Goal: Task Accomplishment & Management: Manage account settings

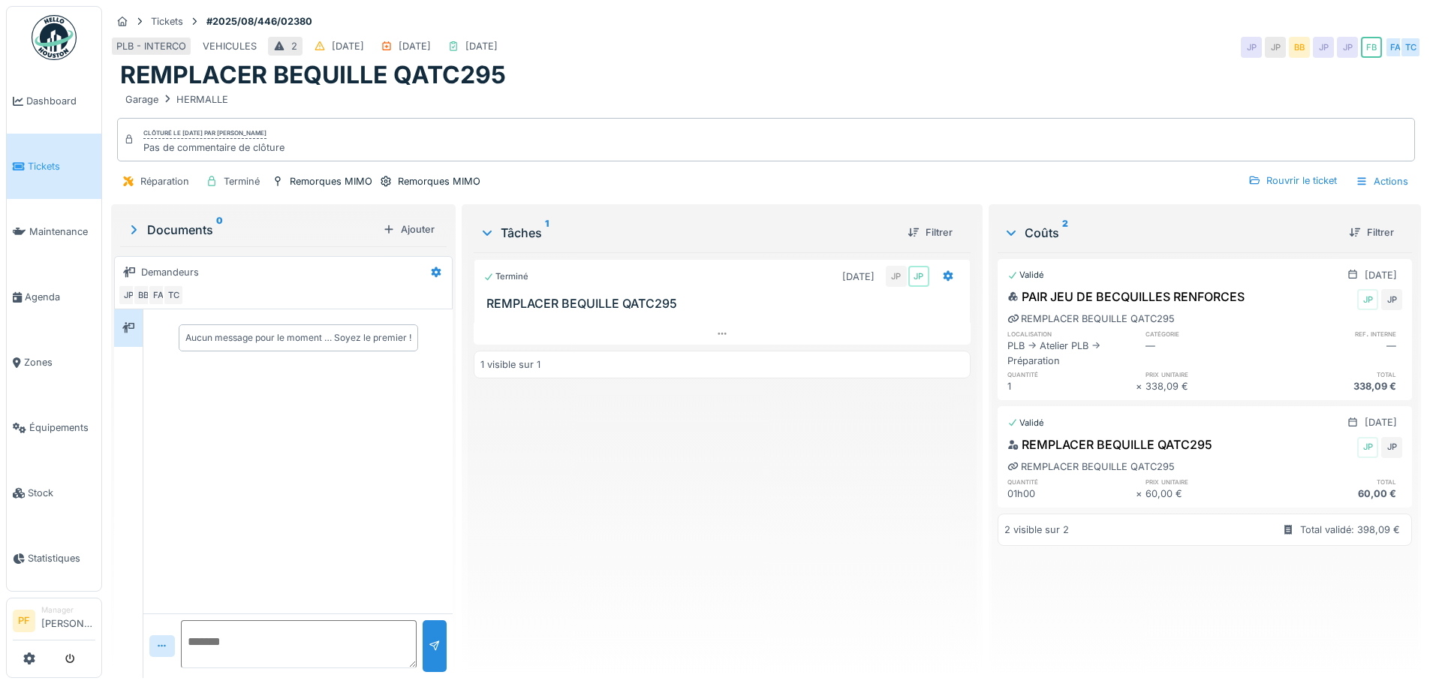
click at [573, 535] on div "Terminé [DATE] JP JP REMPLACER BEQUILLE QATC295 1 visible sur 1" at bounding box center [722, 459] width 496 height 414
click at [30, 420] on span "Équipements" at bounding box center [62, 427] width 66 height 14
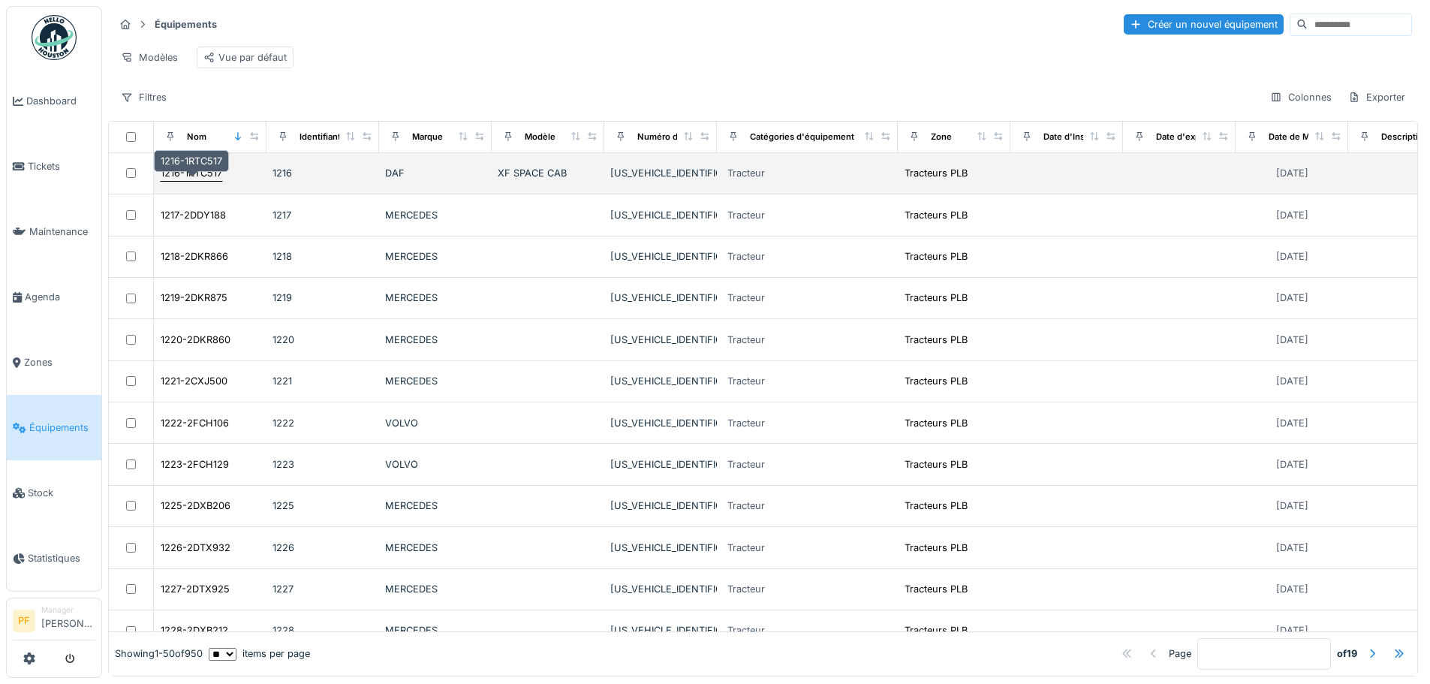
click at [189, 180] on div "1216-1RTC517" at bounding box center [192, 173] width 62 height 14
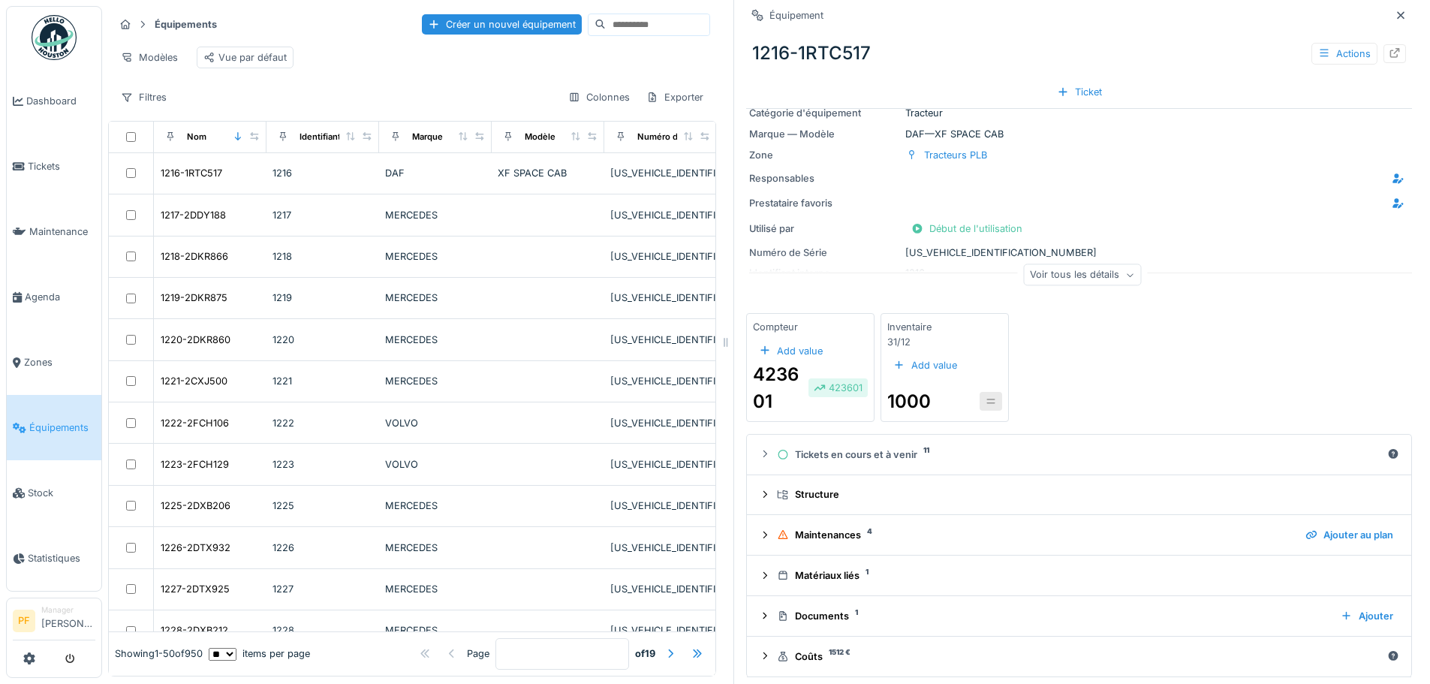
scroll to position [31, 0]
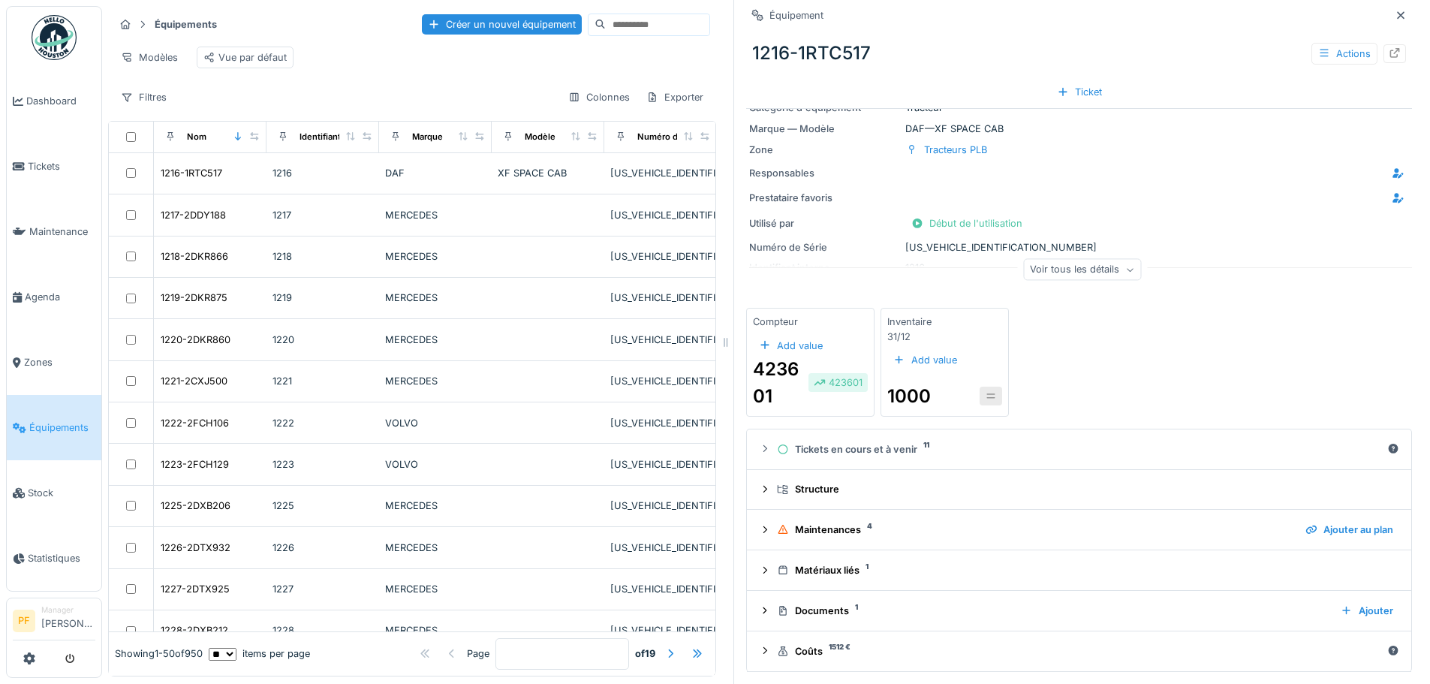
click at [1038, 269] on div "Voir tous les détails" at bounding box center [1082, 270] width 118 height 22
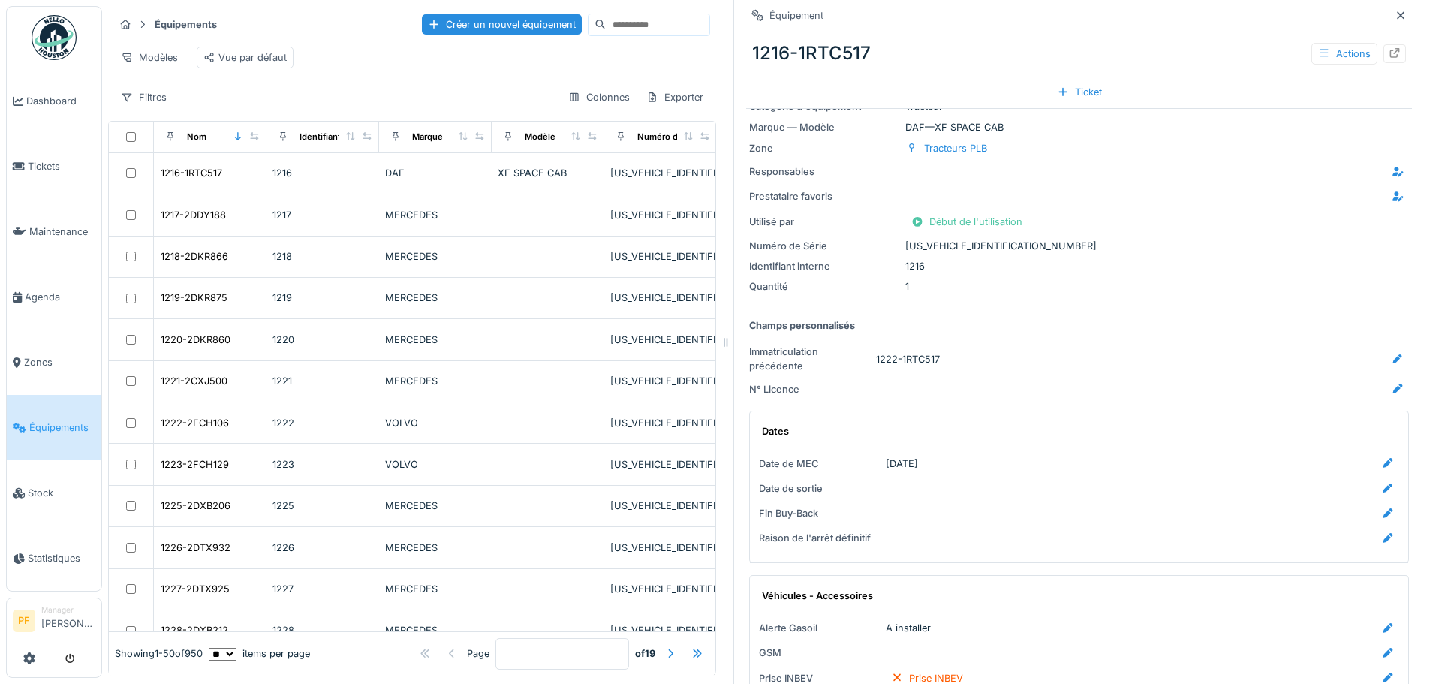
click at [954, 247] on div "Numéro de Série [US_VEHICLE_IDENTIFICATION_NUMBER]" at bounding box center [1079, 246] width 660 height 14
copy div "[US_VEHICLE_IDENTIFICATION_NUMBER]"
drag, startPoint x: 779, startPoint y: 52, endPoint x: 739, endPoint y: 55, distance: 39.9
click at [746, 55] on div "1216-1RTC517 Actions" at bounding box center [1079, 53] width 666 height 39
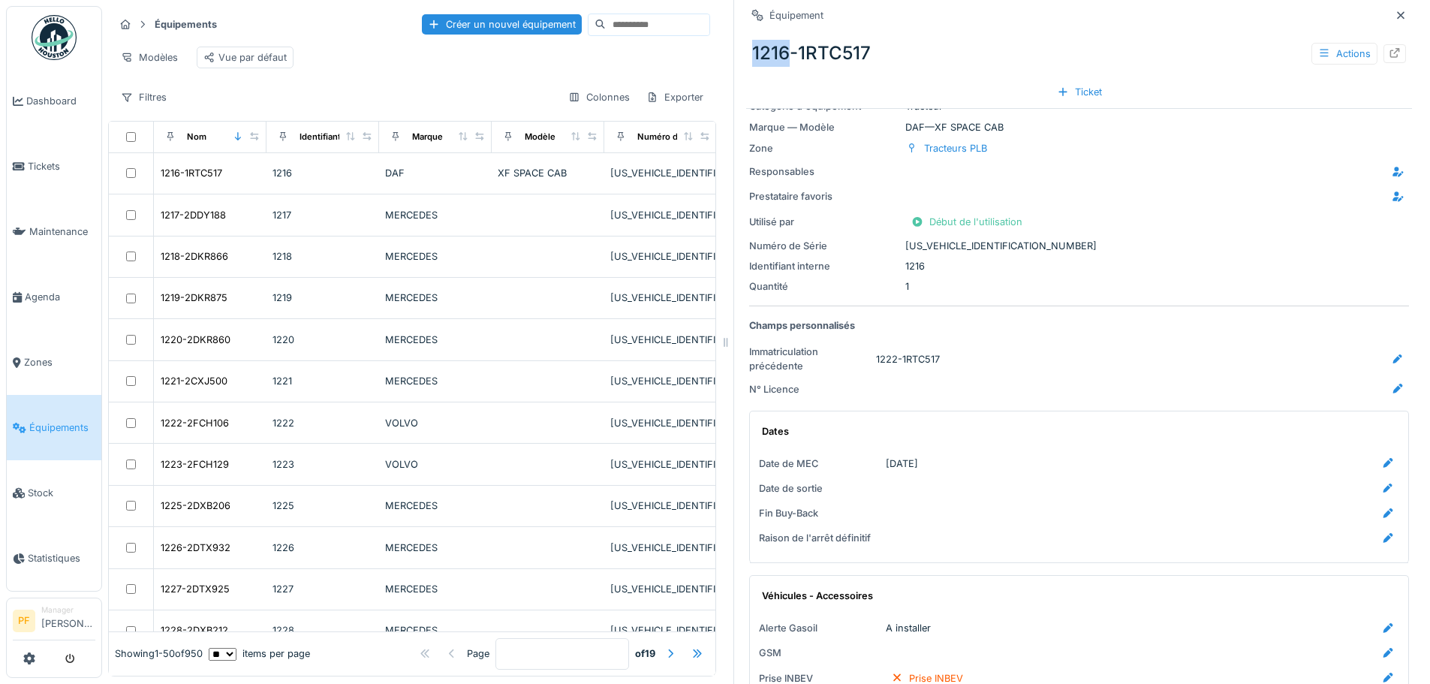
copy div "1216"
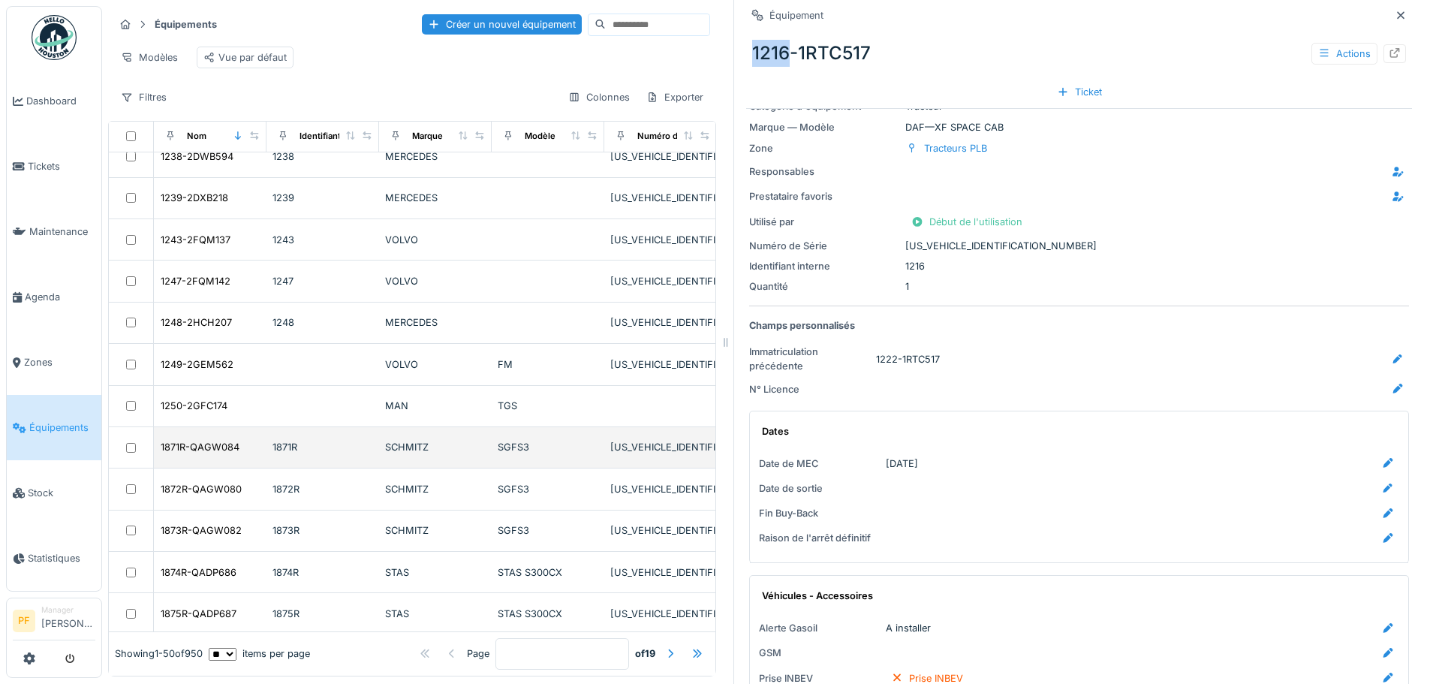
scroll to position [901, 0]
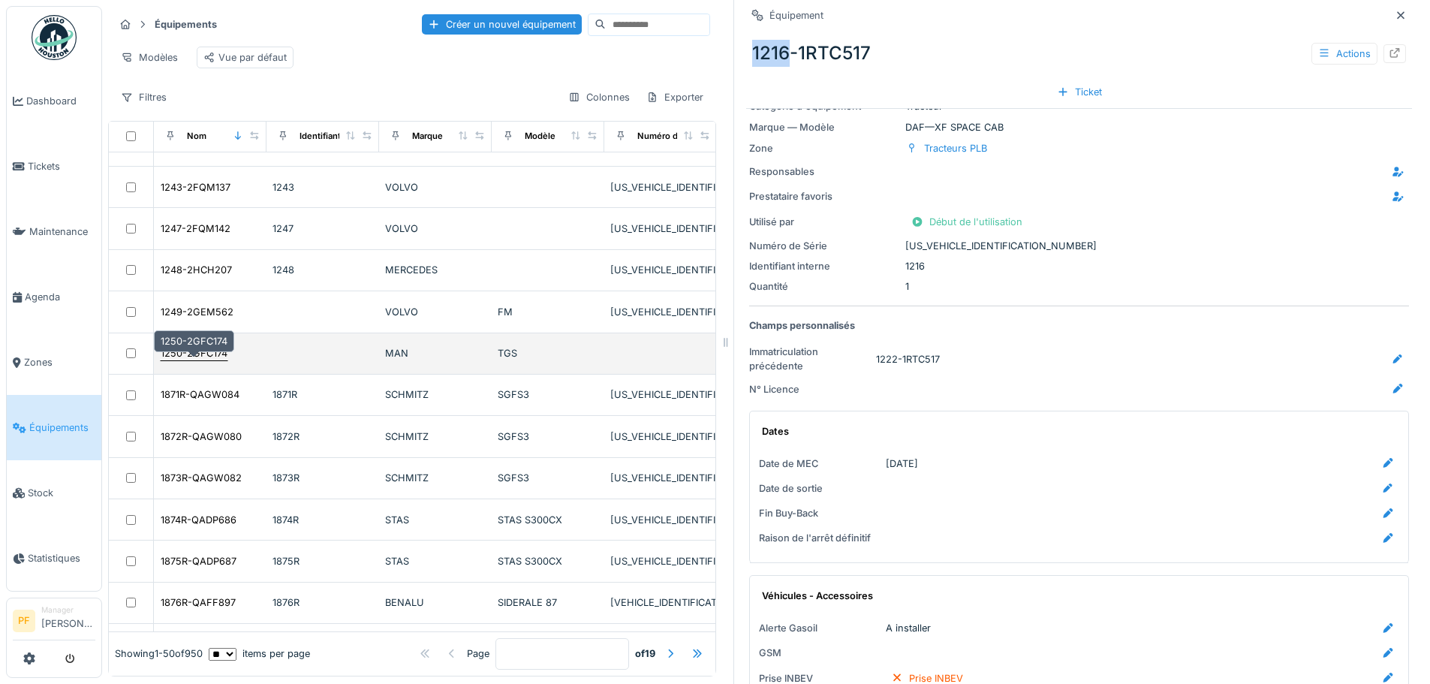
click at [211, 360] on div "1250-2GFC174" at bounding box center [194, 353] width 67 height 14
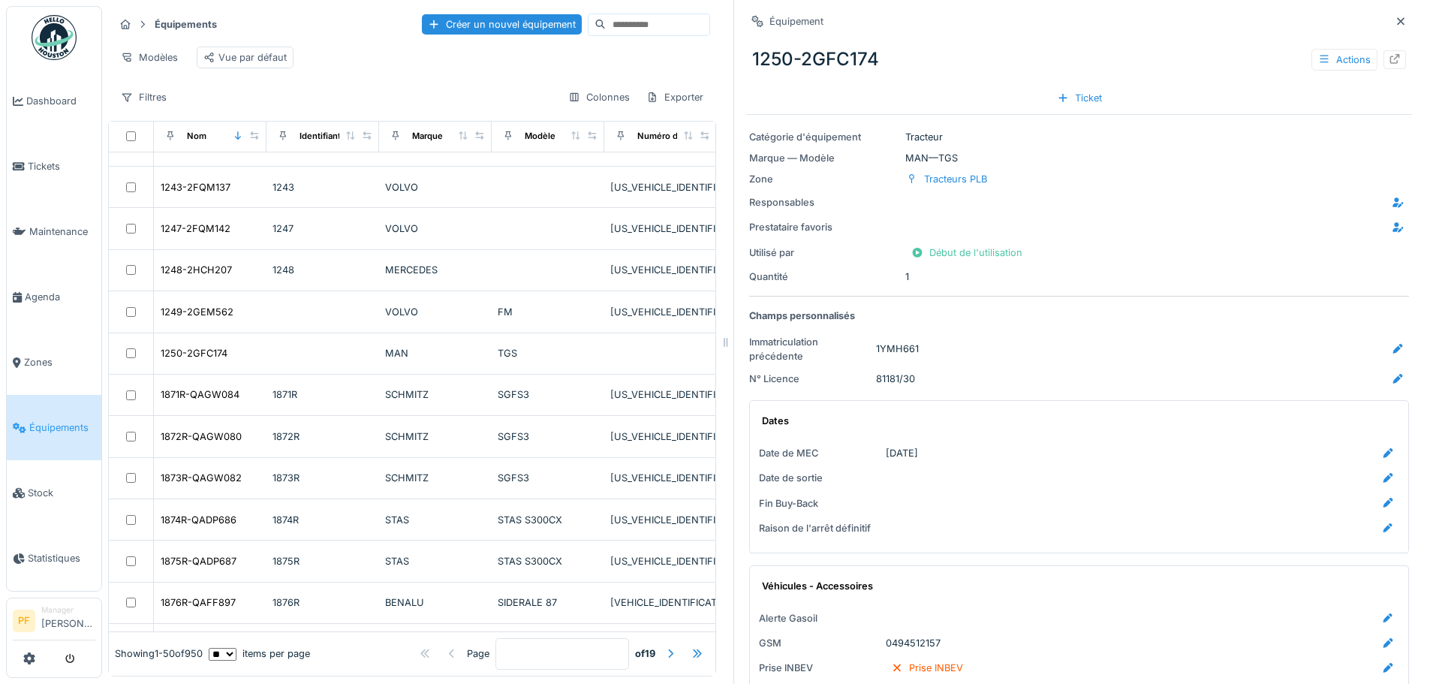
click at [760, 61] on div "1250-2GFC174 Actions" at bounding box center [1079, 59] width 666 height 39
copy div "1250"
click at [1074, 199] on div at bounding box center [1142, 202] width 533 height 19
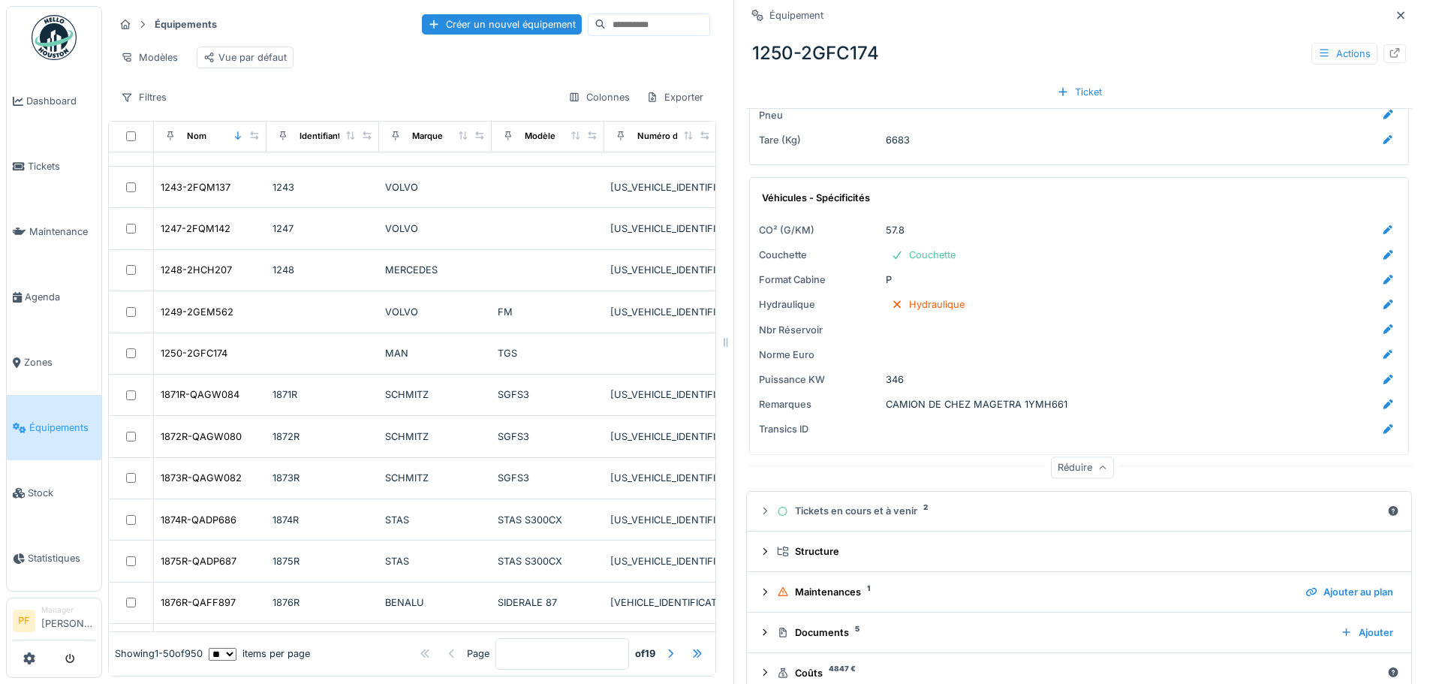
scroll to position [815, 0]
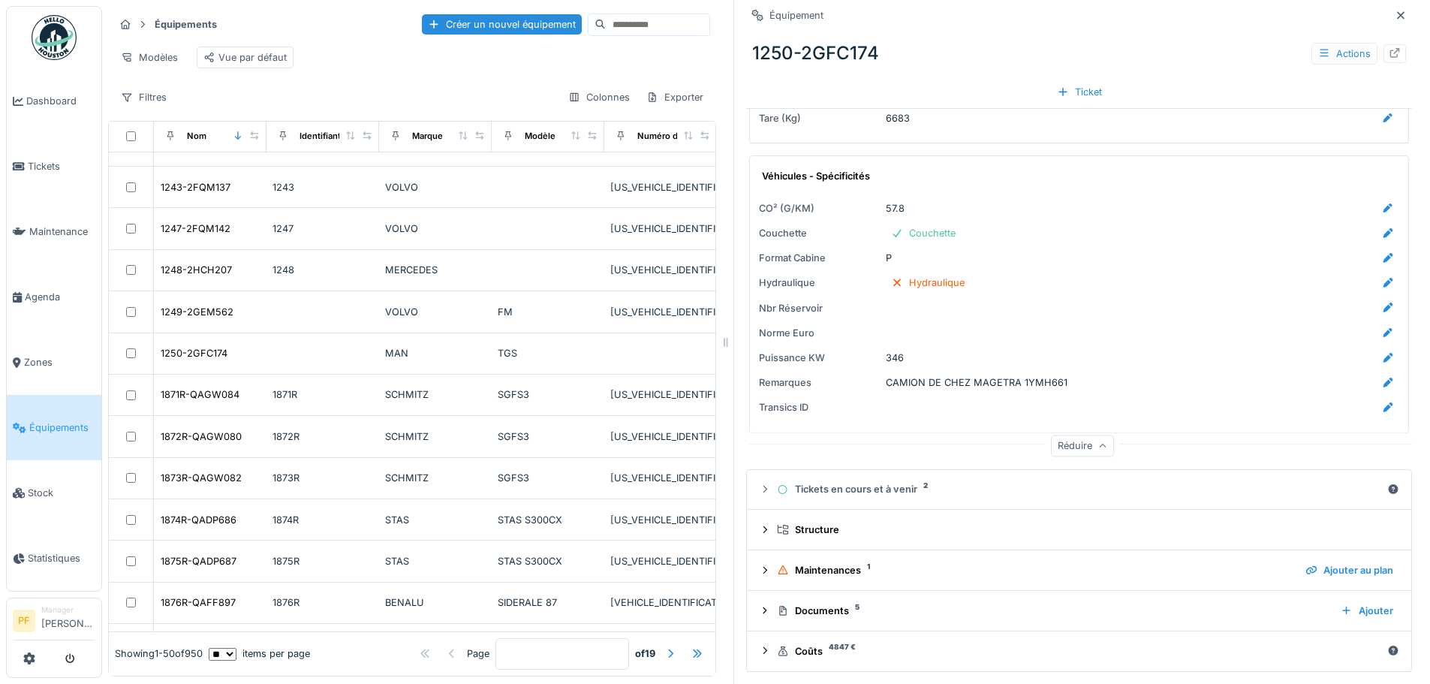
click at [1057, 449] on div "Réduire" at bounding box center [1082, 446] width 63 height 22
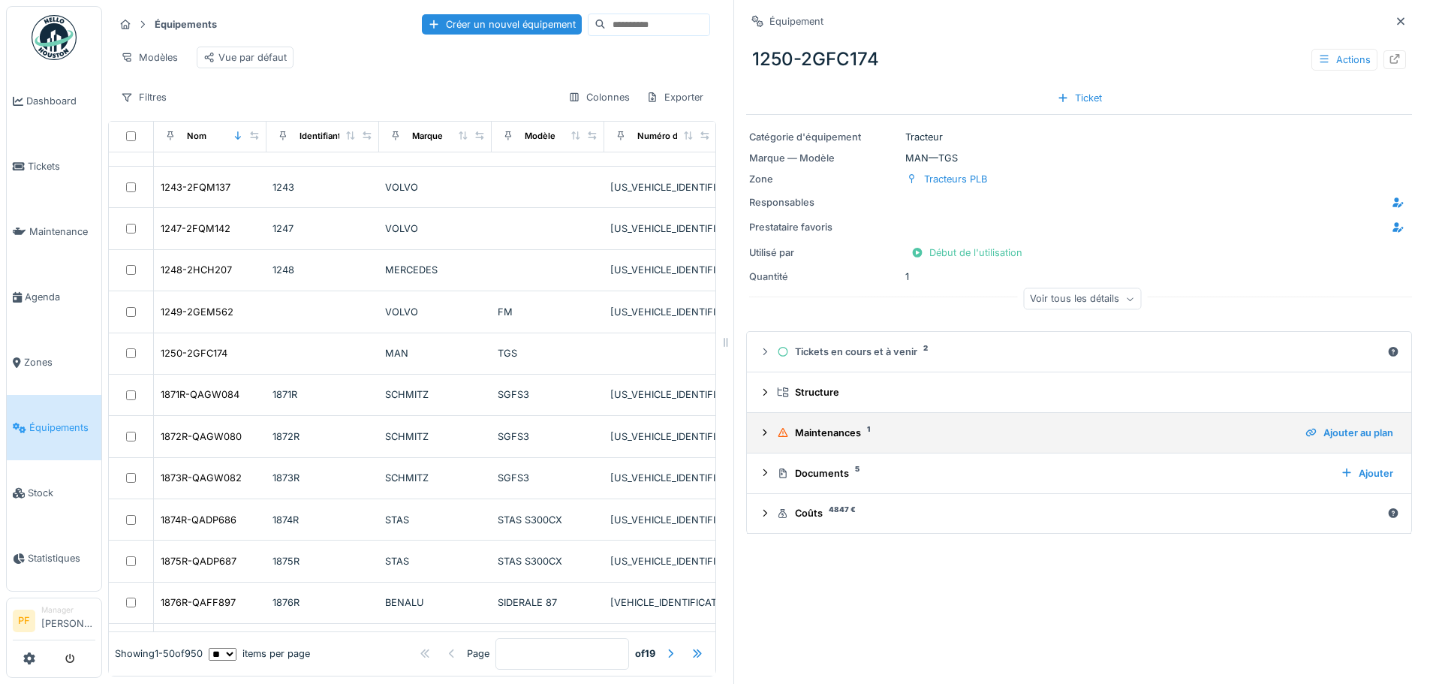
scroll to position [0, 0]
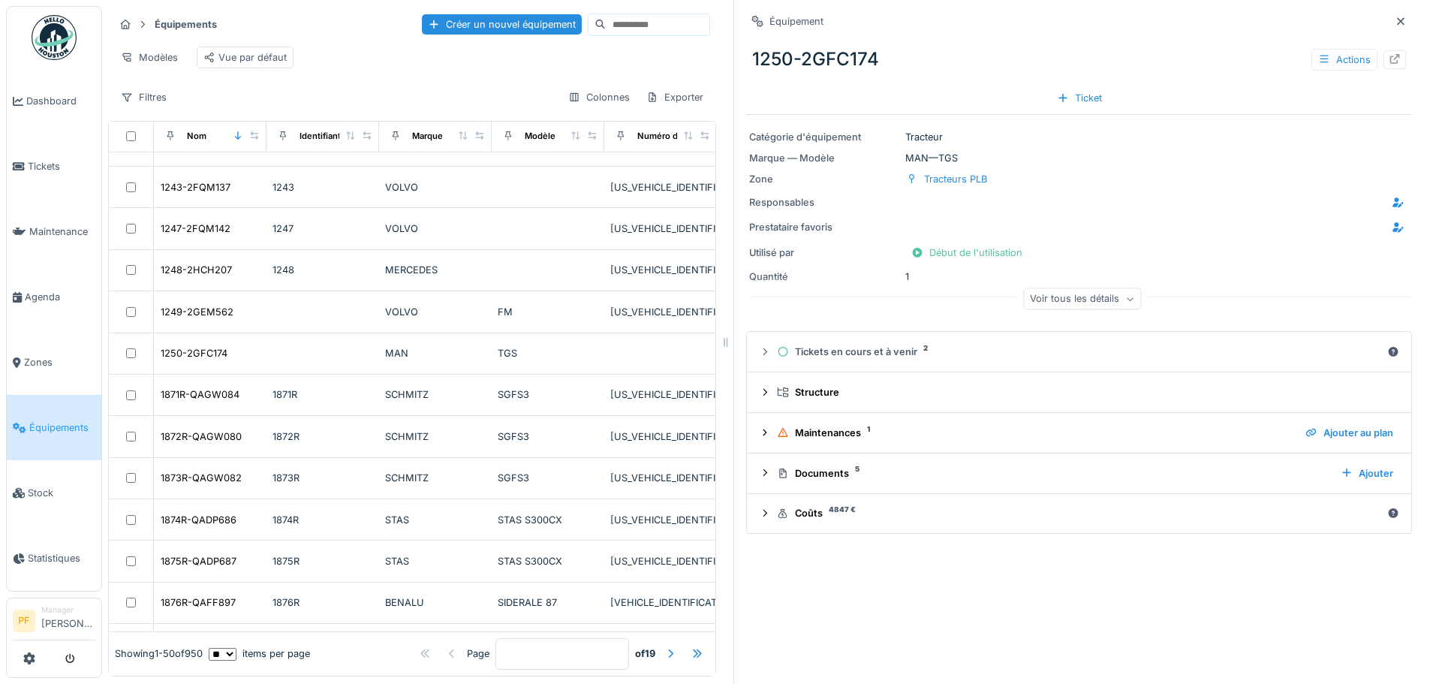
click at [1024, 297] on div "Voir tous les détails" at bounding box center [1082, 299] width 118 height 22
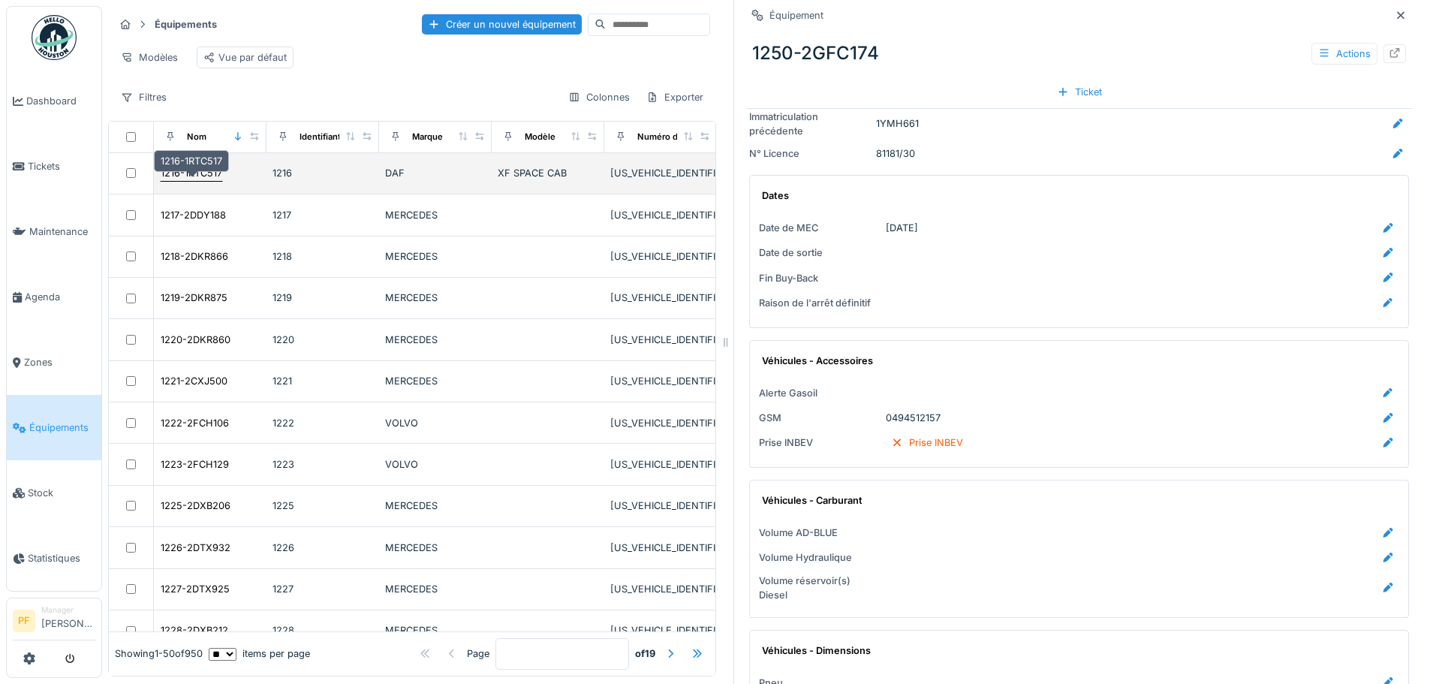
click at [200, 180] on div "1216-1RTC517" at bounding box center [192, 173] width 62 height 14
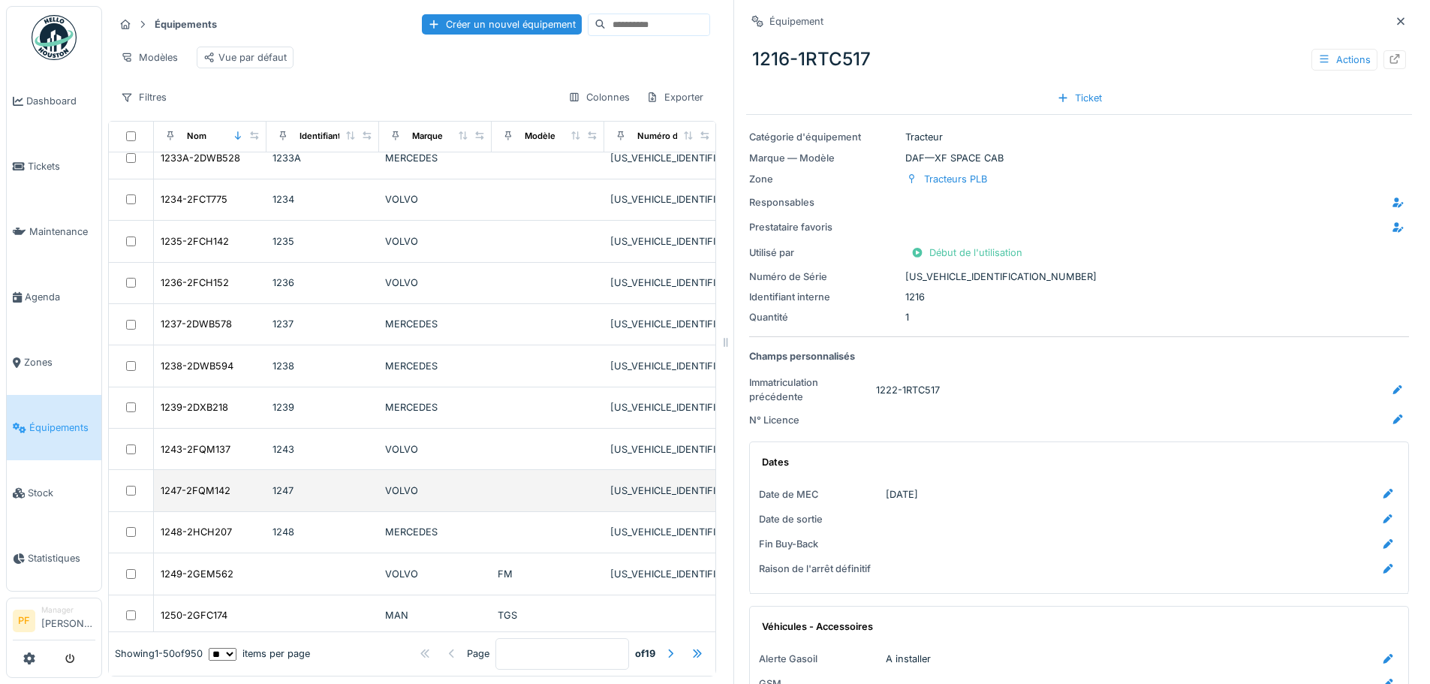
scroll to position [676, 0]
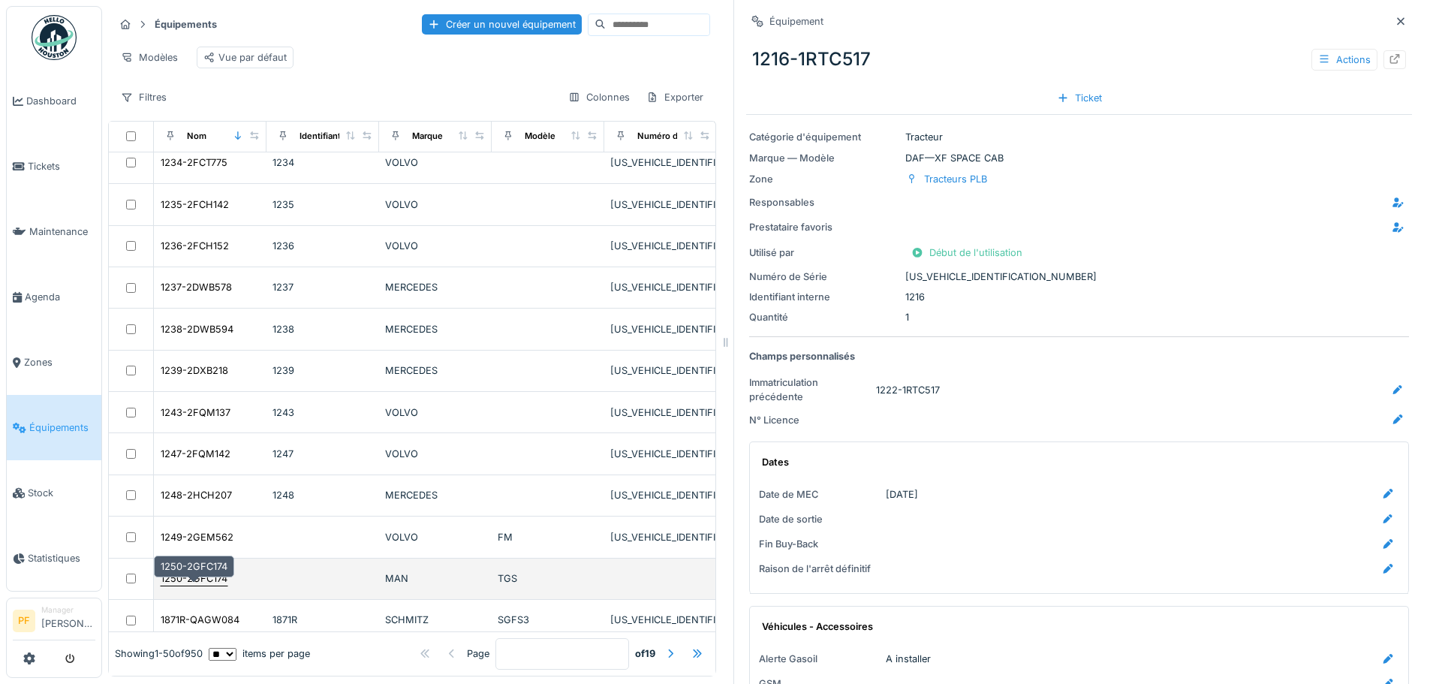
click at [210, 586] on div "1250-2GFC174" at bounding box center [194, 578] width 67 height 14
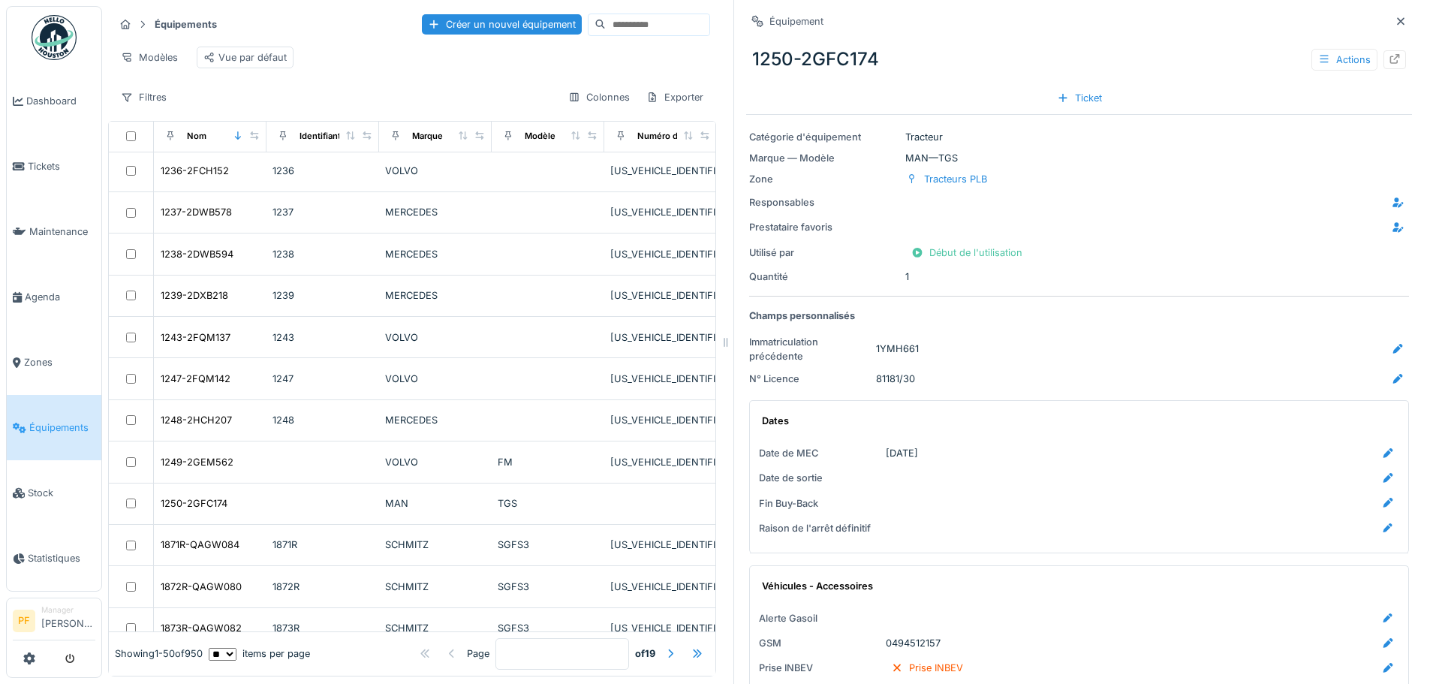
scroll to position [375, 0]
click at [1389, 63] on icon at bounding box center [1395, 59] width 12 height 10
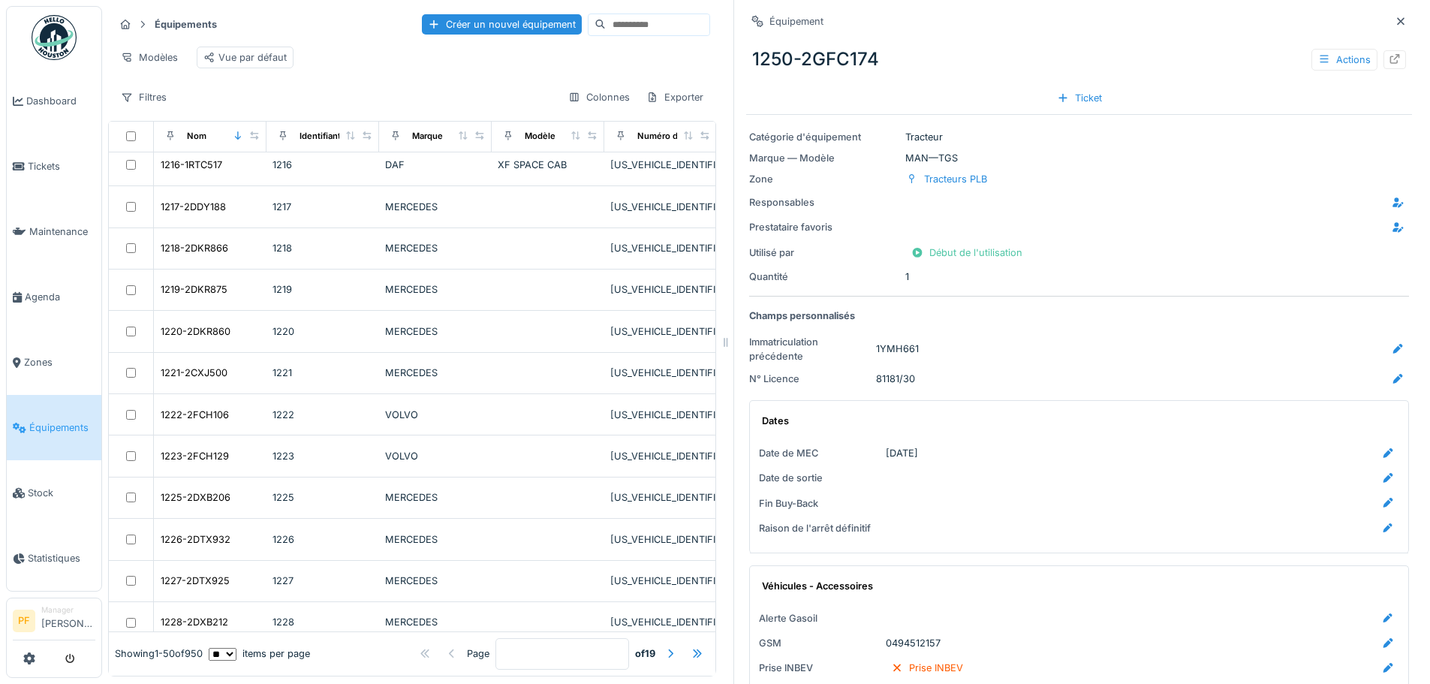
scroll to position [0, 0]
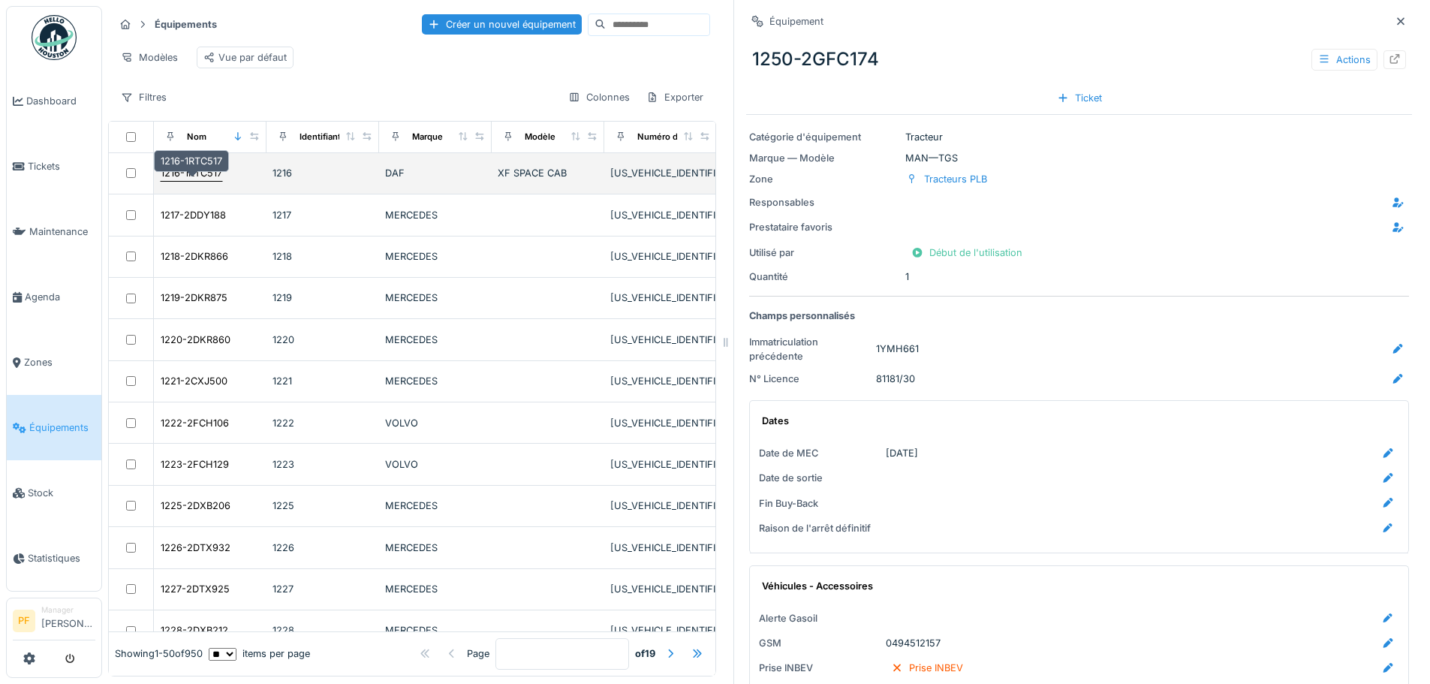
click at [191, 180] on div "1216-1RTC517" at bounding box center [192, 173] width 62 height 14
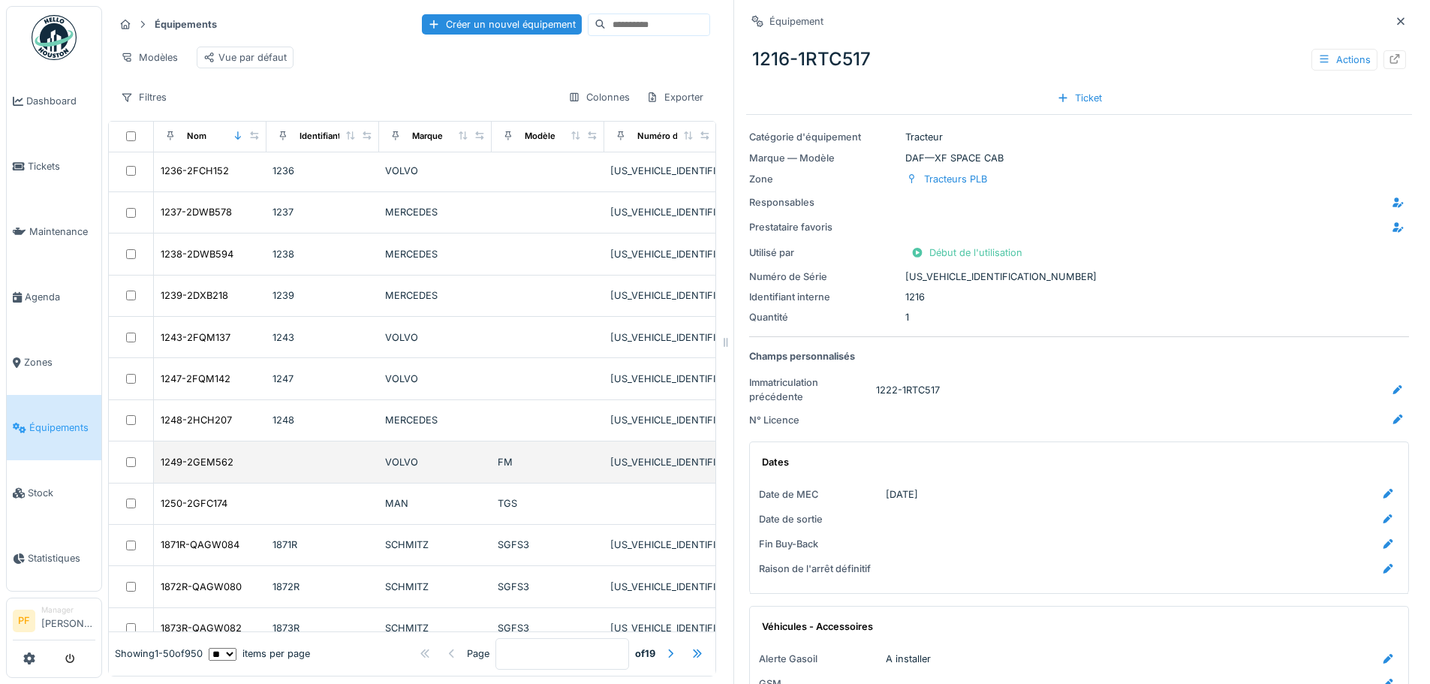
scroll to position [826, 0]
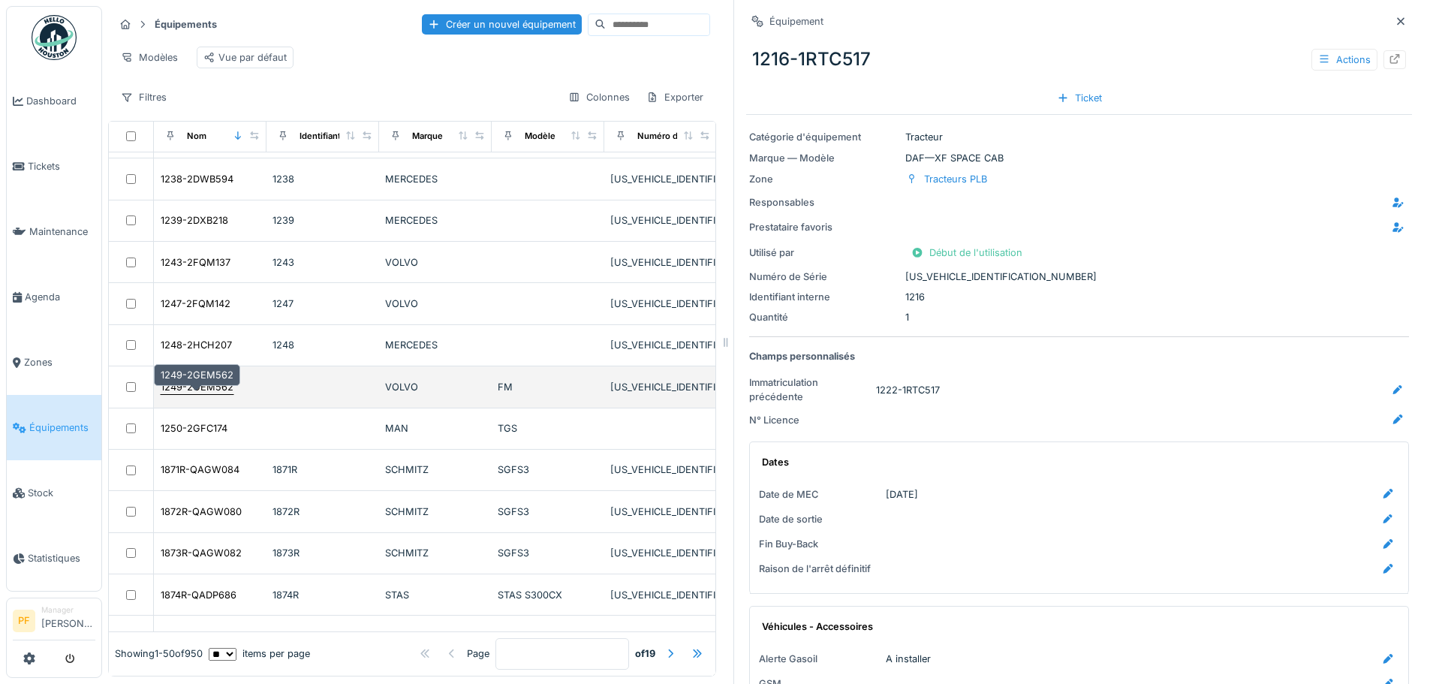
click at [205, 394] on div "1249-2GEM562" at bounding box center [197, 387] width 73 height 14
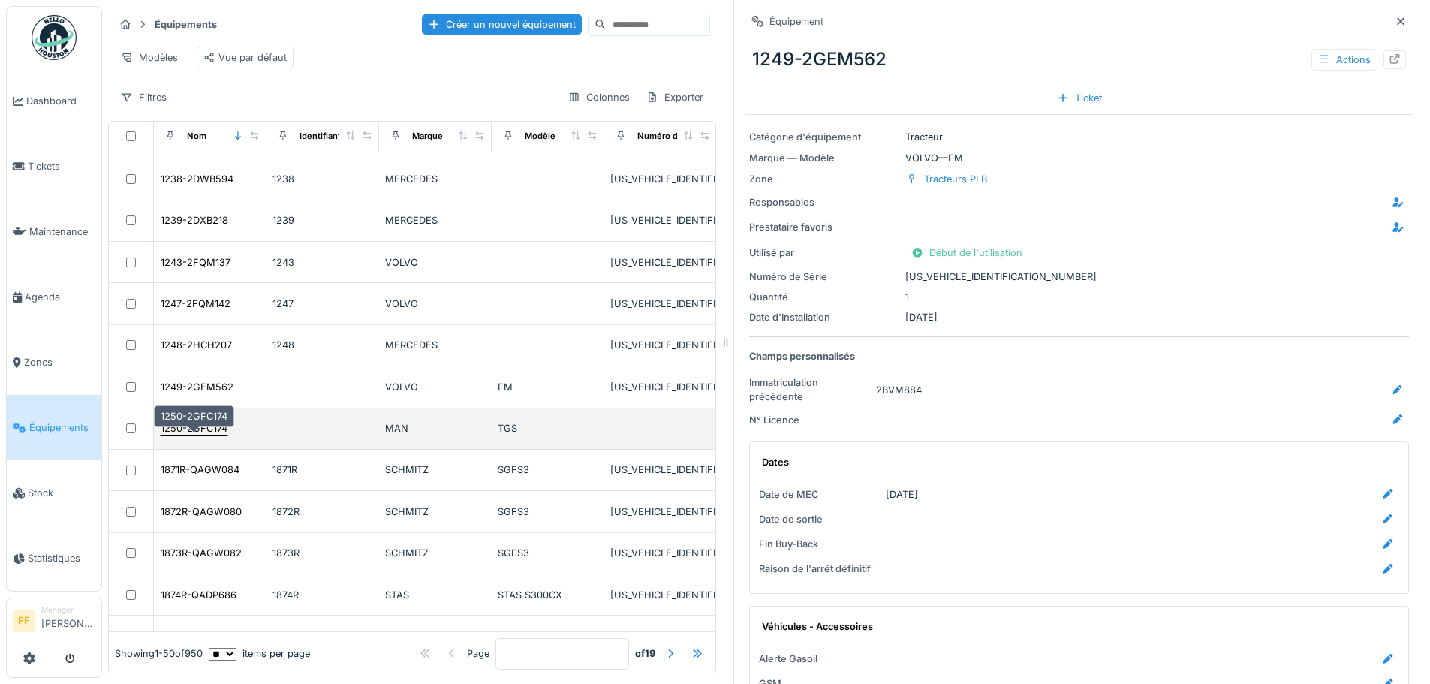
click at [199, 435] on div "1250-2GFC174" at bounding box center [194, 428] width 67 height 14
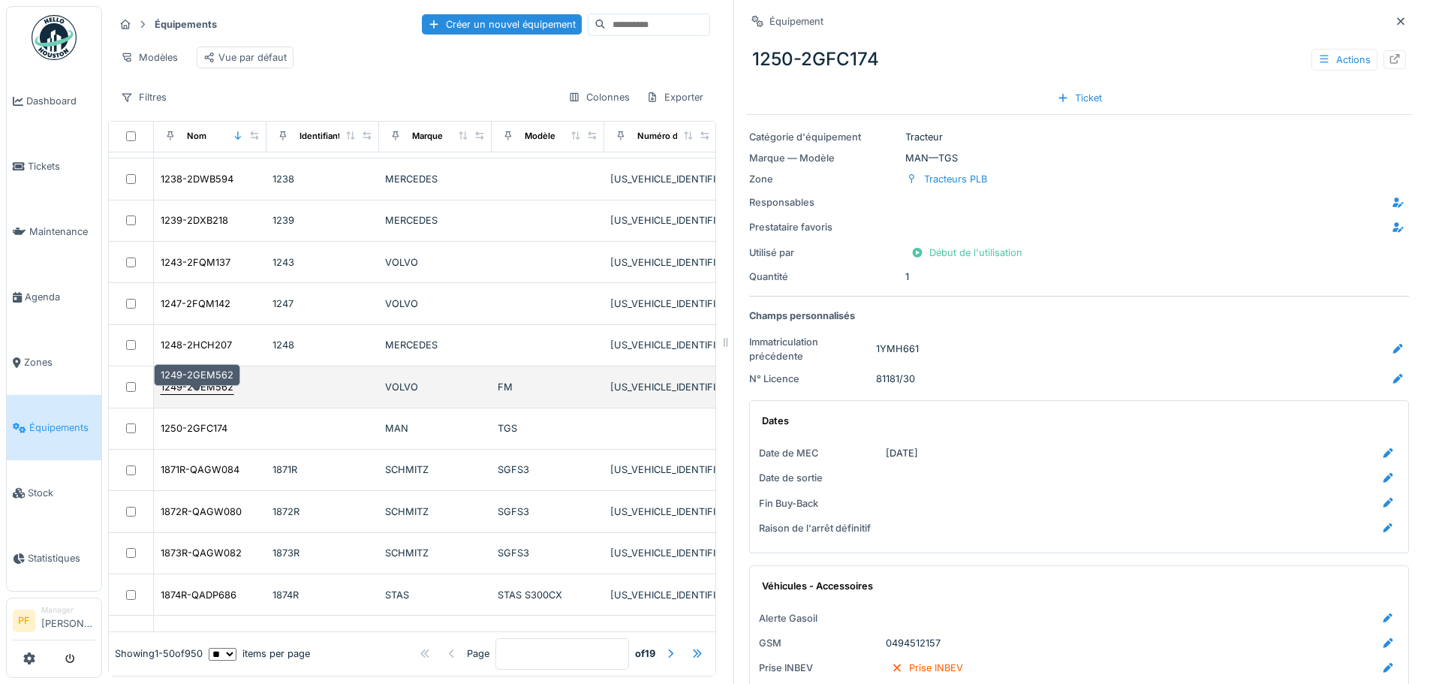
click at [199, 394] on div "1249-2GEM562" at bounding box center [197, 387] width 73 height 14
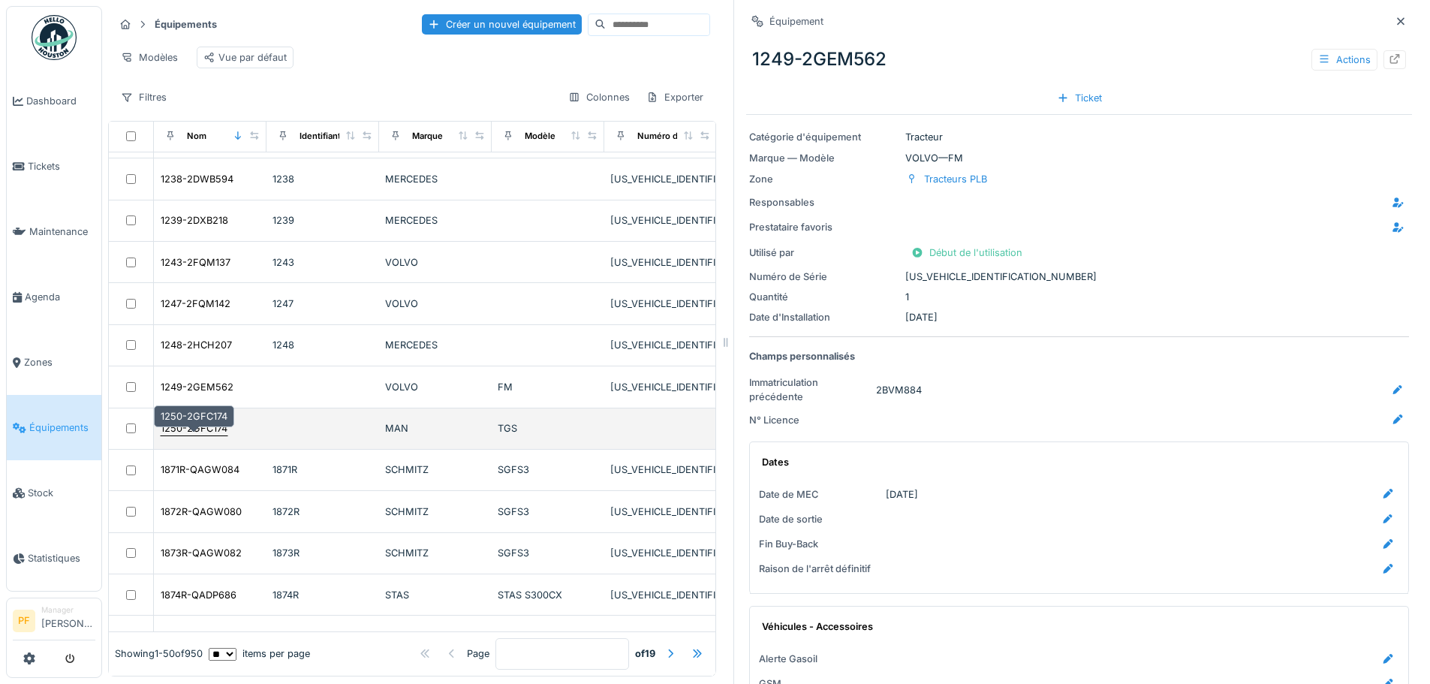
click at [200, 435] on div "1250-2GFC174" at bounding box center [194, 428] width 67 height 14
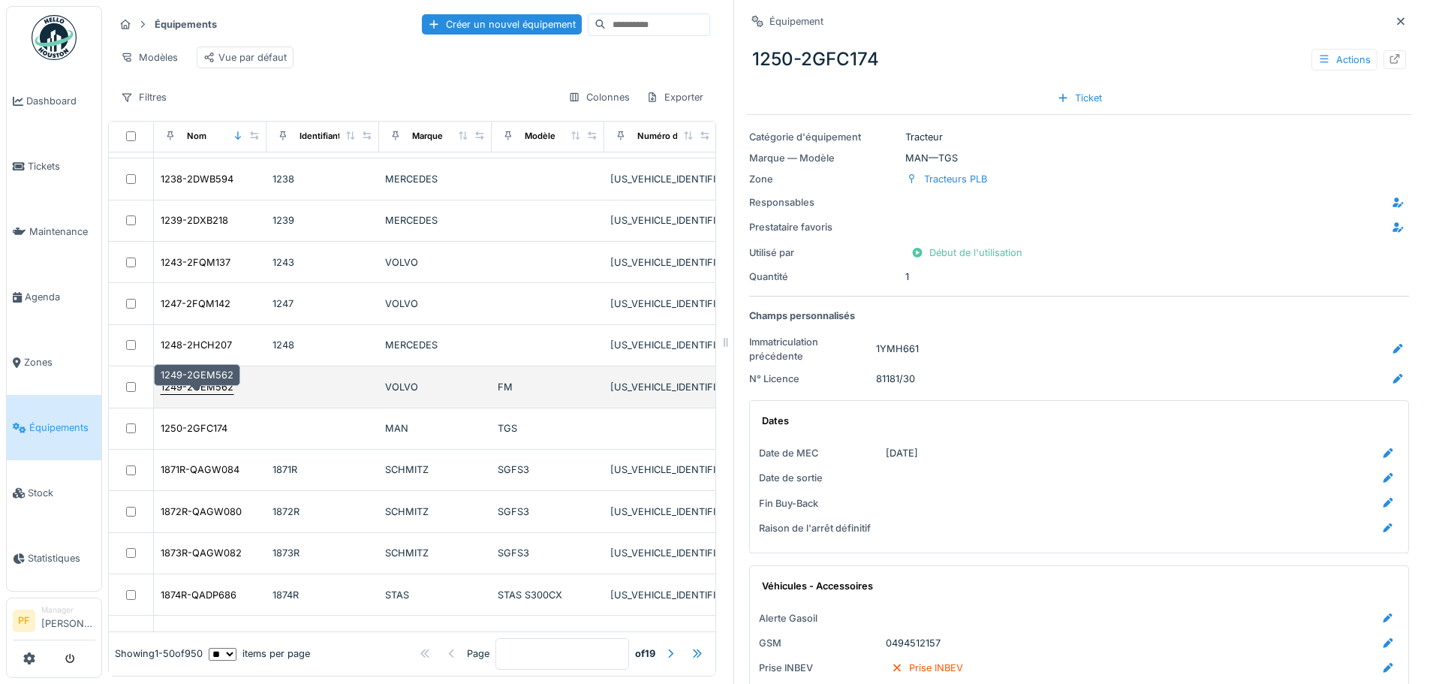
click at [186, 394] on div "1249-2GEM562" at bounding box center [197, 387] width 73 height 14
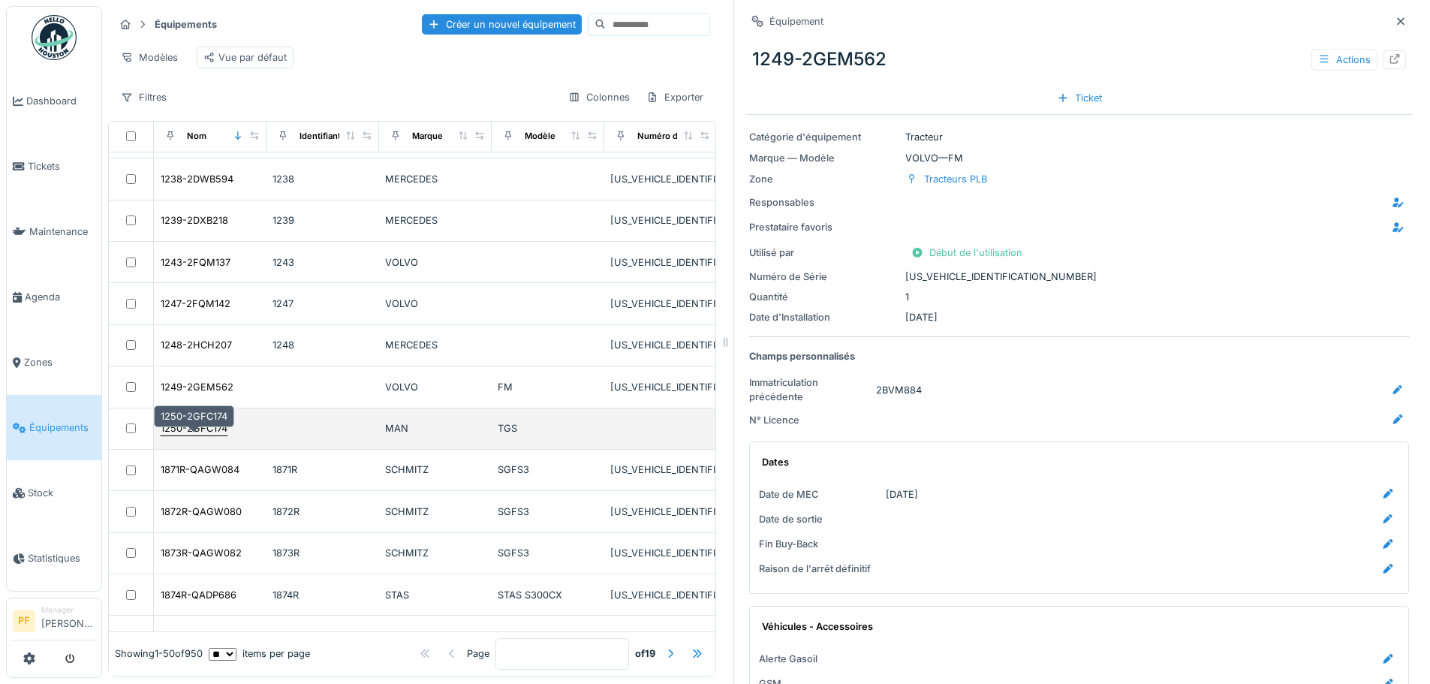
click at [192, 435] on div "1250-2GFC174" at bounding box center [194, 428] width 67 height 14
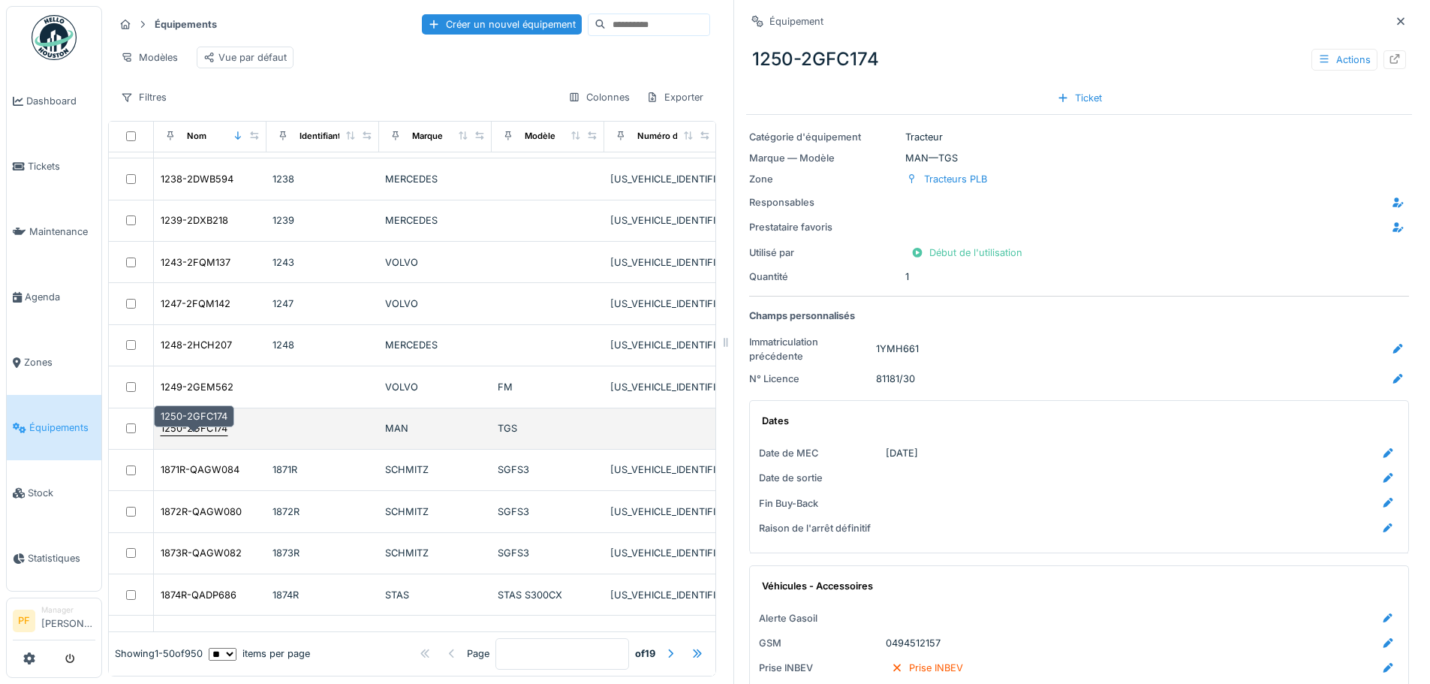
click at [203, 435] on div "1250-2GFC174" at bounding box center [194, 428] width 67 height 14
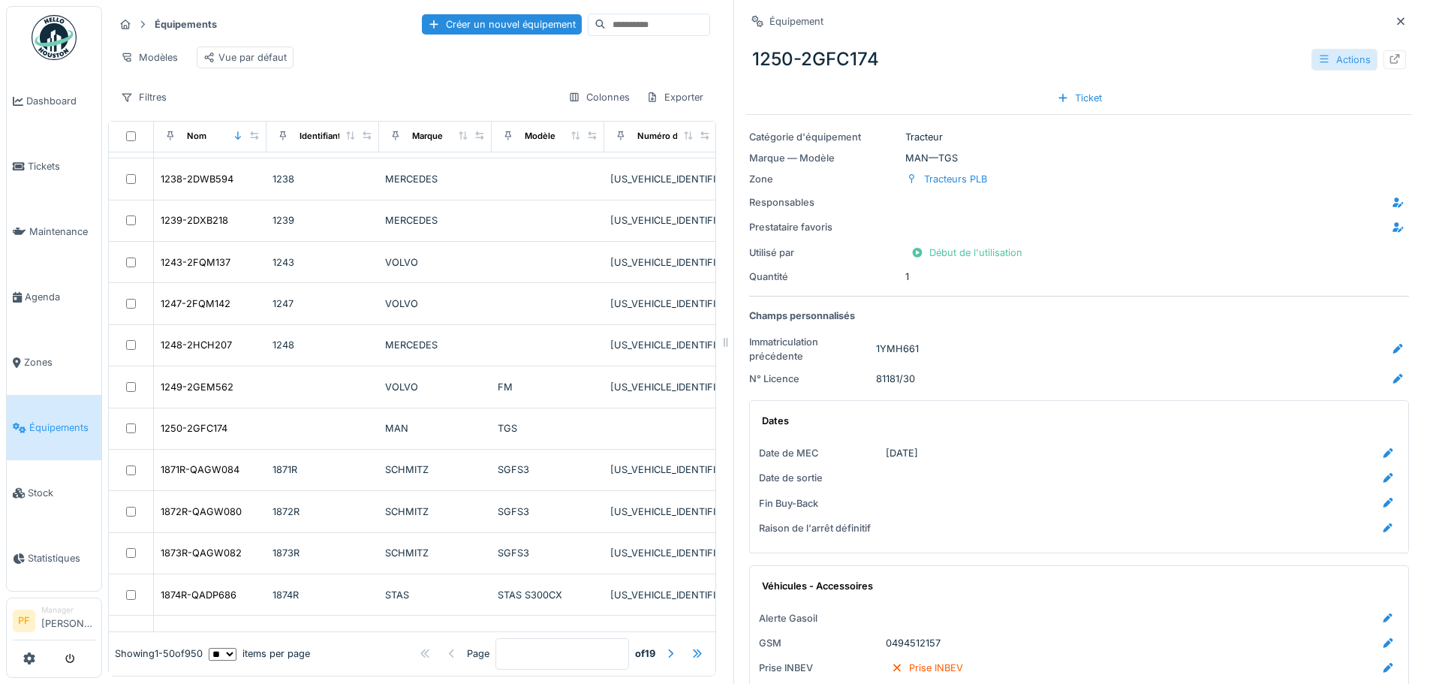
click at [1331, 62] on div "Actions" at bounding box center [1345, 60] width 66 height 22
click at [1327, 91] on div "Modifier" at bounding box center [1344, 93] width 101 height 23
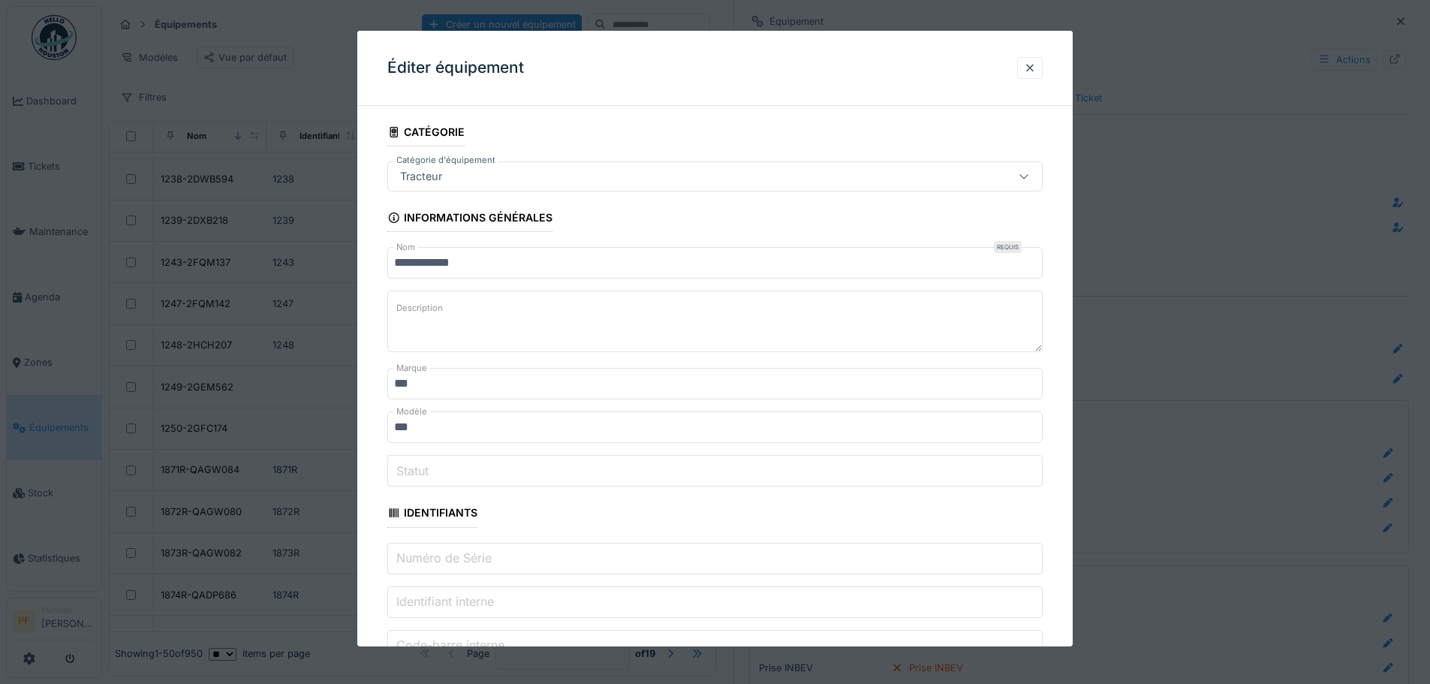
click at [543, 183] on div "Tracteur" at bounding box center [676, 176] width 565 height 17
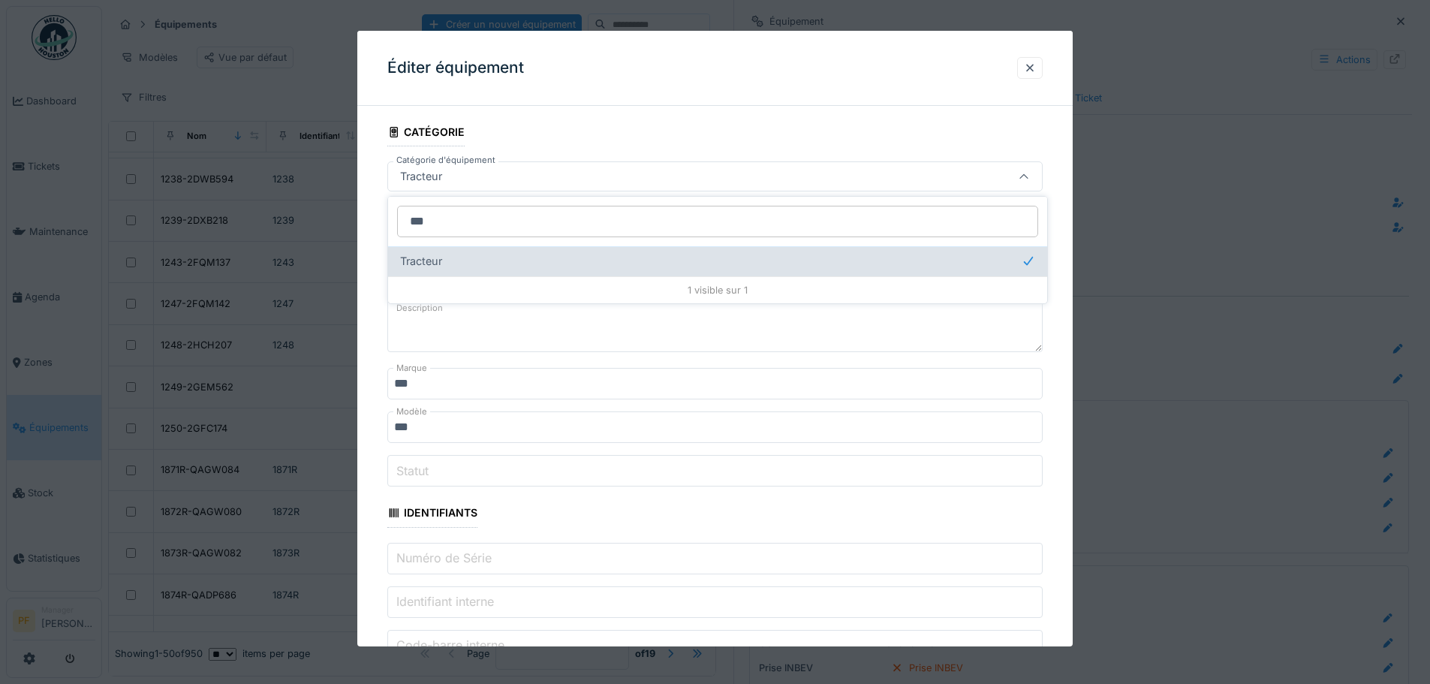
type input "***"
click at [512, 258] on div "Tracteur" at bounding box center [717, 261] width 635 height 17
click at [437, 261] on span "Tracteur" at bounding box center [421, 261] width 42 height 17
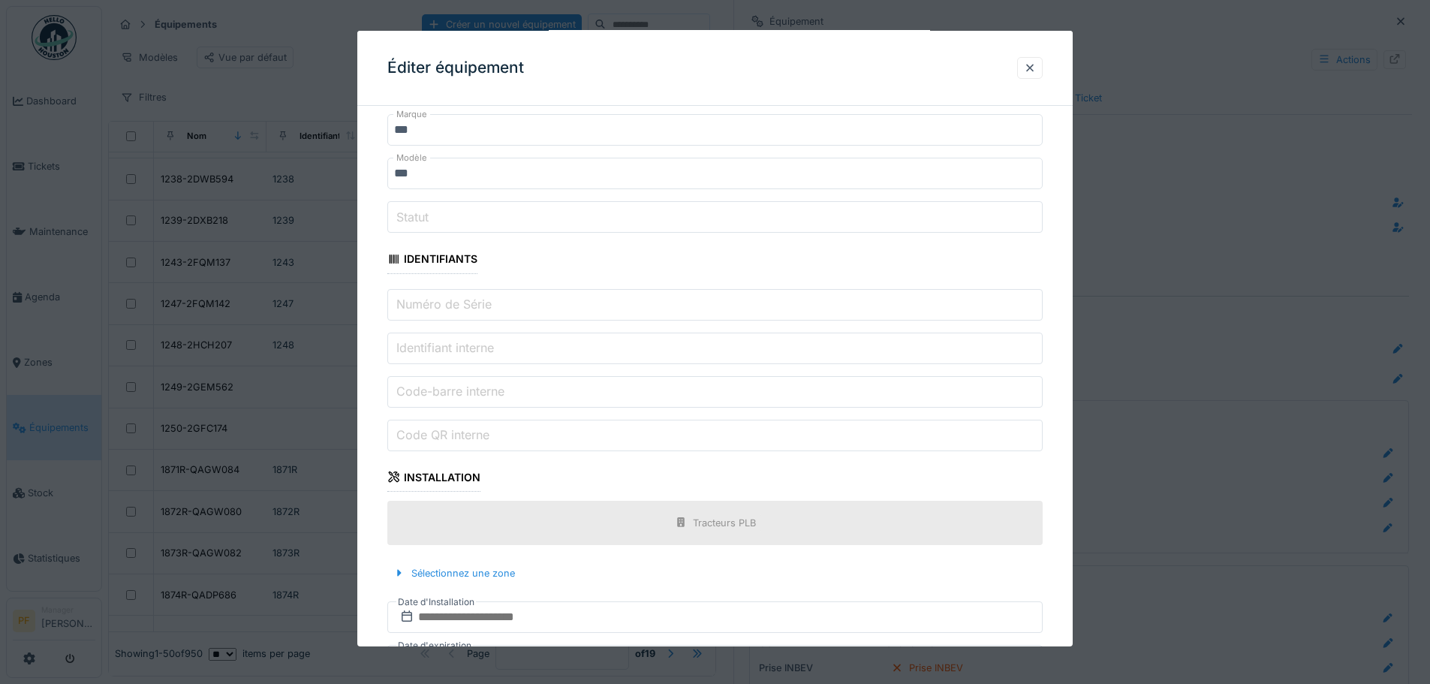
scroll to position [229, 0]
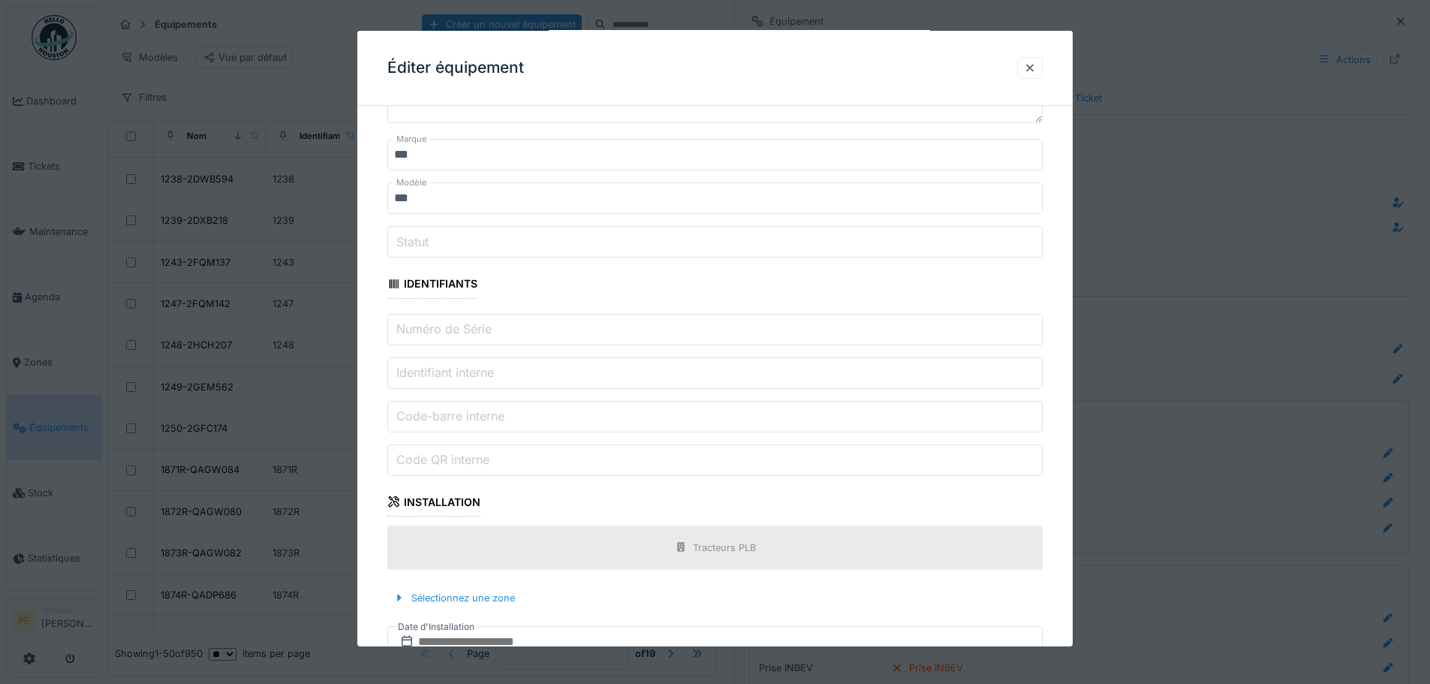
click at [502, 330] on input "Numéro de Série" at bounding box center [714, 330] width 655 height 32
click at [376, 340] on div "**********" at bounding box center [715, 493] width 716 height 1208
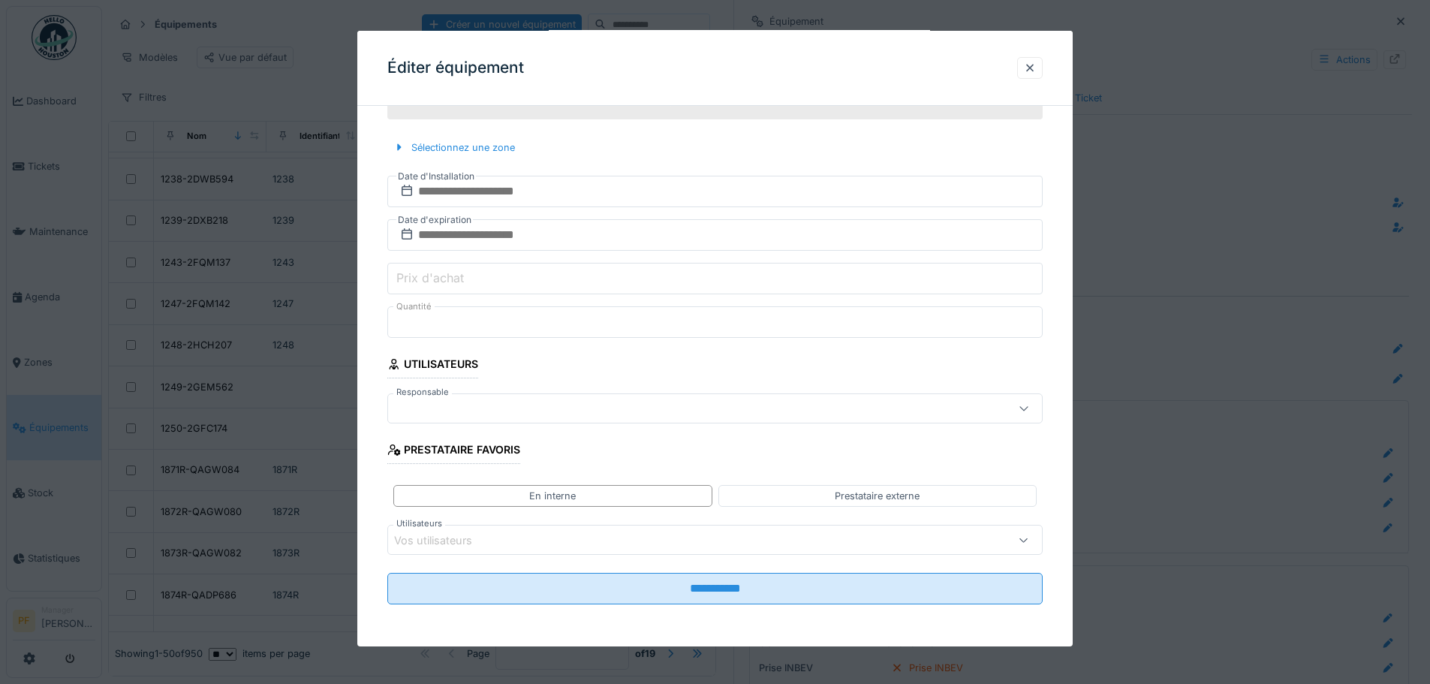
scroll to position [11, 0]
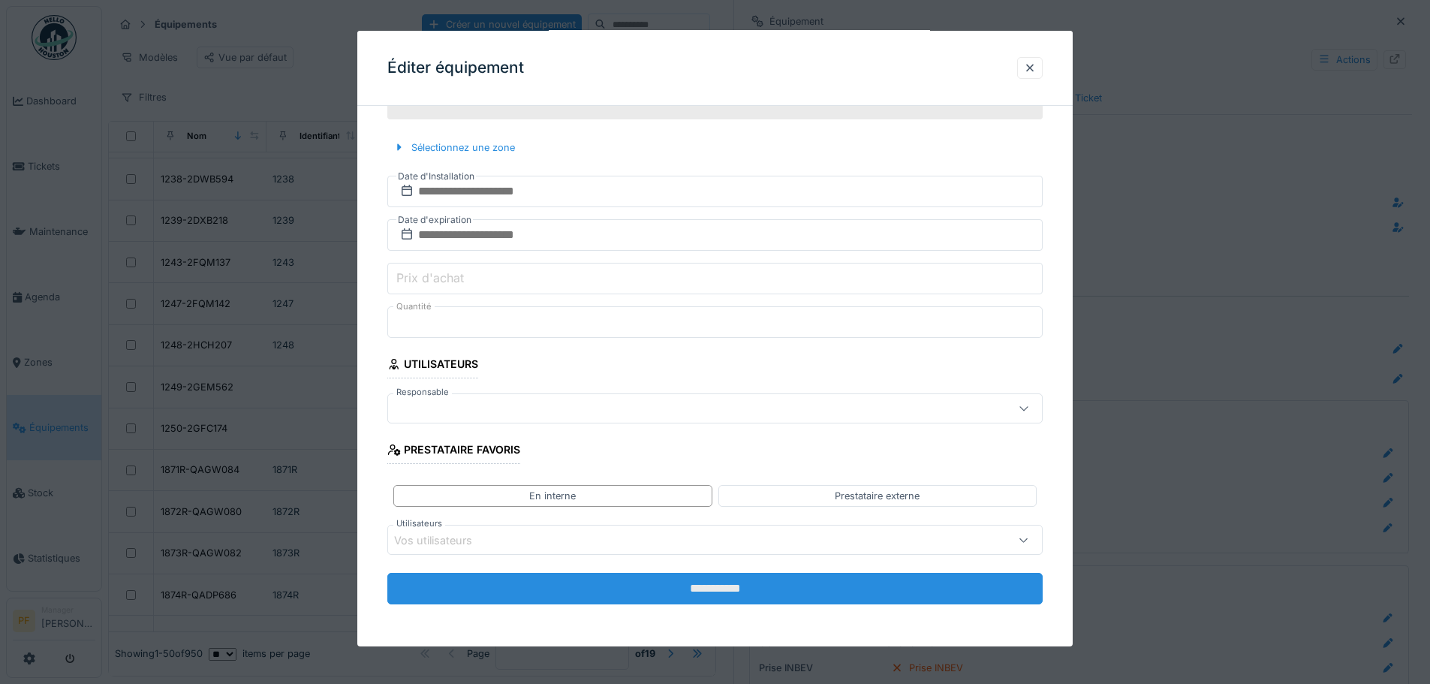
click at [728, 586] on input "**********" at bounding box center [714, 589] width 655 height 32
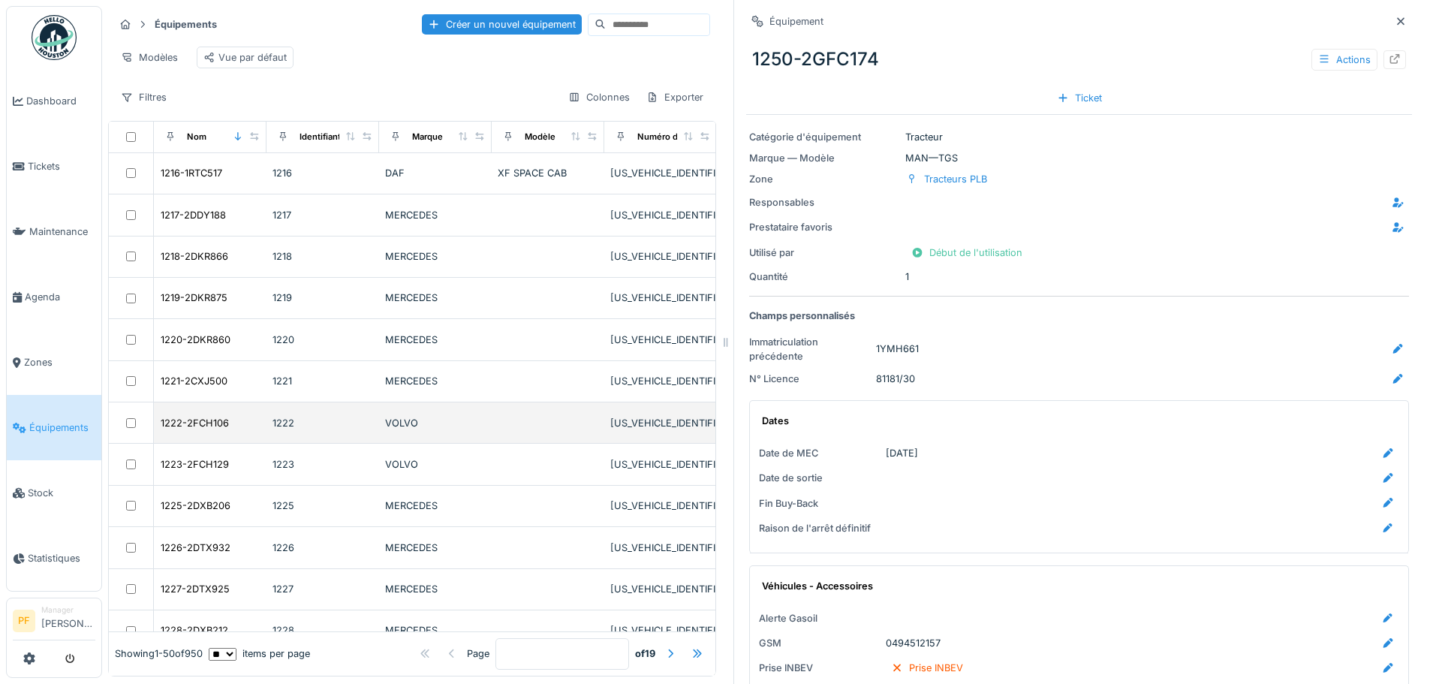
scroll to position [0, 0]
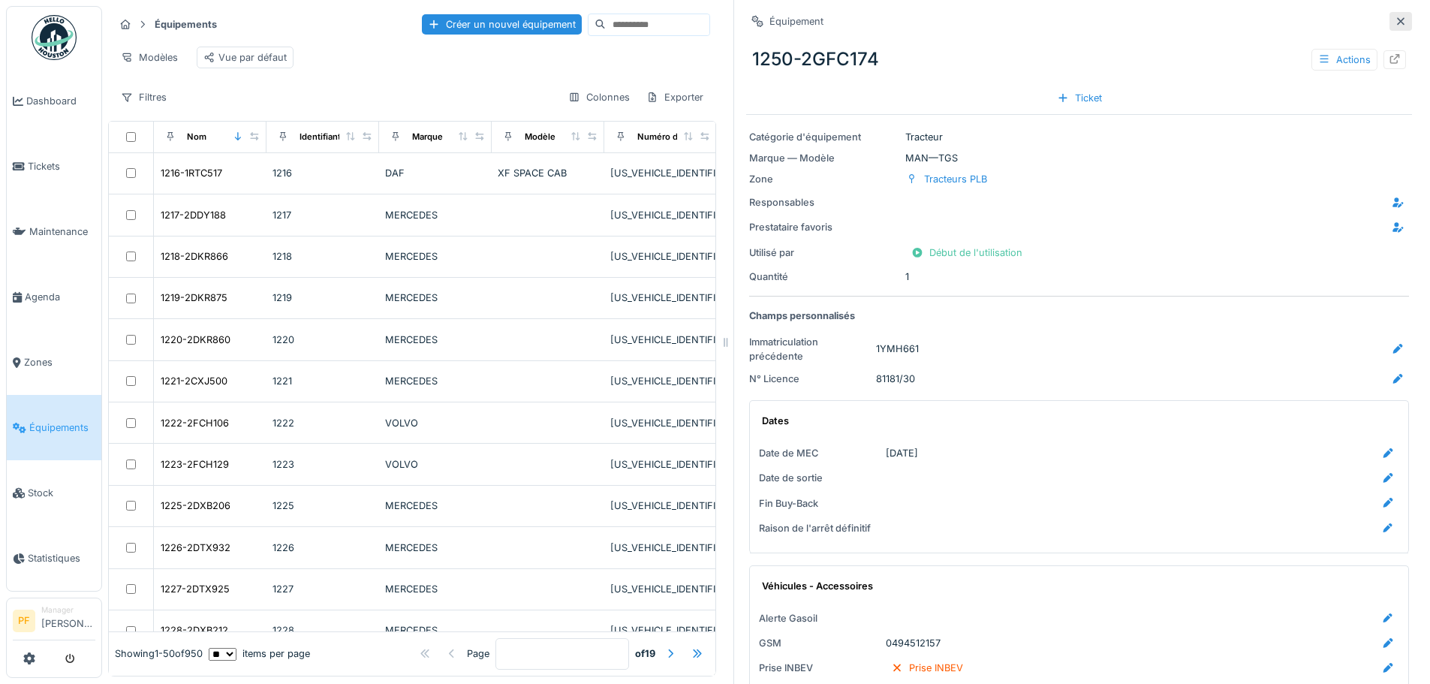
click at [1397, 20] on icon at bounding box center [1401, 21] width 8 height 8
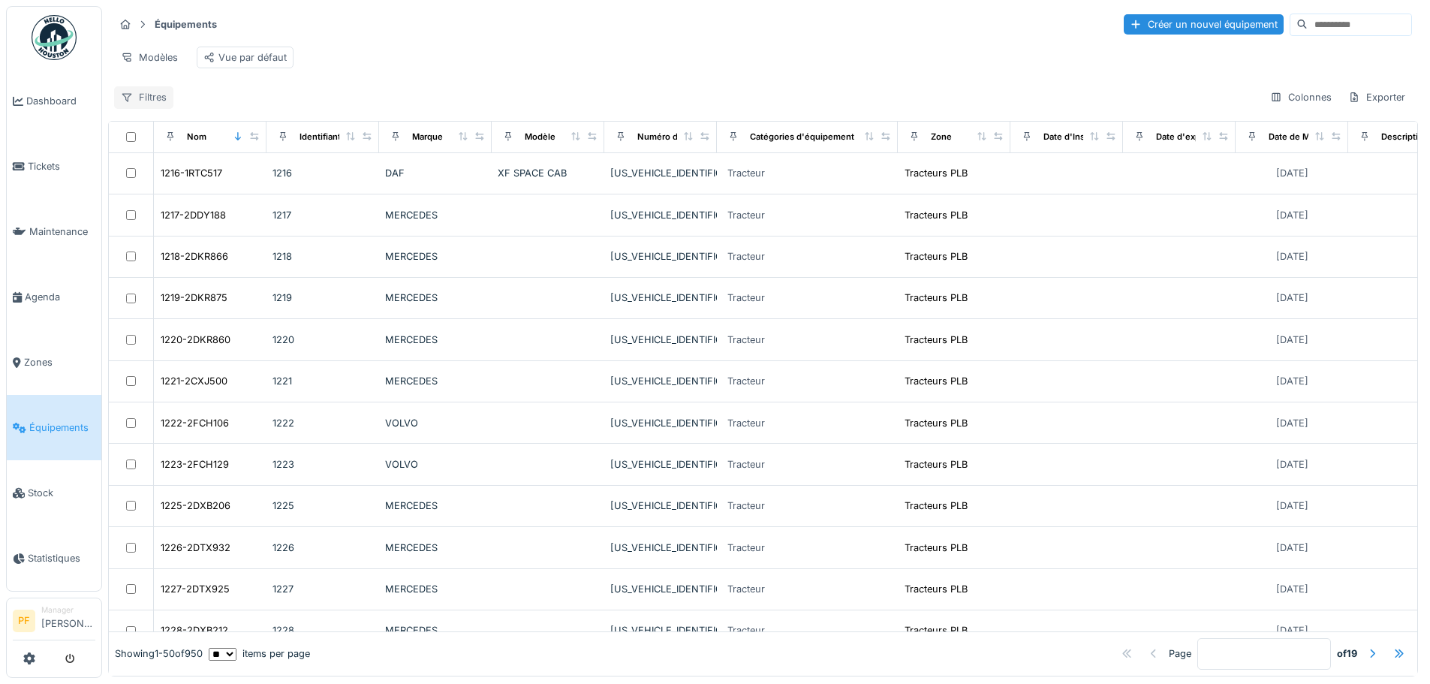
click at [161, 106] on div "Filtres" at bounding box center [143, 97] width 59 height 22
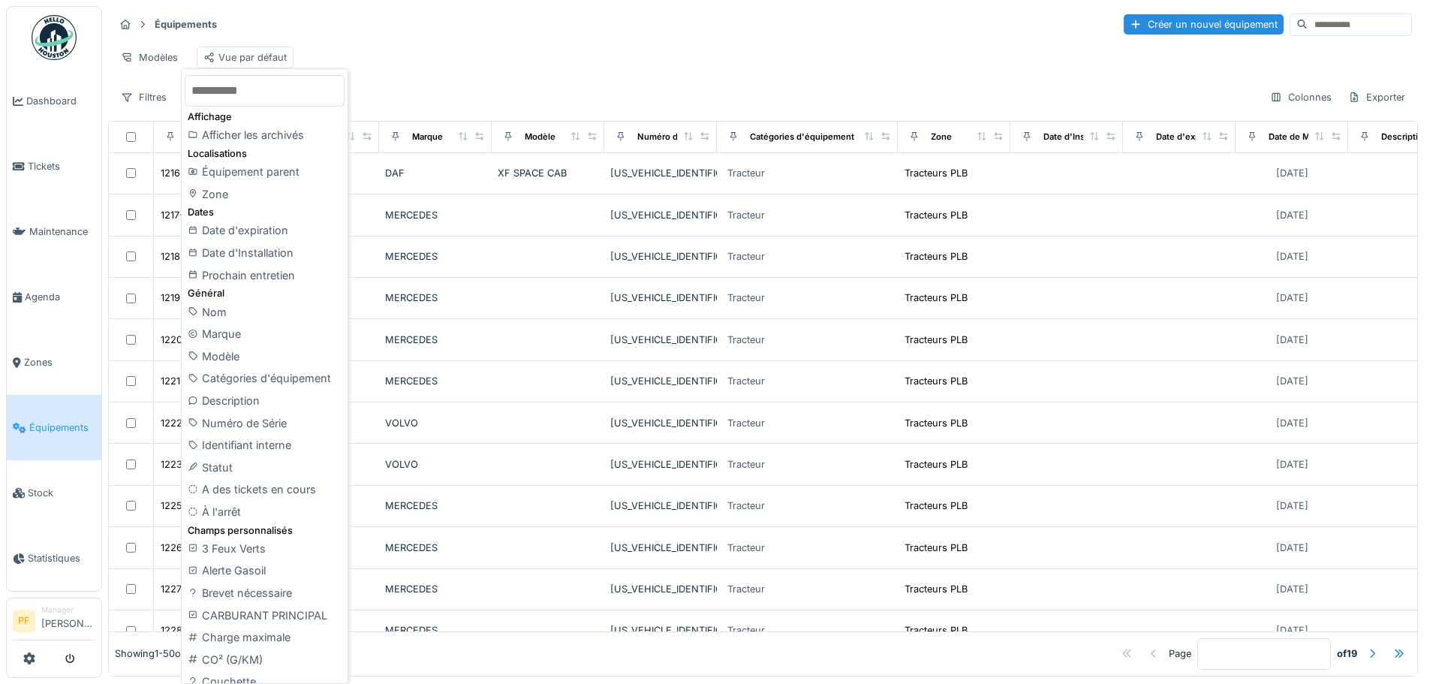
click at [213, 95] on input "text" at bounding box center [265, 91] width 160 height 32
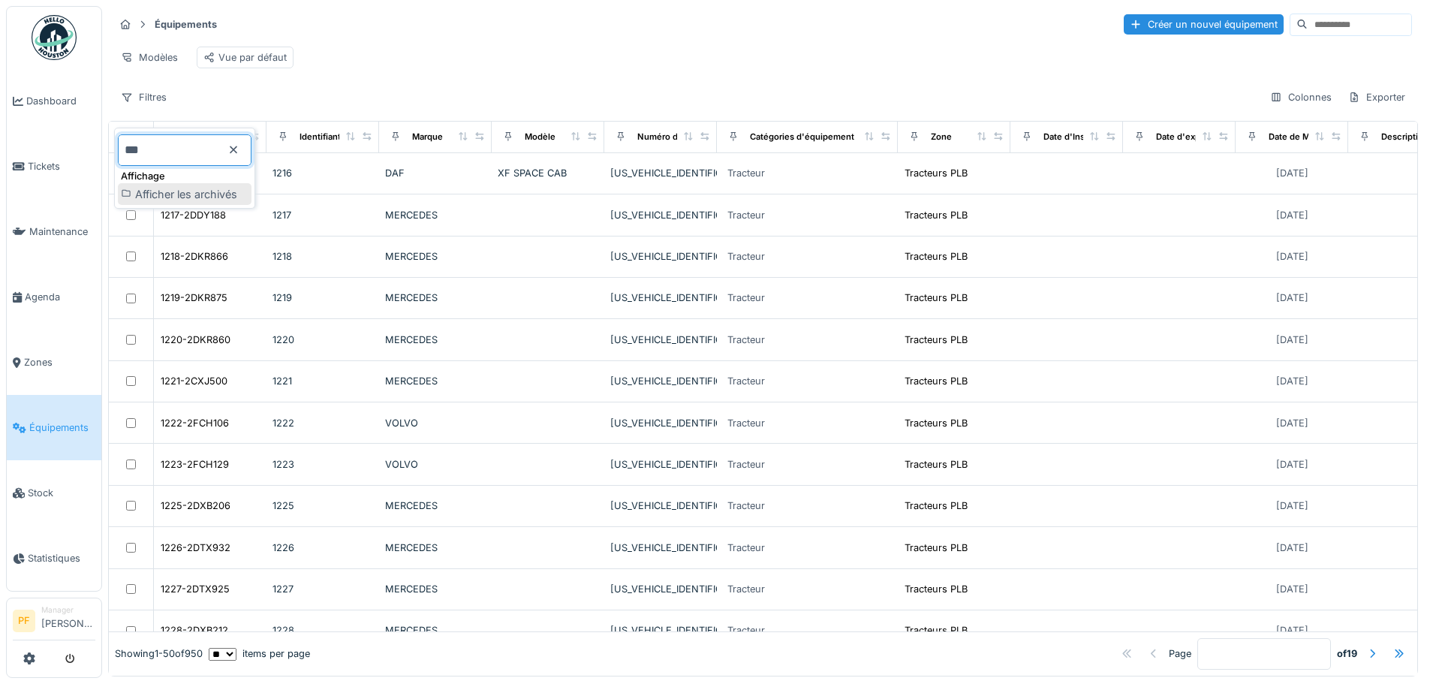
type input "***"
click at [157, 187] on div "Afficher les archivés" at bounding box center [185, 194] width 134 height 23
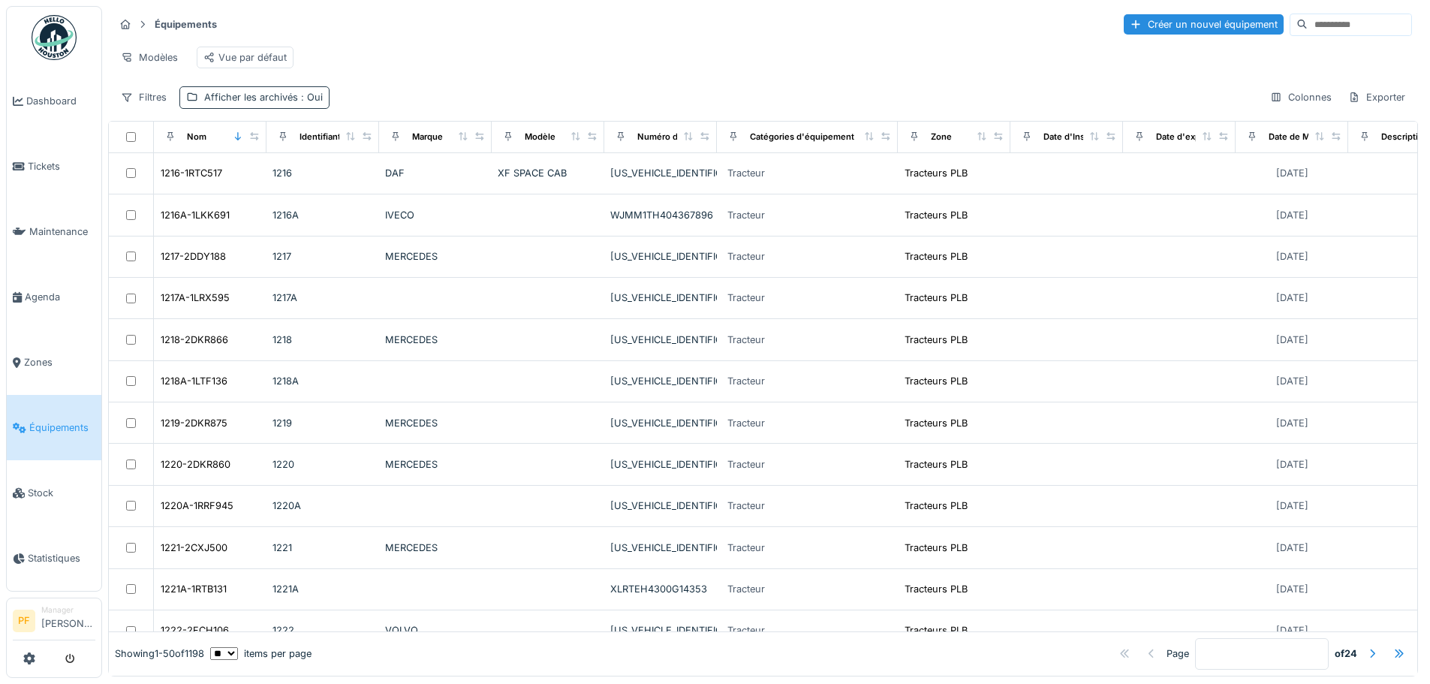
click at [291, 104] on div "Afficher les archivés : Oui" at bounding box center [263, 97] width 119 height 14
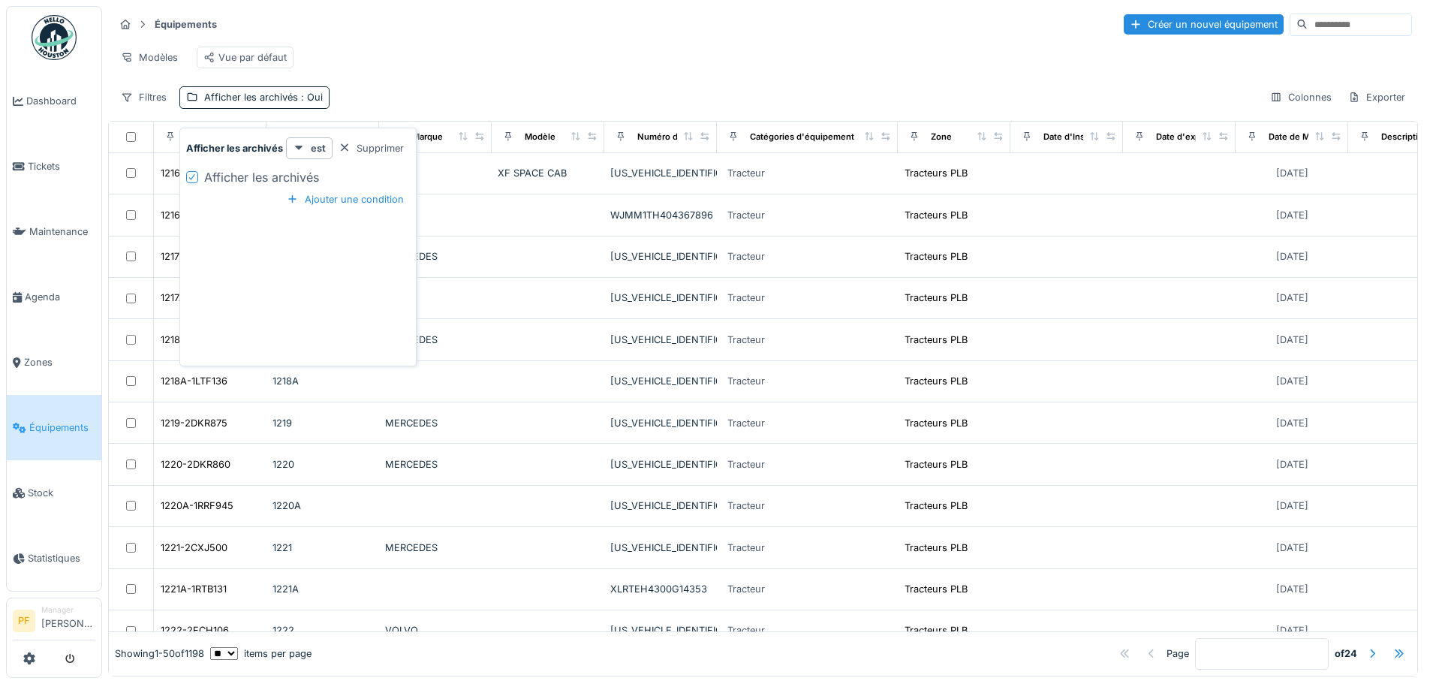
click at [201, 173] on div "Afficher les archivés" at bounding box center [298, 177] width 224 height 18
click at [194, 176] on icon at bounding box center [192, 177] width 9 height 8
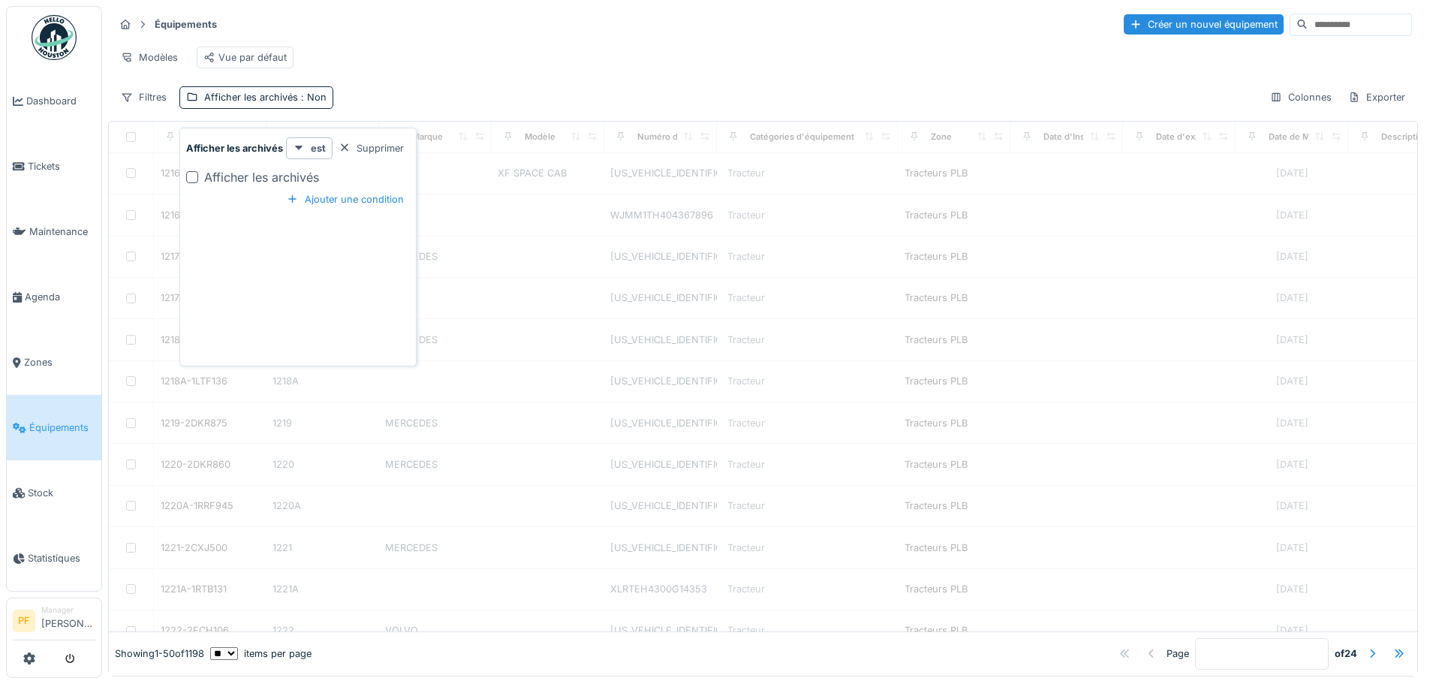
click at [1308, 29] on input at bounding box center [1360, 24] width 104 height 21
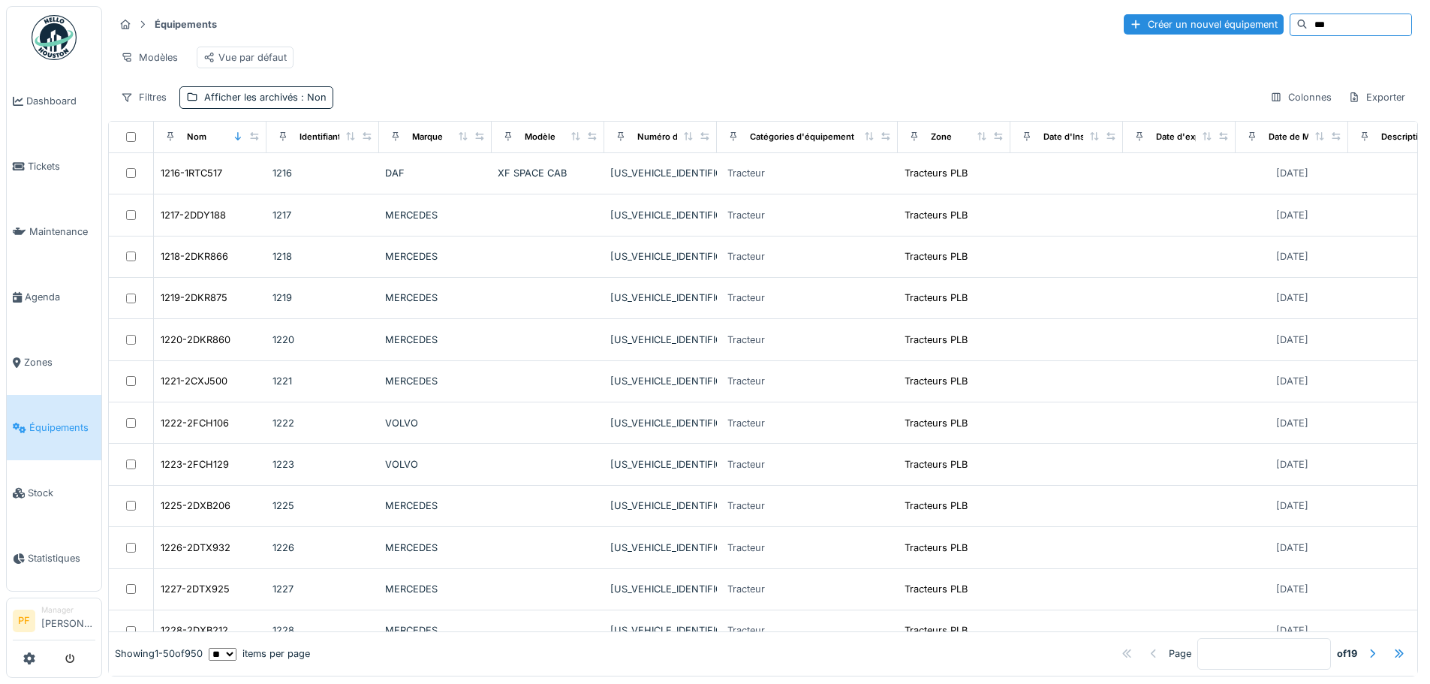
type input "****"
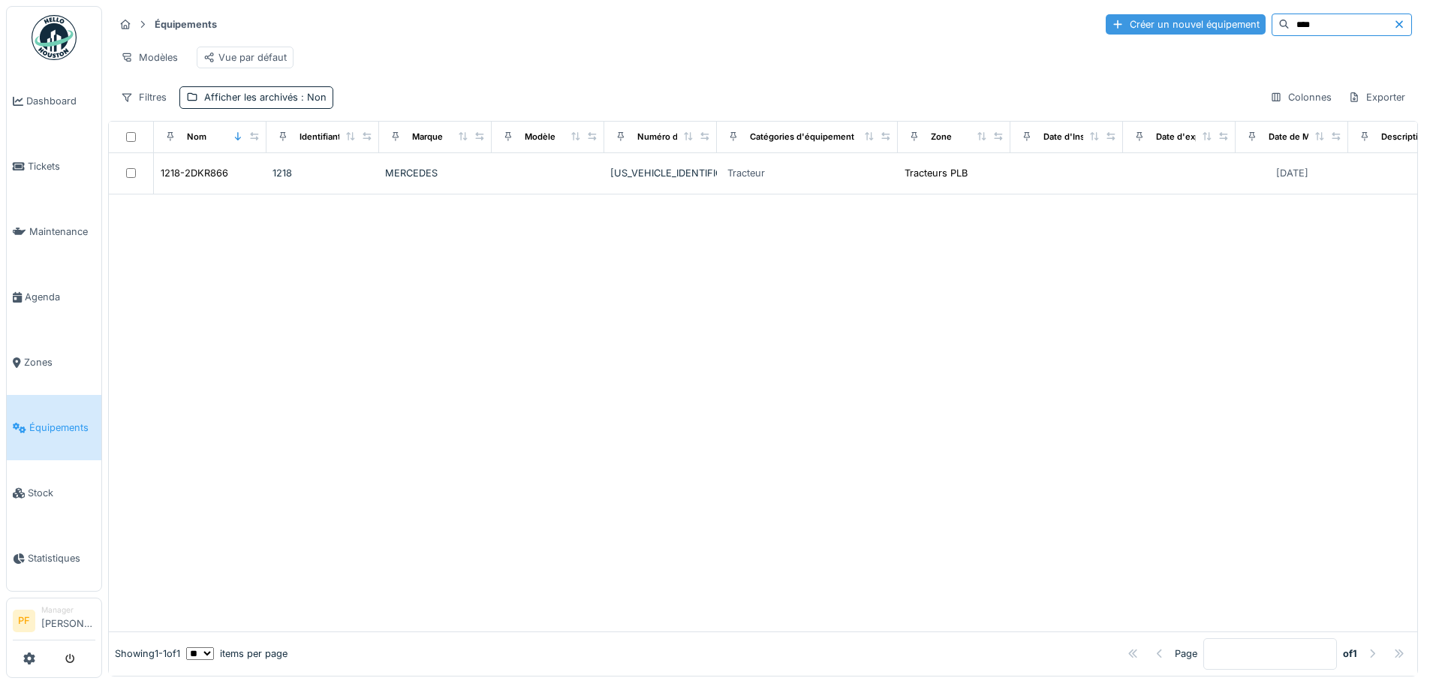
drag, startPoint x: 1273, startPoint y: 23, endPoint x: 1201, endPoint y: 26, distance: 71.4
click at [1201, 26] on div "Créer un nouvel équipement ****" at bounding box center [1259, 25] width 306 height 23
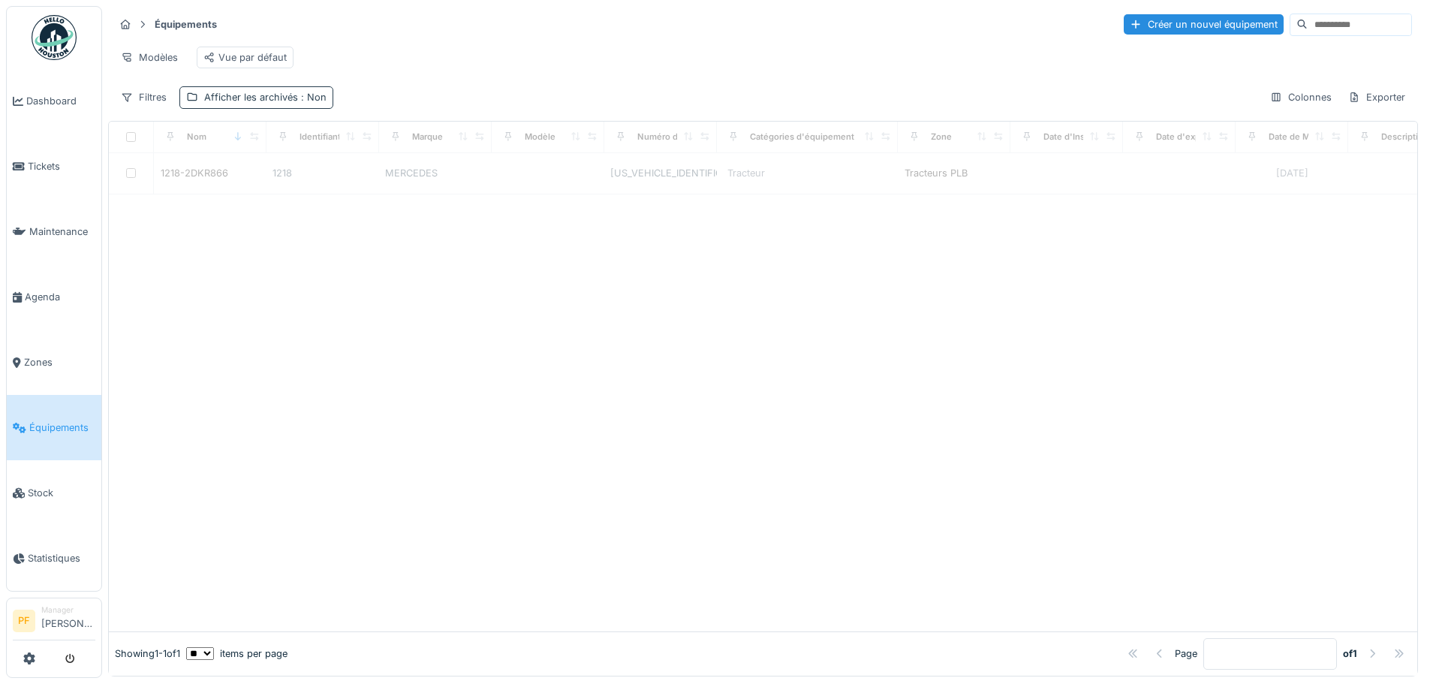
click at [273, 104] on div "Afficher les archivés : Non" at bounding box center [265, 97] width 122 height 14
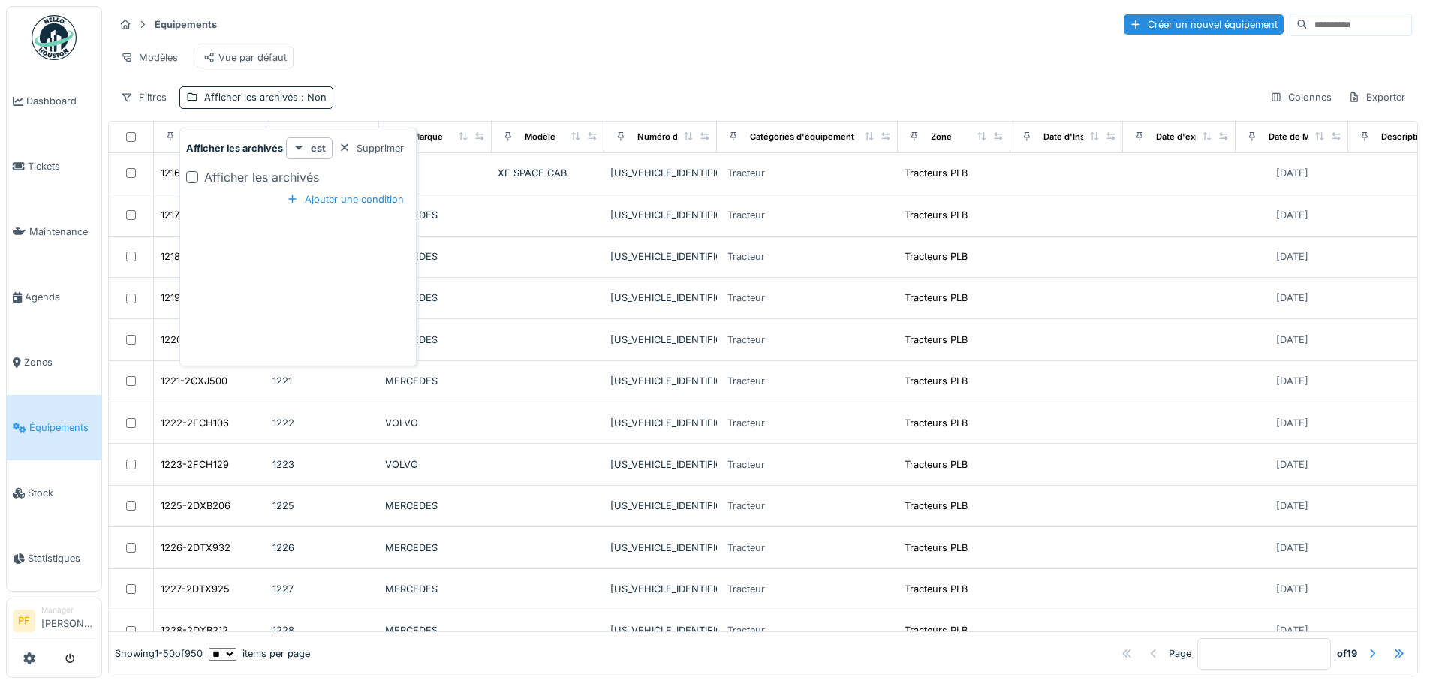
click at [229, 176] on div "Afficher les archivés" at bounding box center [261, 177] width 115 height 18
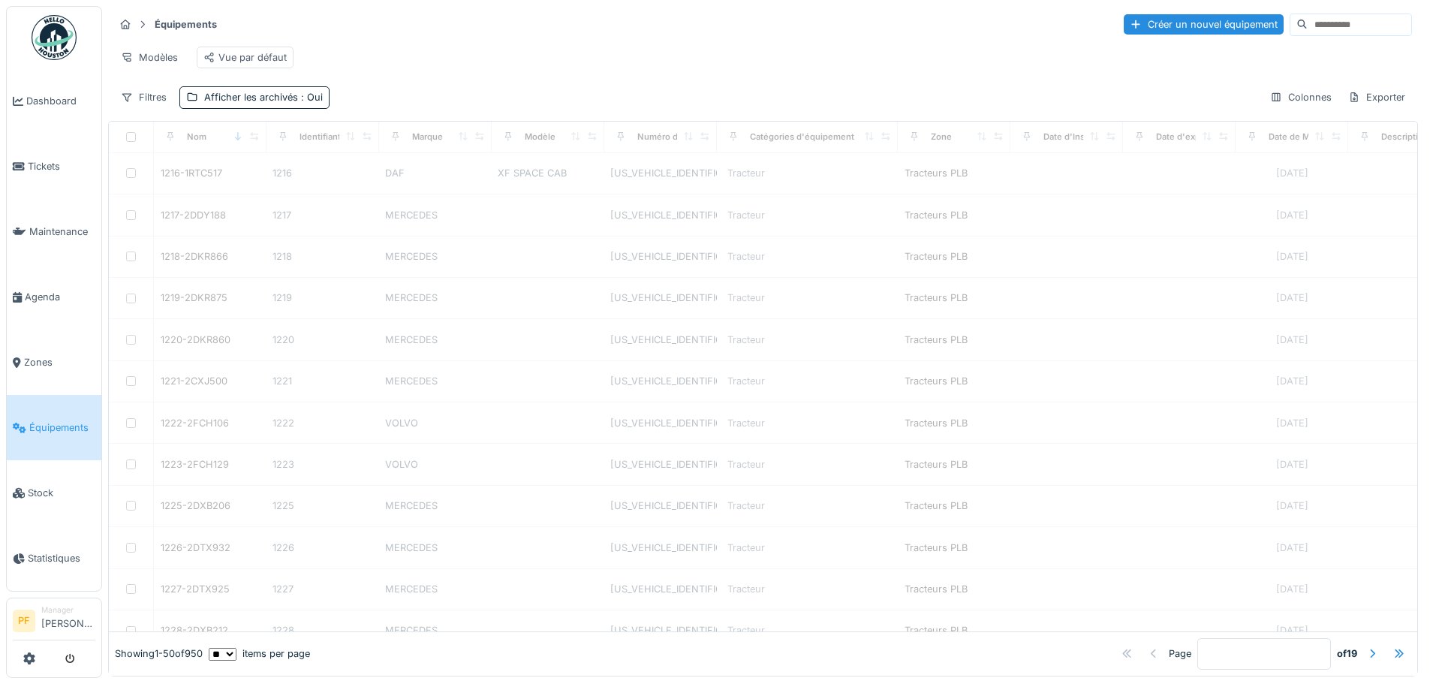
click at [448, 106] on div "Filtres Afficher les archivés : Oui Colonnes Exporter" at bounding box center [763, 97] width 1298 height 22
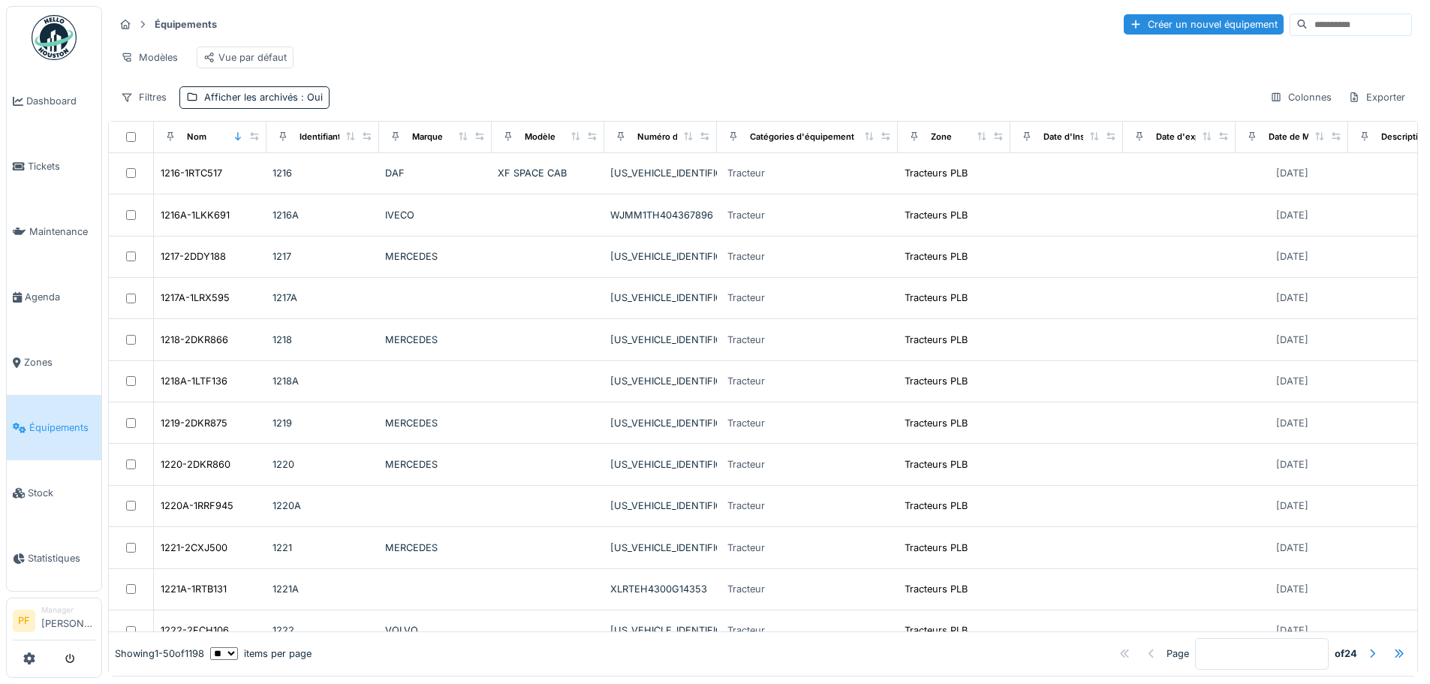
click at [581, 59] on div "Modèles Vue par défaut" at bounding box center [763, 58] width 1298 height 34
click at [374, 107] on div "Filtres Afficher les archivés : Oui Colonnes Exporter" at bounding box center [763, 97] width 1298 height 22
click at [432, 101] on div "Filtres Afficher les archivés : Oui Colonnes Exporter" at bounding box center [763, 97] width 1298 height 22
click at [1281, 108] on div "Colonnes" at bounding box center [1301, 97] width 75 height 22
click at [933, 105] on div "Filtres Afficher les archivés : Oui Colonnes Exporter" at bounding box center [763, 97] width 1298 height 22
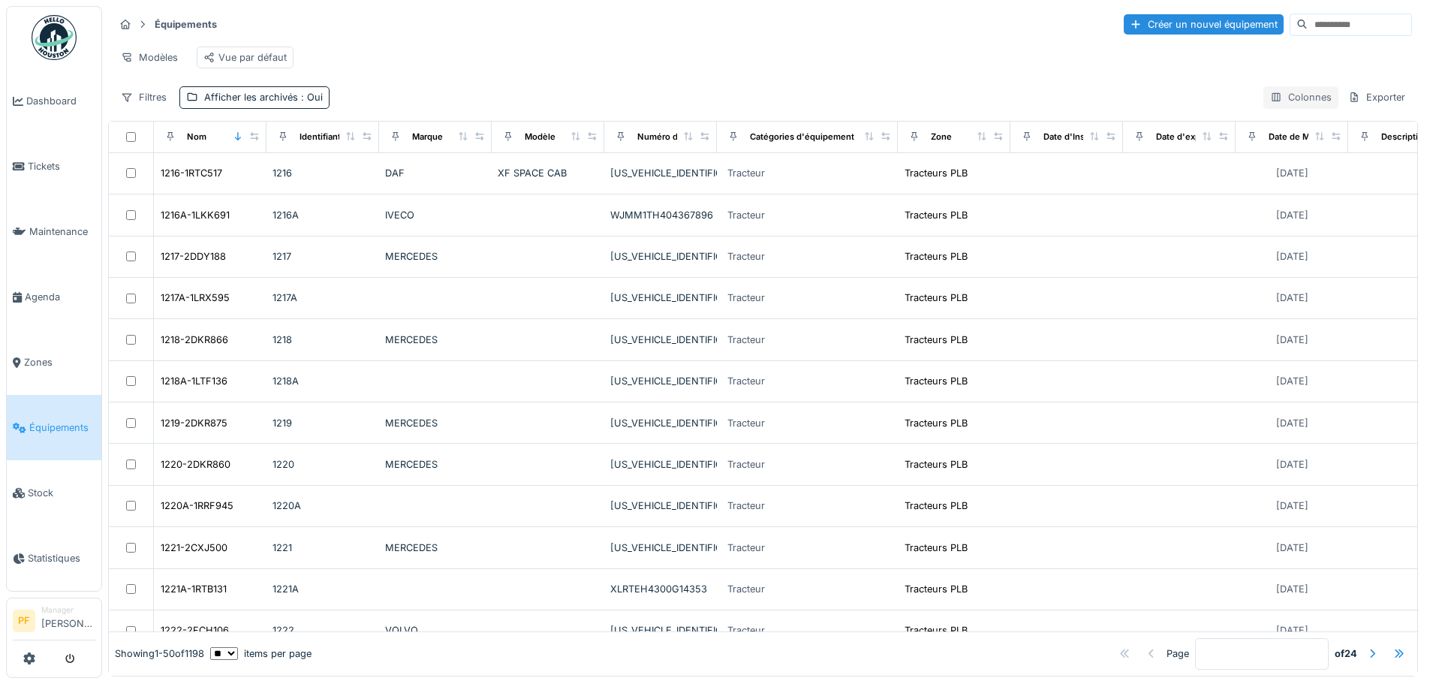
click at [1282, 108] on div "Colonnes" at bounding box center [1301, 97] width 75 height 22
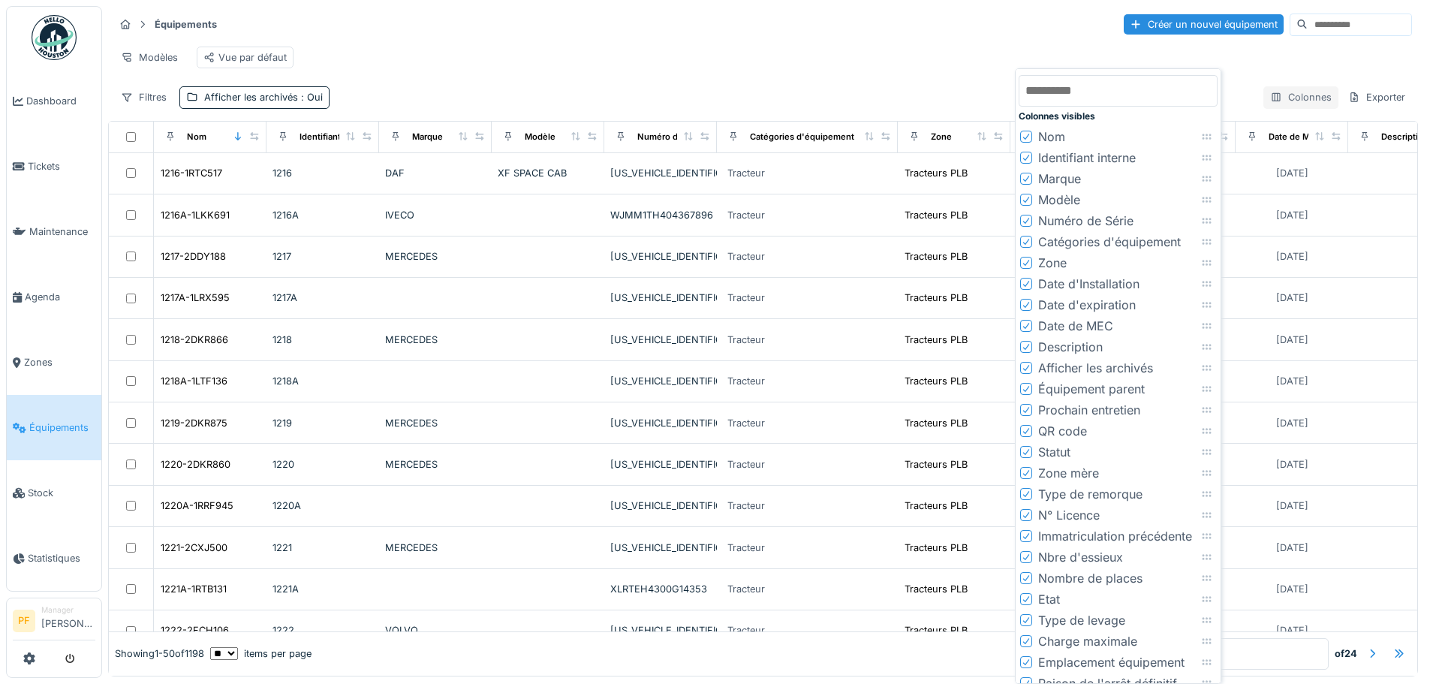
click at [1282, 108] on div "Colonnes" at bounding box center [1301, 97] width 75 height 22
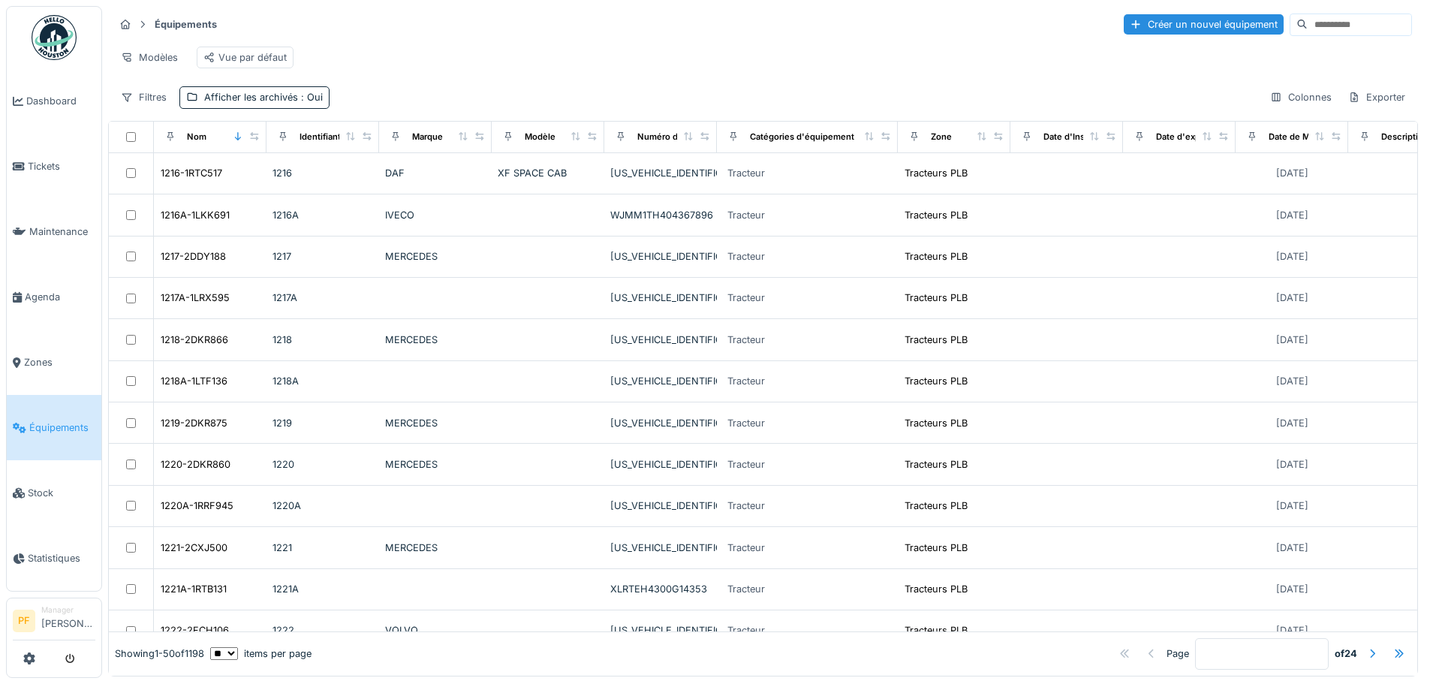
click at [1236, 108] on div "Filtres Afficher les archivés : Oui Colonnes Exporter" at bounding box center [763, 97] width 1298 height 22
click at [1367, 108] on div "Exporter" at bounding box center [1377, 97] width 71 height 22
click at [1319, 164] on div "Export Excel" at bounding box center [1311, 164] width 128 height 23
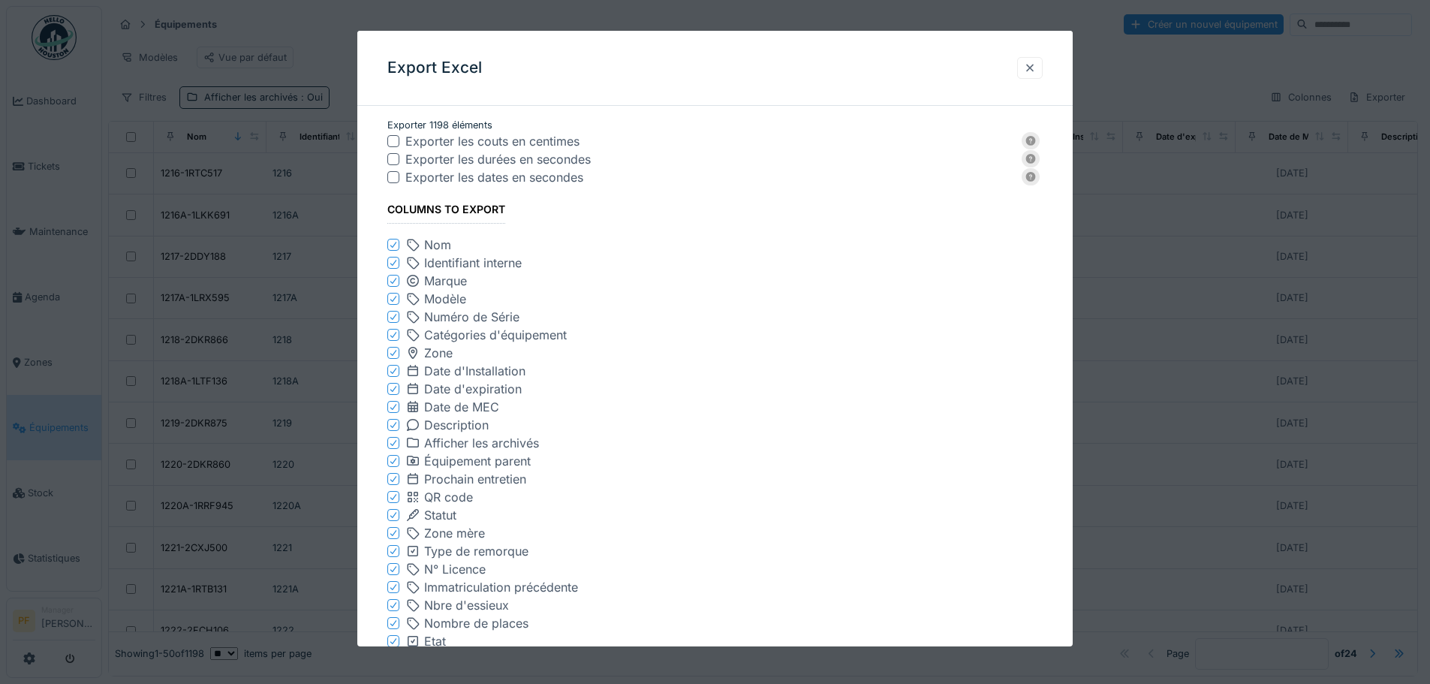
click at [1043, 70] on div at bounding box center [1030, 68] width 26 height 22
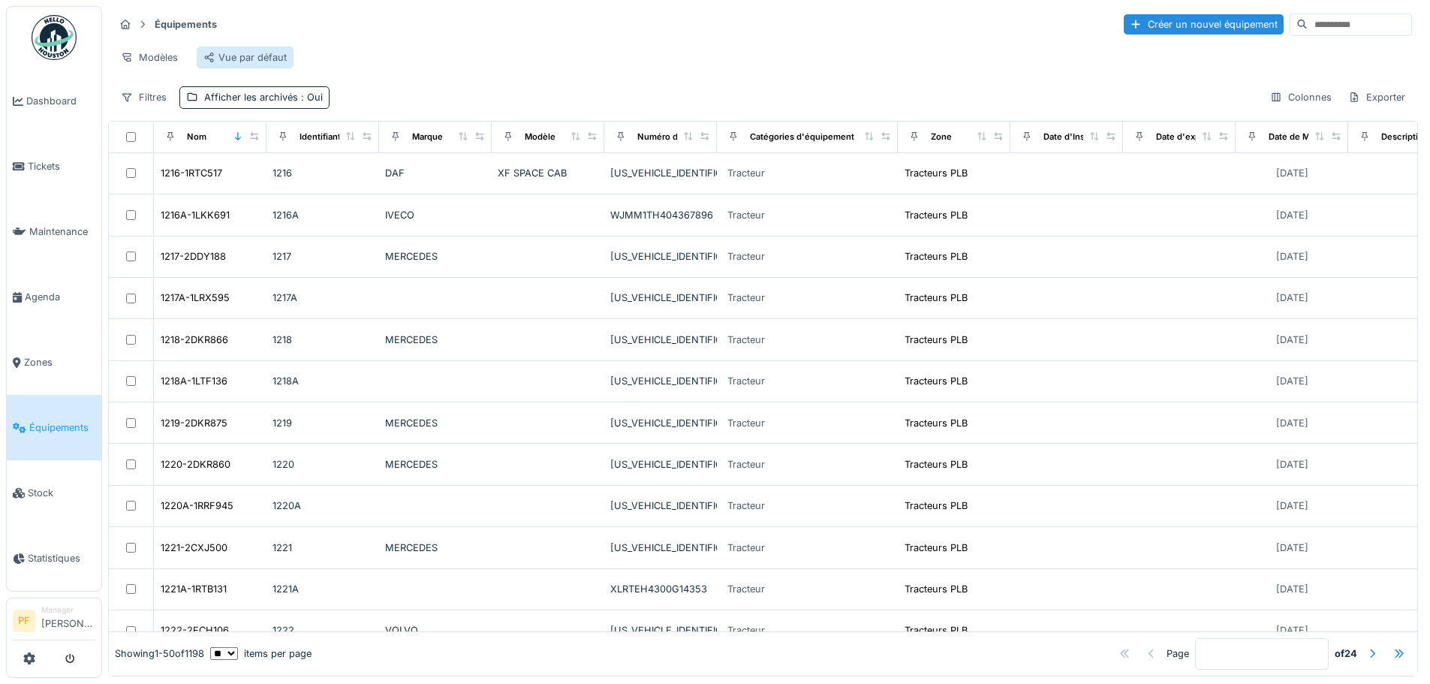
click at [252, 50] on div "Vue par défaut" at bounding box center [244, 57] width 83 height 14
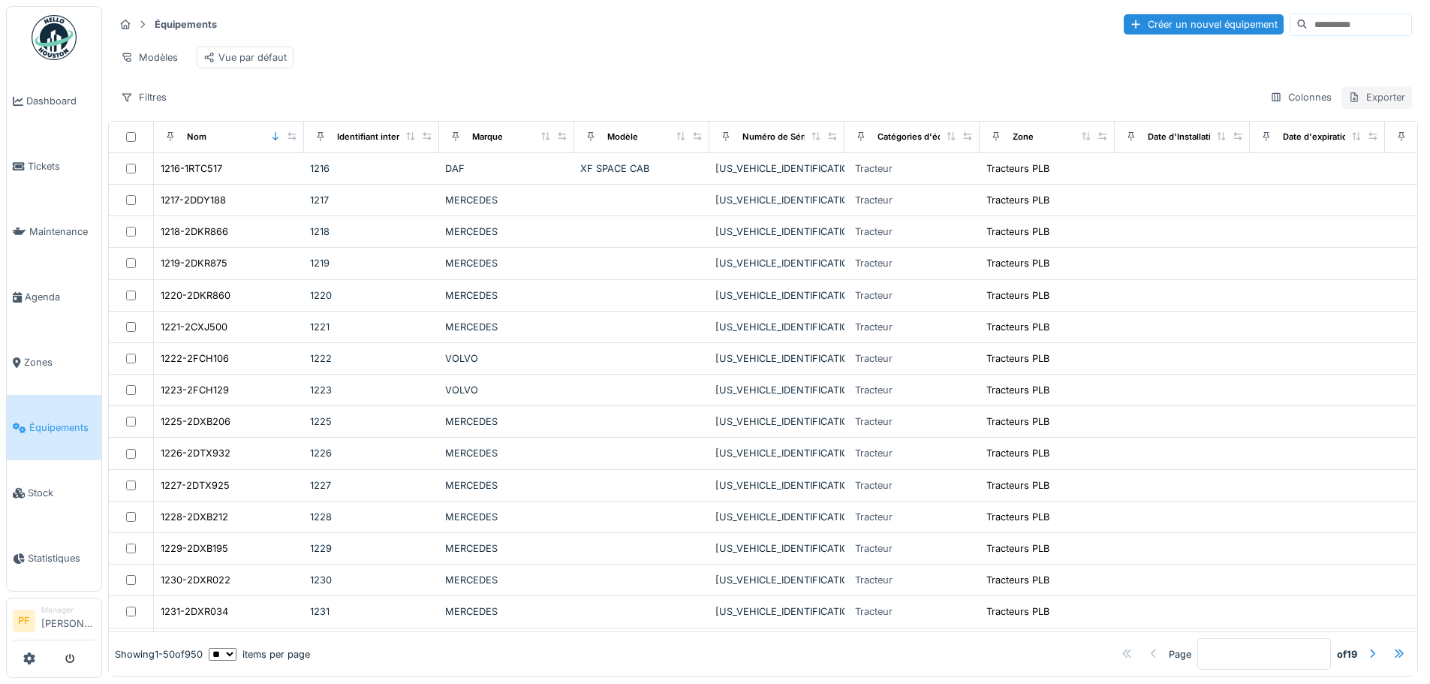
click at [1376, 93] on div "Exporter" at bounding box center [1377, 97] width 71 height 22
click at [1285, 162] on div "Export Excel" at bounding box center [1311, 164] width 128 height 23
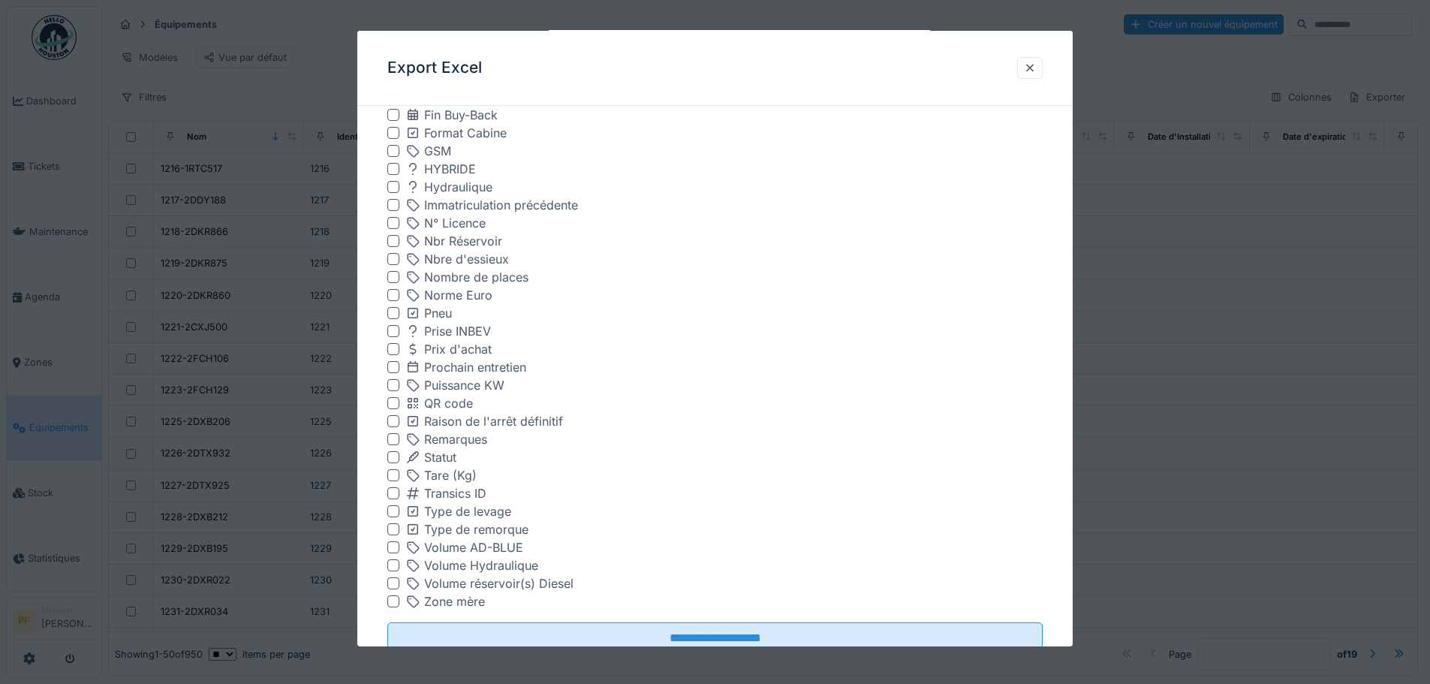
scroll to position [673, 0]
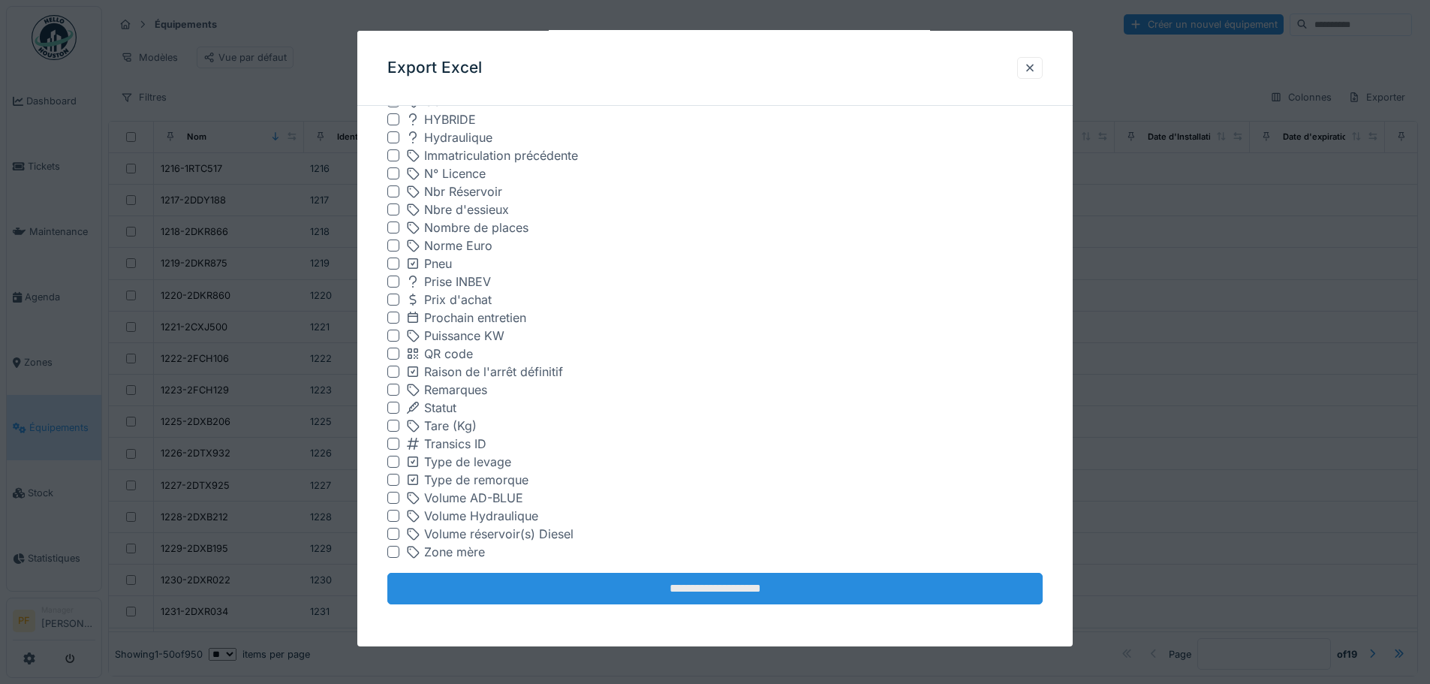
click at [727, 587] on input "**********" at bounding box center [714, 589] width 655 height 32
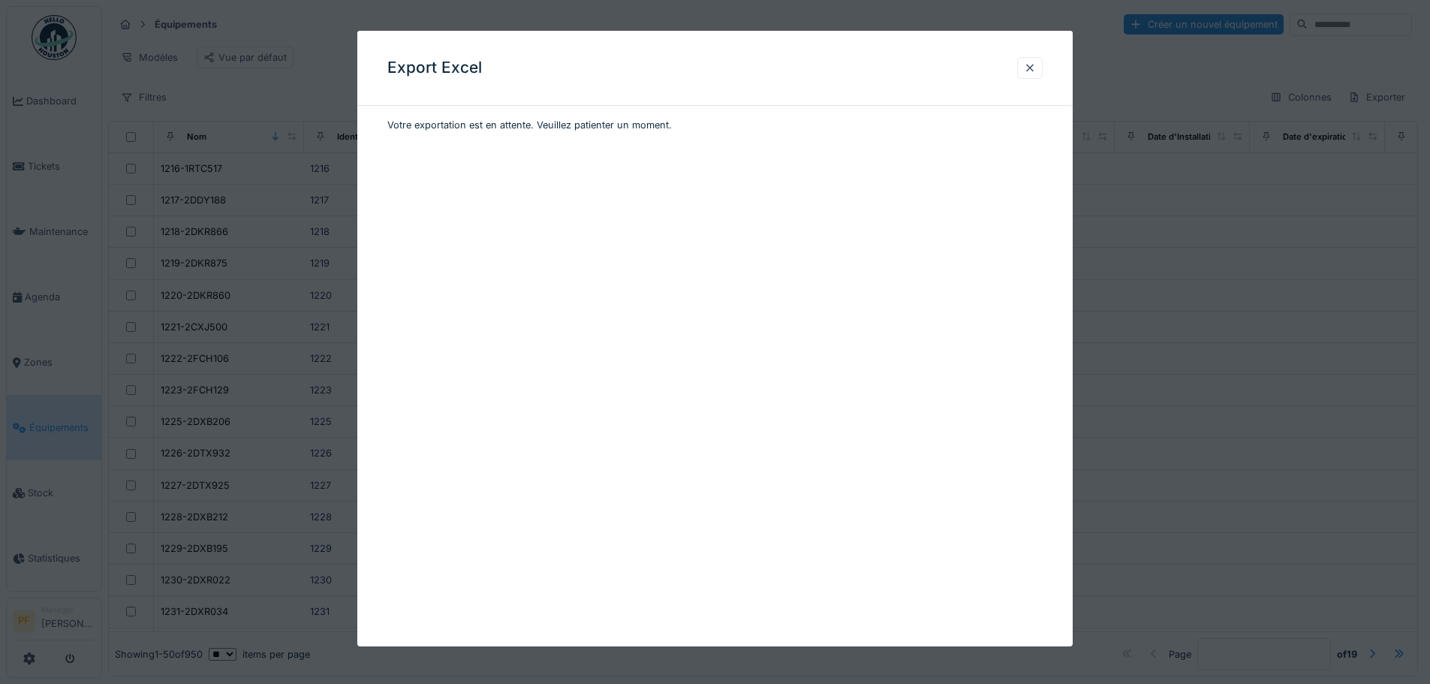
scroll to position [0, 0]
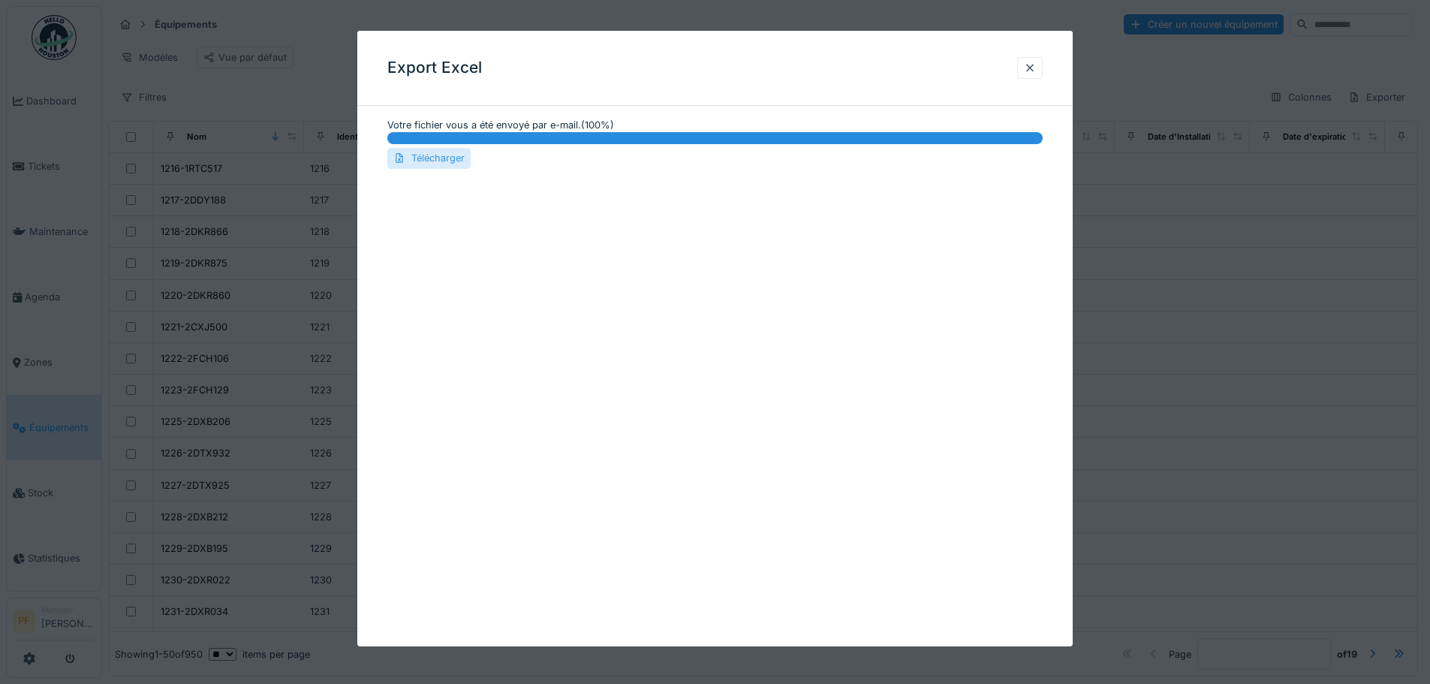
click at [446, 157] on div "Télécharger" at bounding box center [428, 158] width 83 height 20
click at [327, 143] on div at bounding box center [715, 342] width 1430 height 684
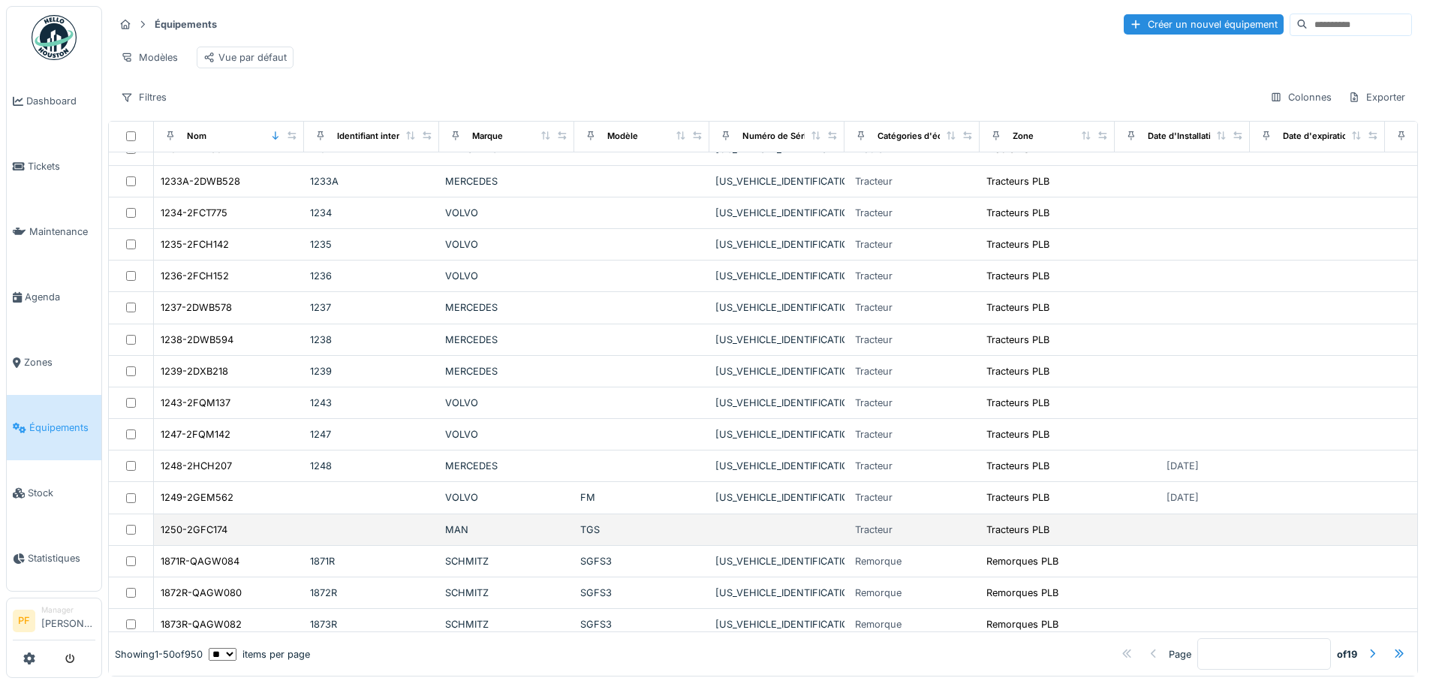
scroll to position [526, 0]
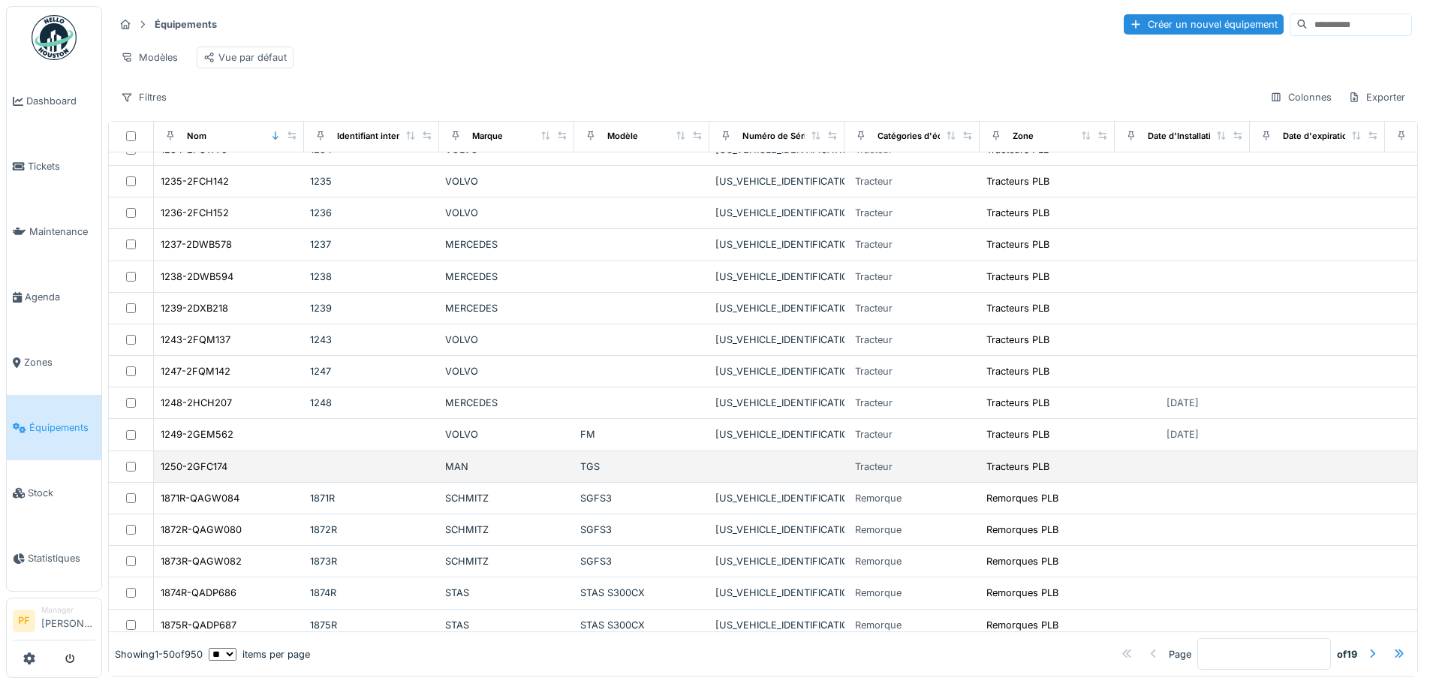
click at [229, 465] on div "1250-2GFC174" at bounding box center [229, 467] width 138 height 16
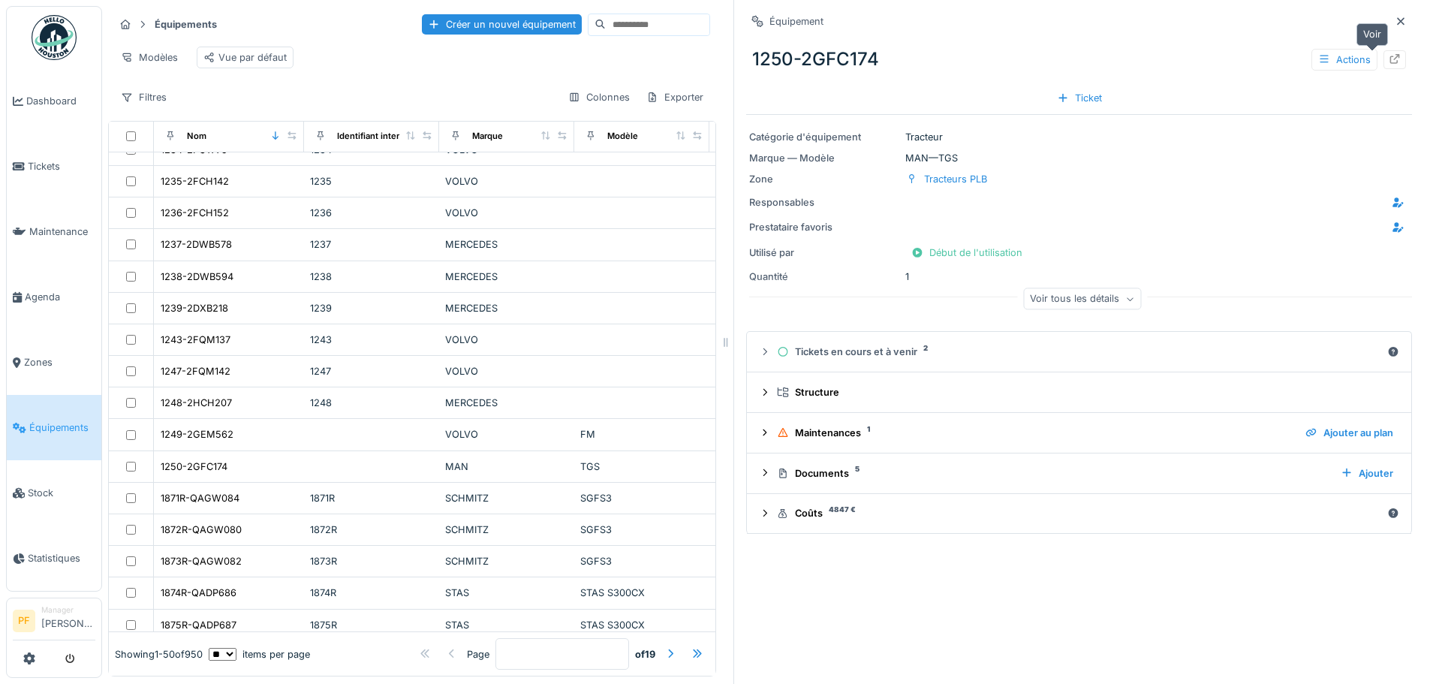
click at [1389, 54] on icon at bounding box center [1395, 59] width 12 height 10
drag, startPoint x: 1309, startPoint y: 48, endPoint x: 1312, endPoint y: 57, distance: 9.5
click at [1312, 49] on div "Actions" at bounding box center [1345, 60] width 66 height 22
click at [1305, 88] on icon at bounding box center [1302, 92] width 11 height 8
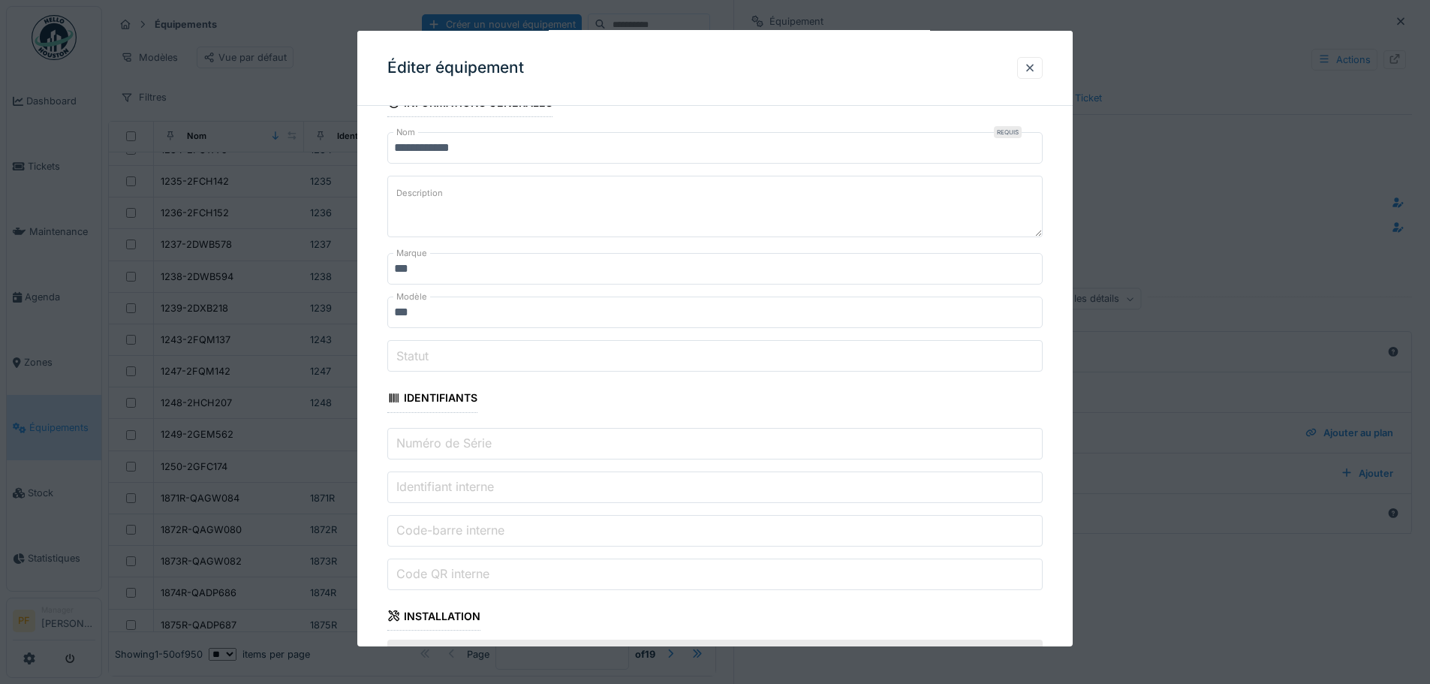
scroll to position [225, 0]
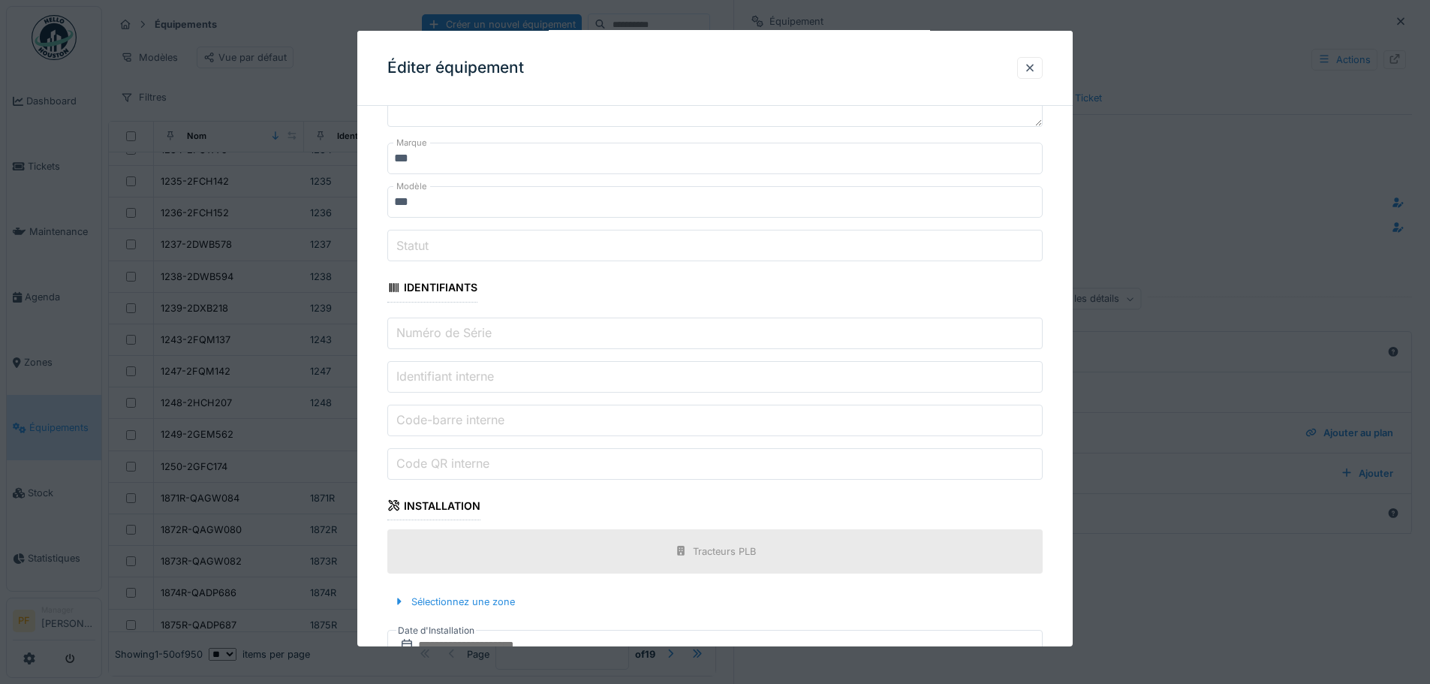
click at [508, 334] on input "Numéro de Série" at bounding box center [714, 334] width 655 height 32
paste input "**********"
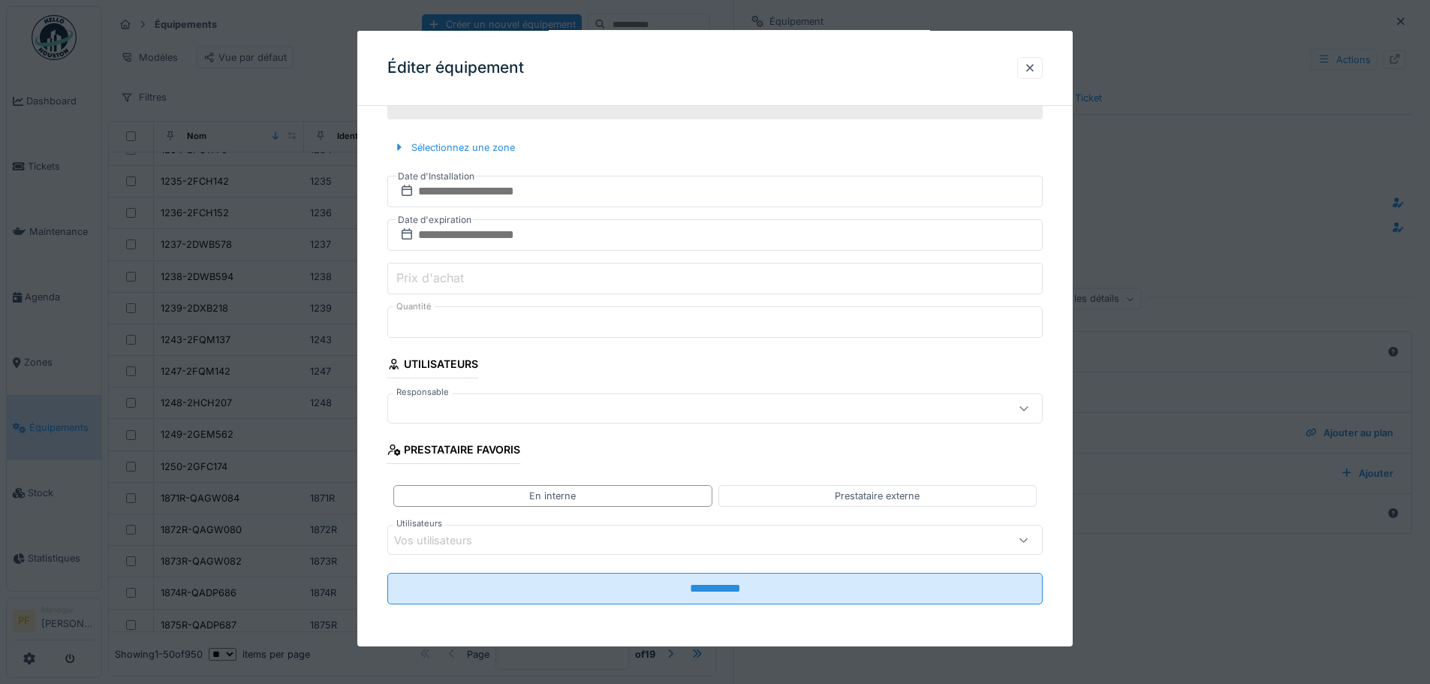
scroll to position [11, 0]
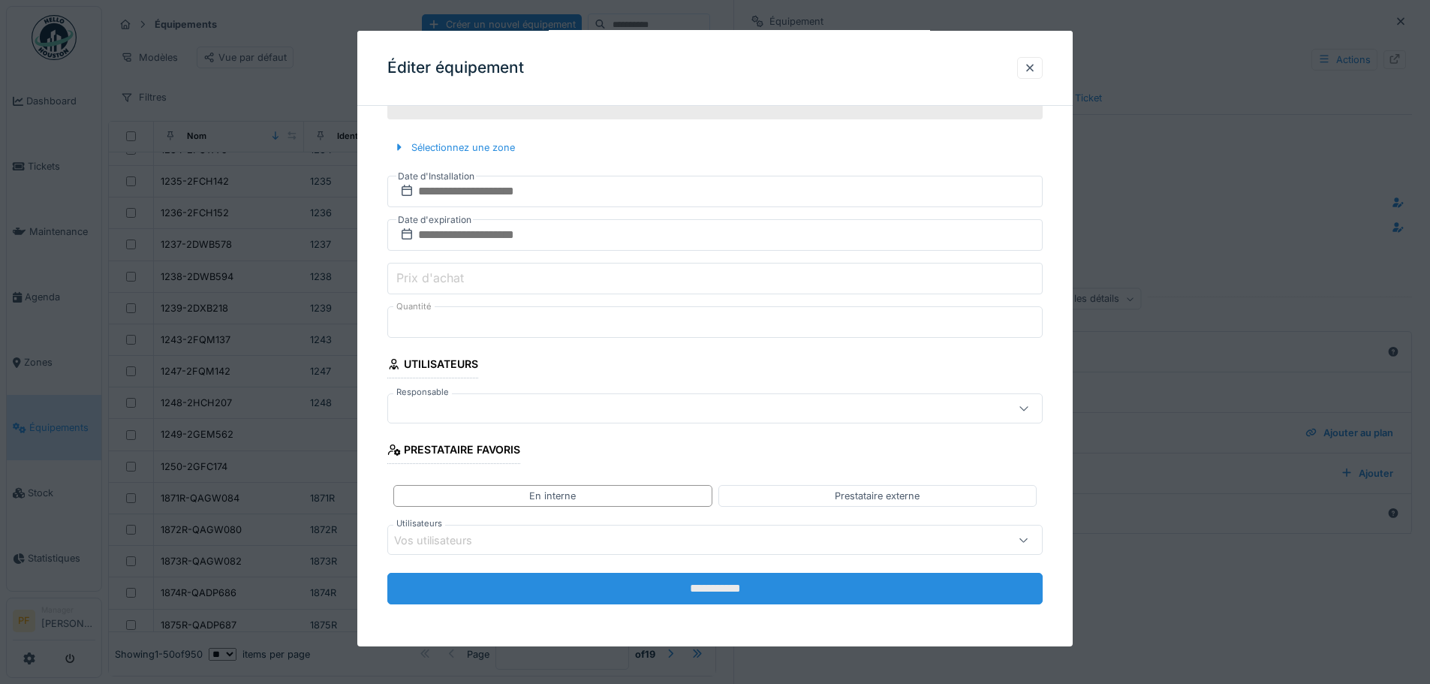
type input "**********"
click at [701, 582] on input "**********" at bounding box center [714, 589] width 655 height 32
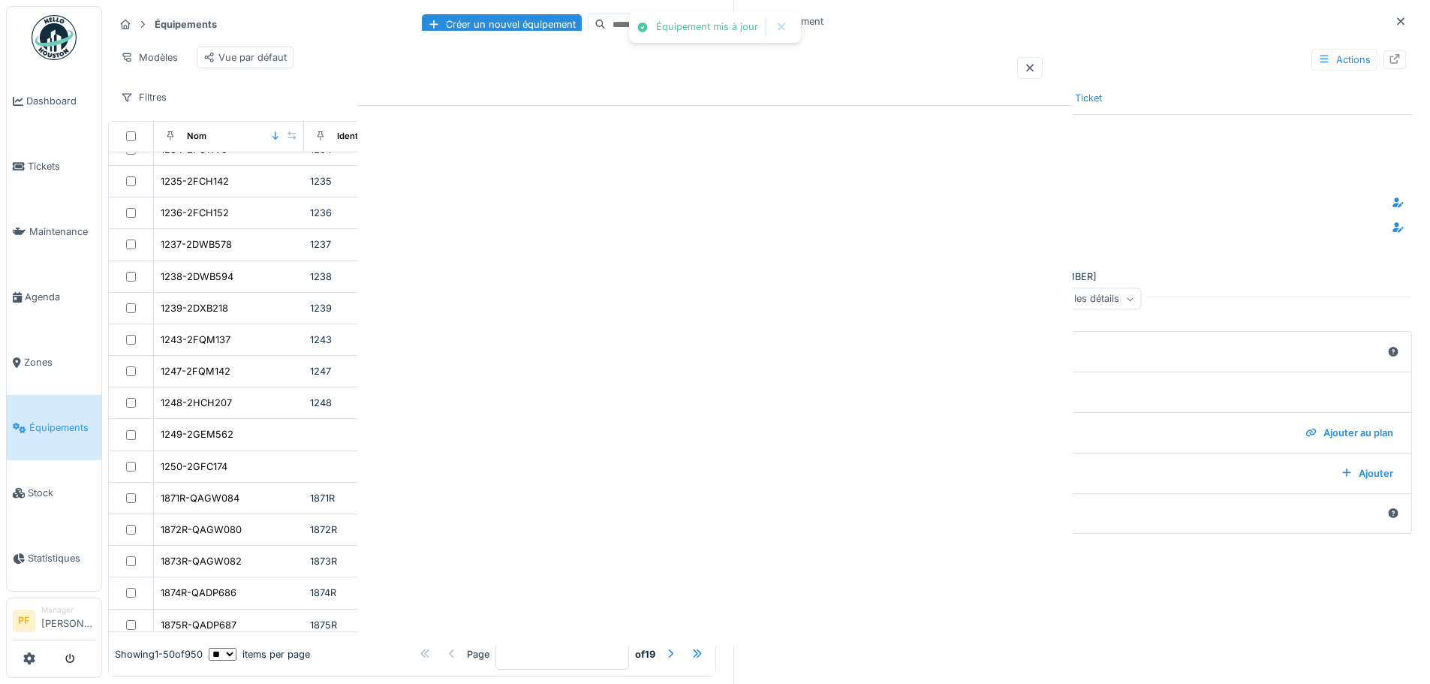
scroll to position [0, 0]
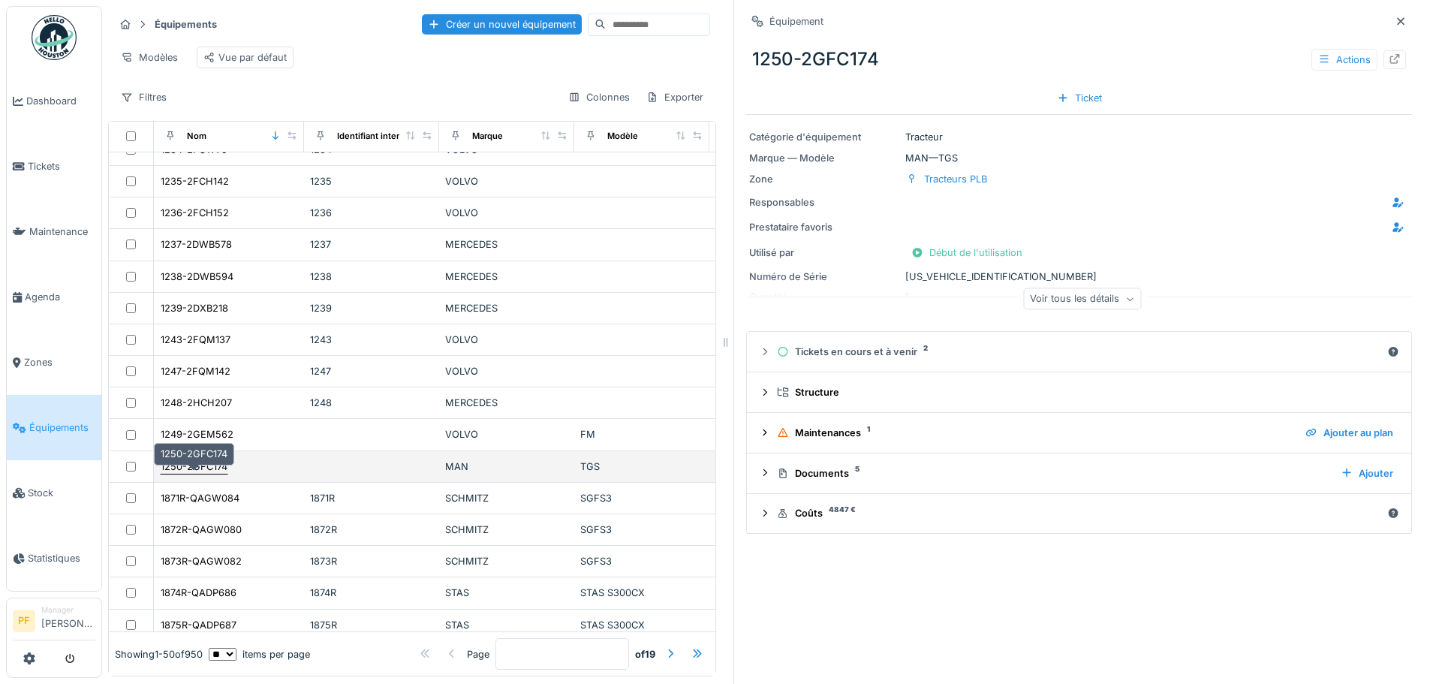
click at [202, 467] on div "1250-2GFC174" at bounding box center [194, 467] width 67 height 14
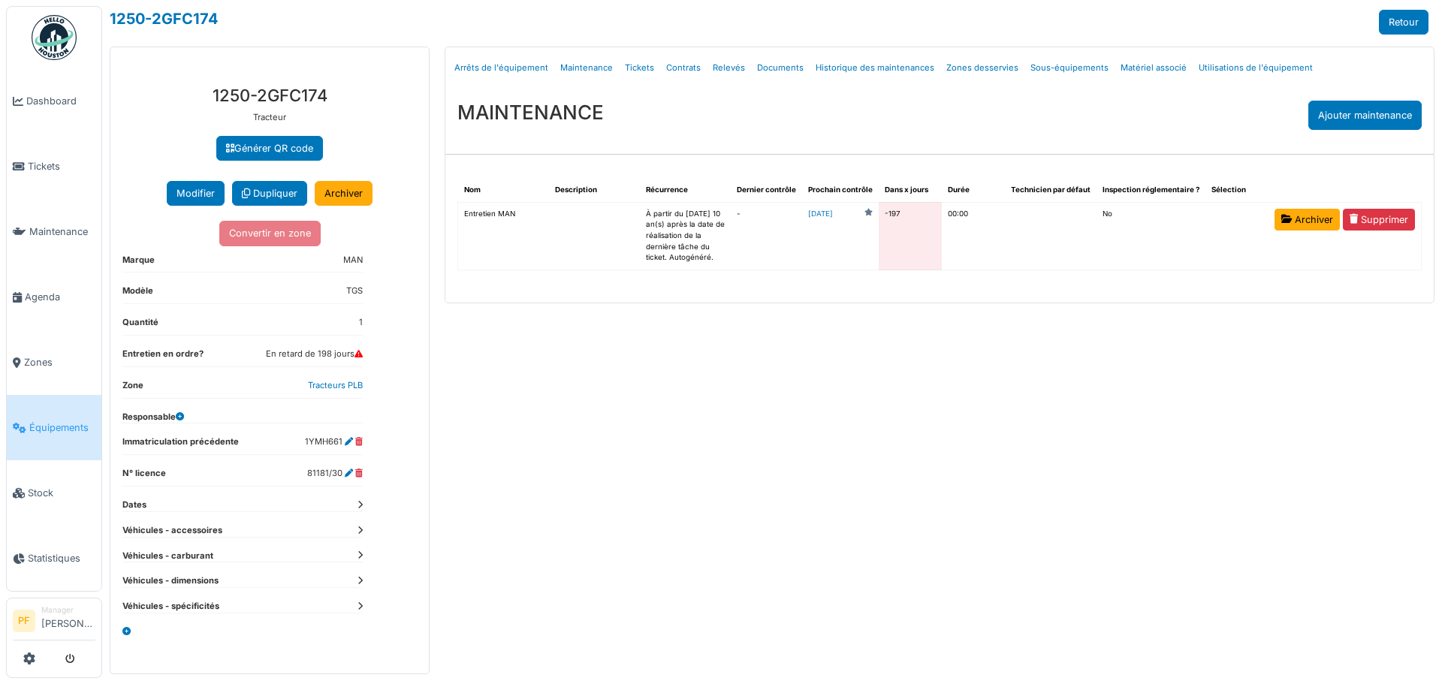
click at [193, 606] on dt "Véhicules - spécificités" at bounding box center [242, 606] width 240 height 13
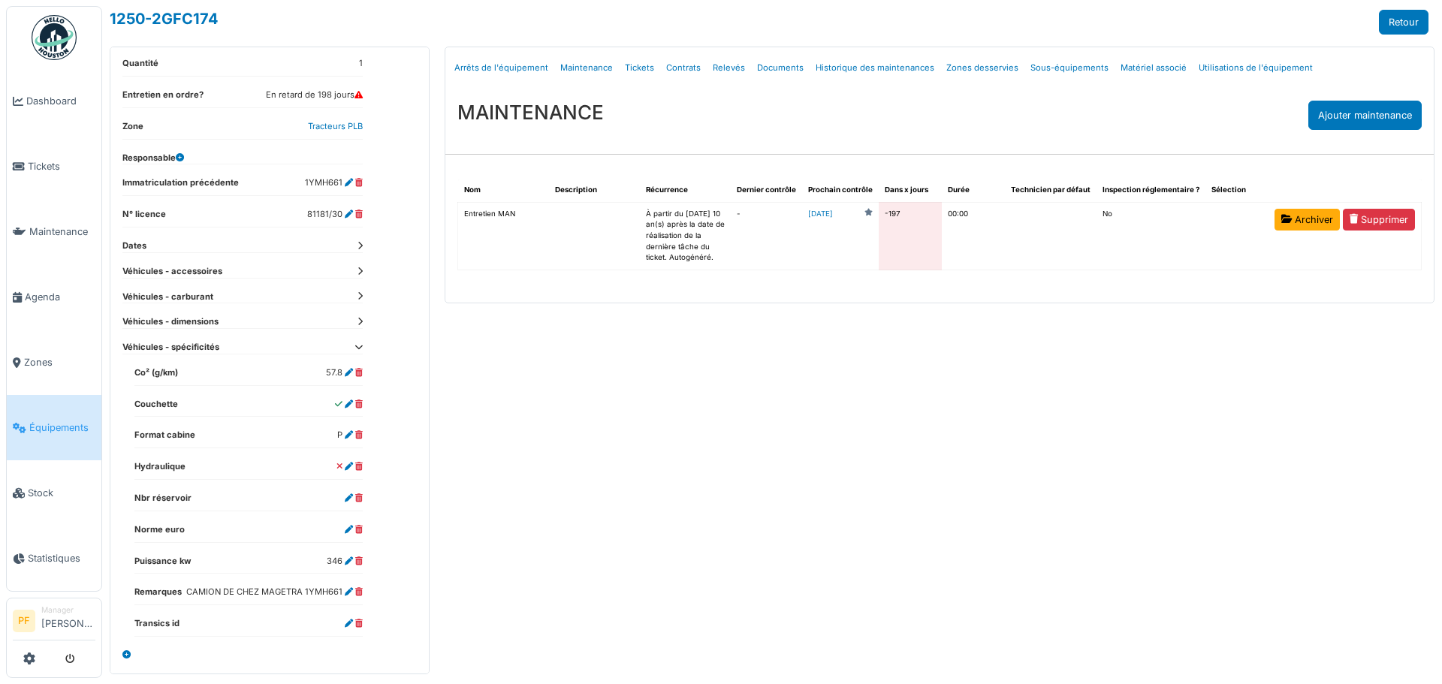
scroll to position [184, 0]
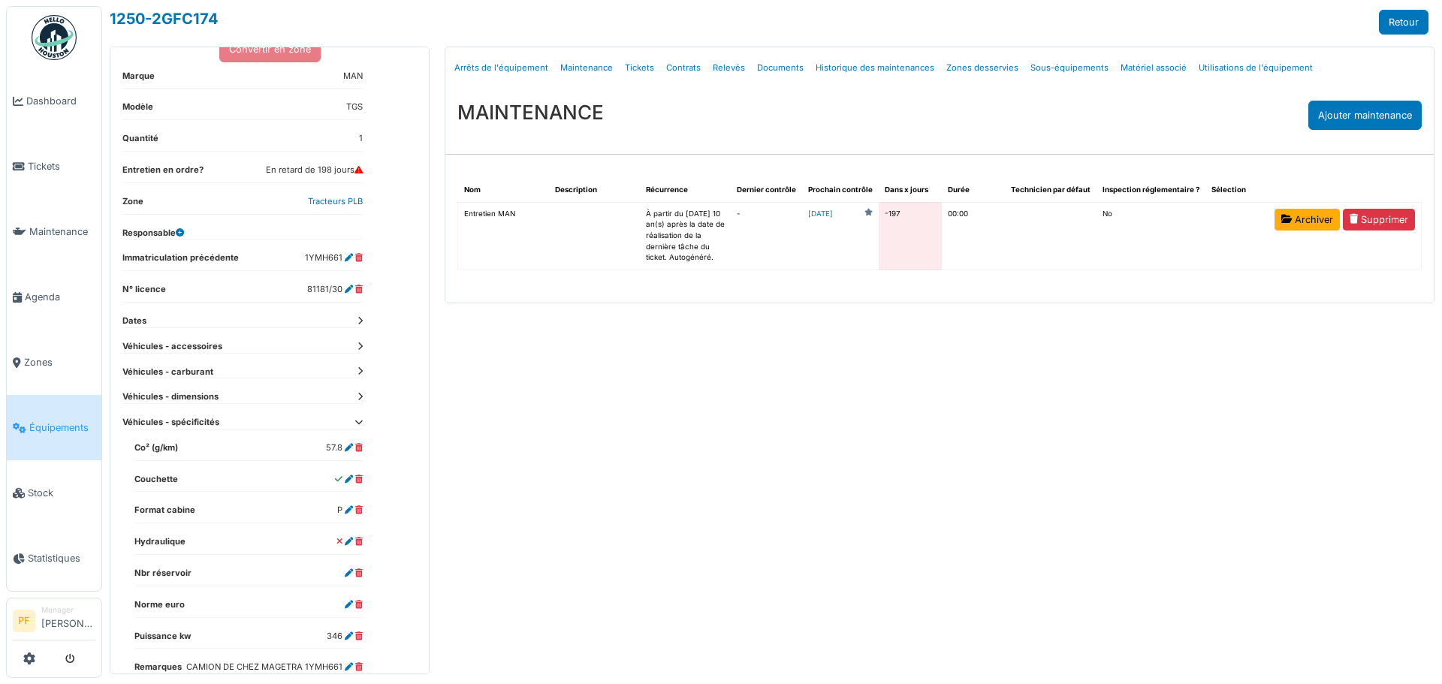
click at [185, 420] on dt "Véhicules - spécificités" at bounding box center [242, 422] width 240 height 13
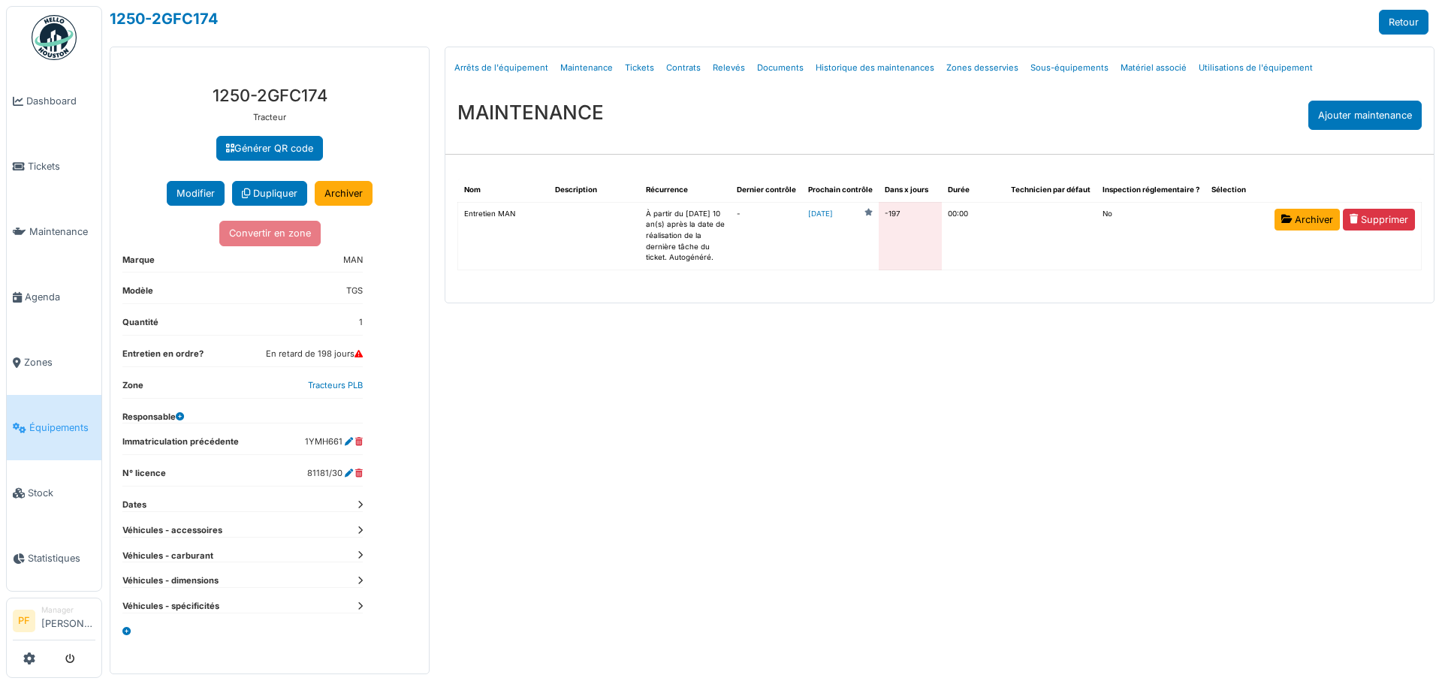
scroll to position [0, 0]
click at [191, 191] on button "Modifier" at bounding box center [196, 193] width 58 height 25
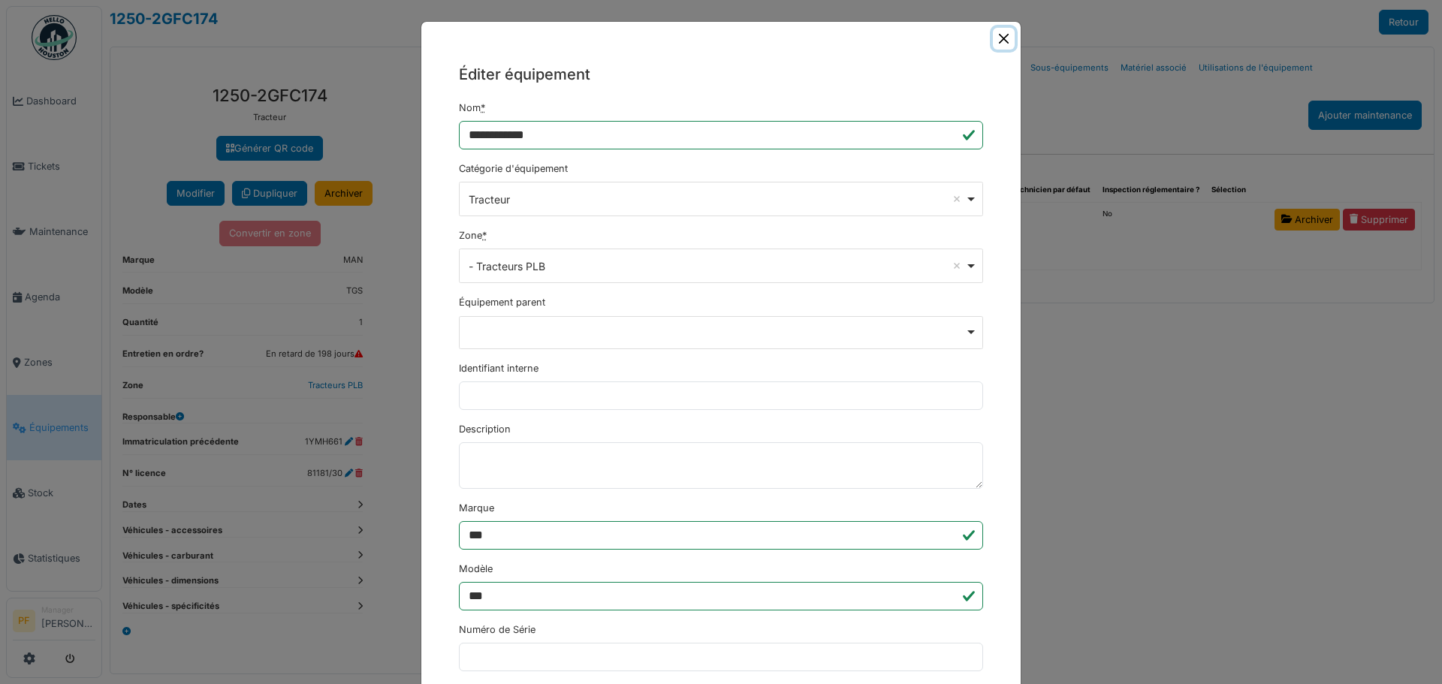
click at [999, 41] on button "Close" at bounding box center [1004, 39] width 22 height 22
